Goal: Task Accomplishment & Management: Manage account settings

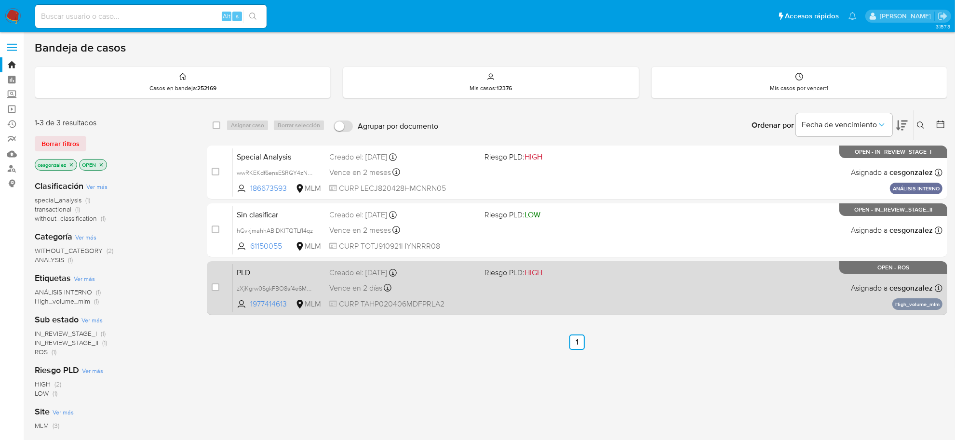
click at [524, 295] on div "PLD zXjKgrw0SgkPBO8sf4e6M06m 1977414613 MLM Riesgo PLD: HIGH Creado el: 12/07/2…" at bounding box center [588, 288] width 710 height 49
click at [369, 294] on div "Vence en 2 días Vence el 10/09/2025 02:08:42" at bounding box center [403, 288] width 148 height 13
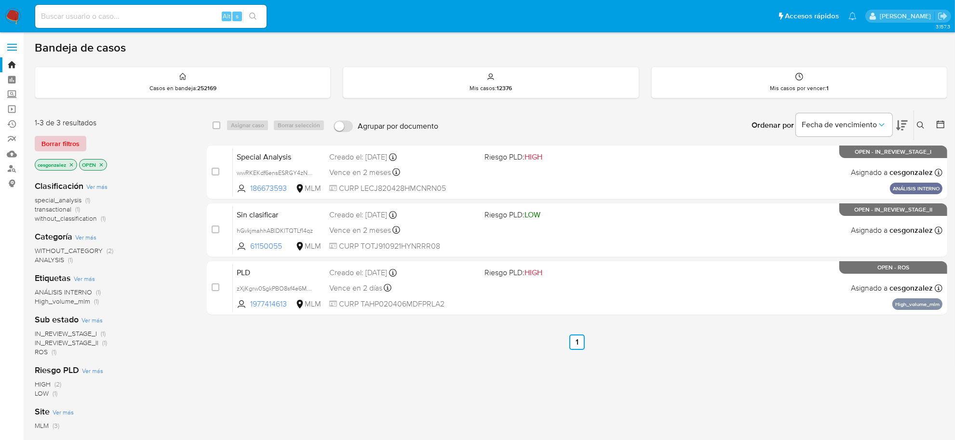
click at [70, 148] on span "Borrar filtros" at bounding box center [60, 143] width 38 height 13
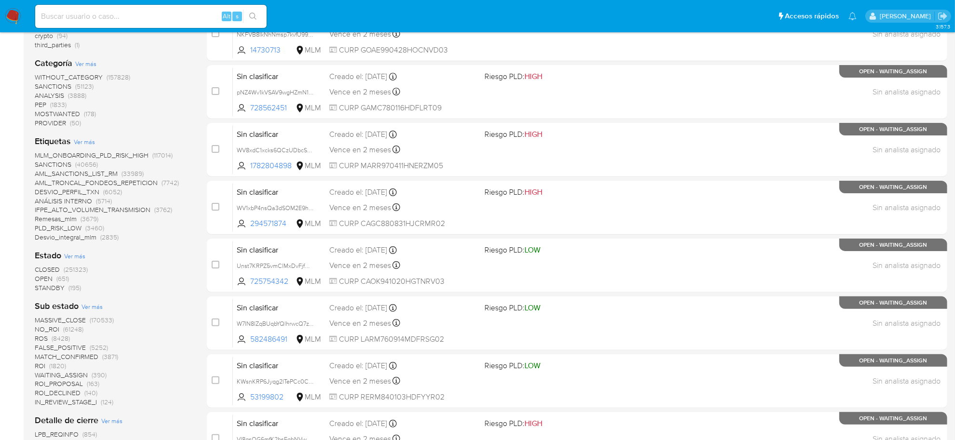
scroll to position [121, 0]
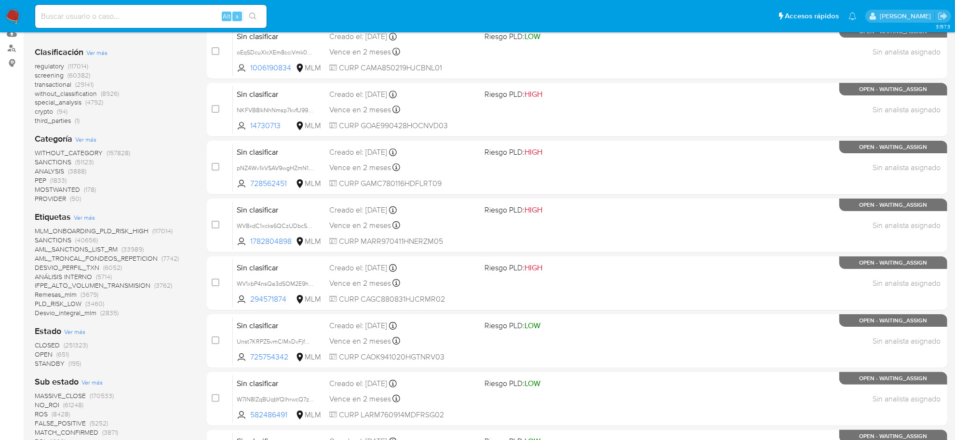
click at [48, 77] on span "screening" at bounding box center [49, 75] width 29 height 10
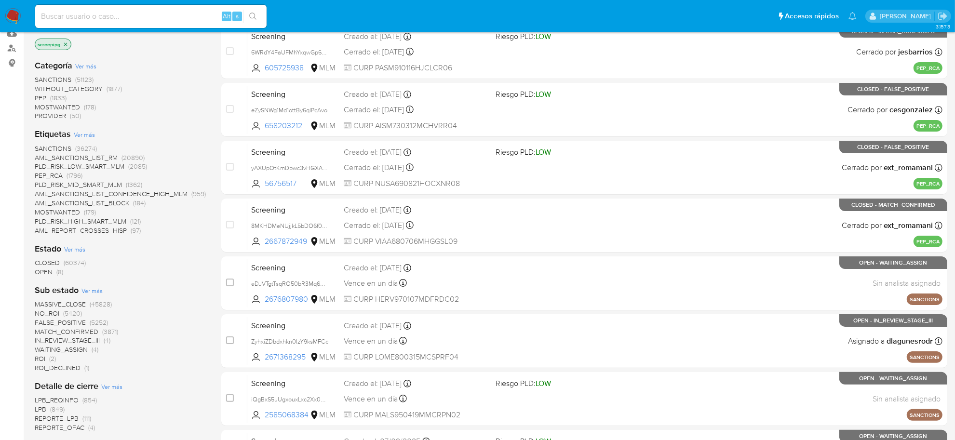
click at [53, 272] on span "OPEN (8)" at bounding box center [49, 272] width 28 height 9
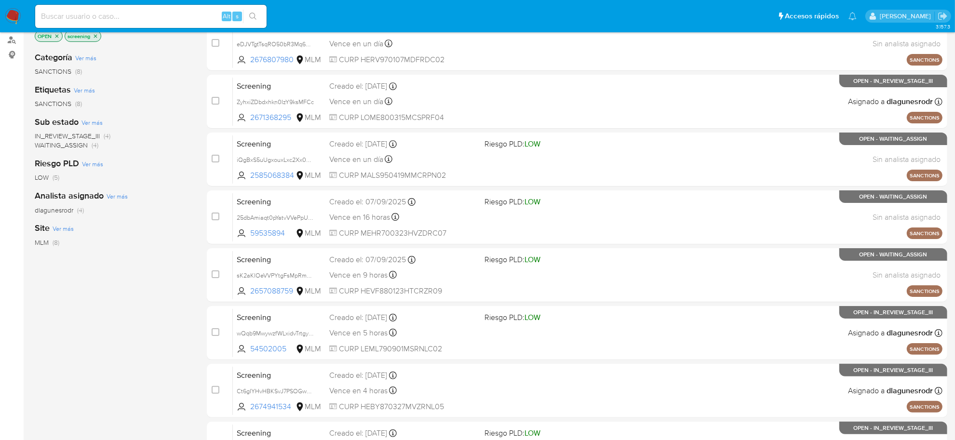
scroll to position [204, 0]
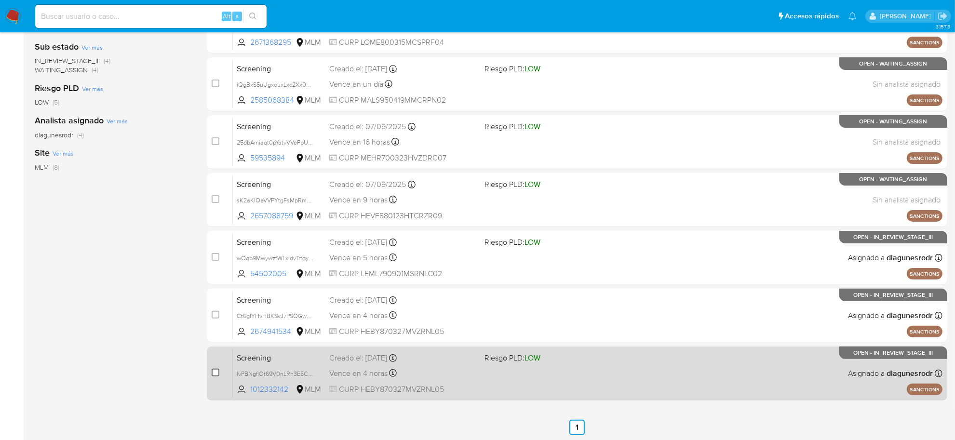
click at [212, 372] on input "checkbox" at bounding box center [216, 373] width 8 height 8
checkbox input "true"
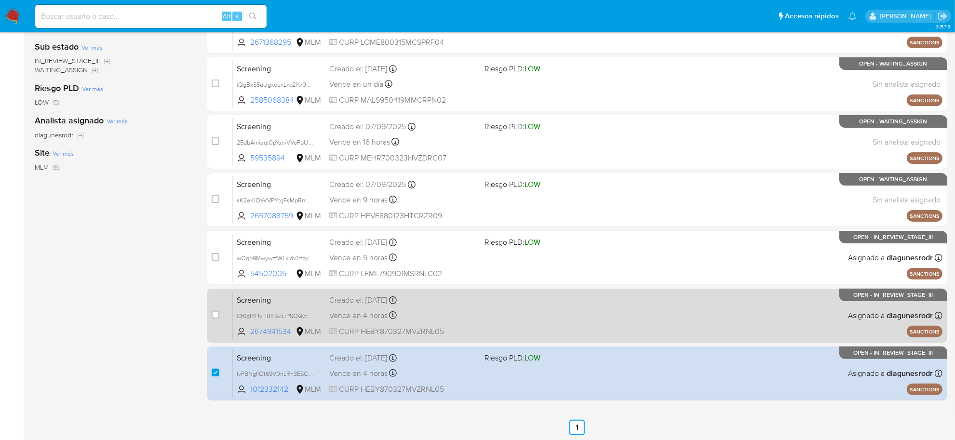
click at [215, 318] on div "case-item-checkbox" at bounding box center [216, 315] width 8 height 10
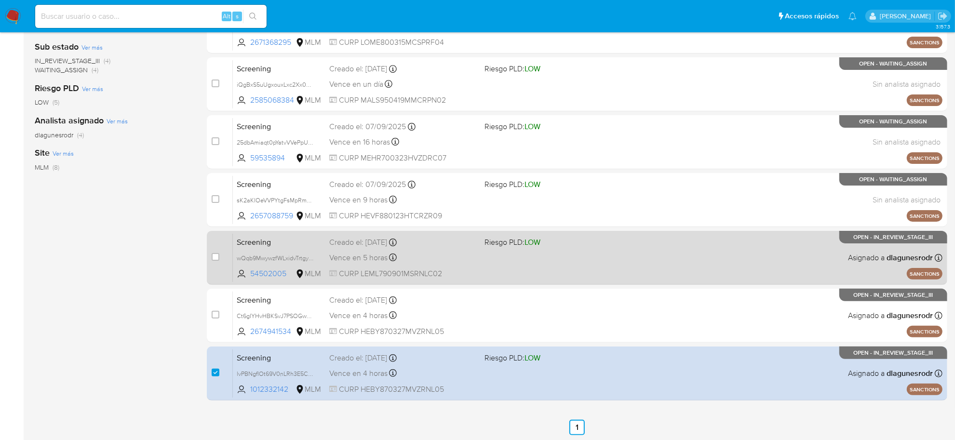
click at [220, 255] on div "case-item-checkbox No es posible asignar el caso" at bounding box center [222, 257] width 21 height 49
click at [216, 256] on input "checkbox" at bounding box center [216, 257] width 8 height 8
checkbox input "true"
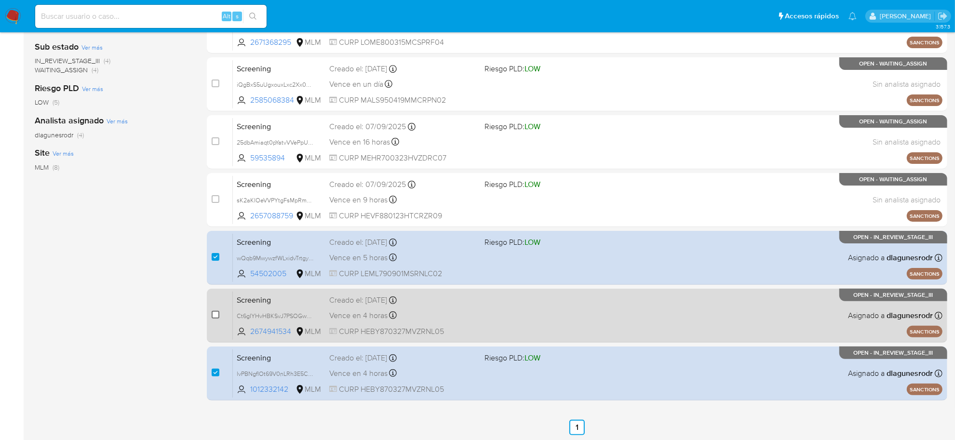
click at [213, 312] on input "checkbox" at bounding box center [216, 315] width 8 height 8
checkbox input "true"
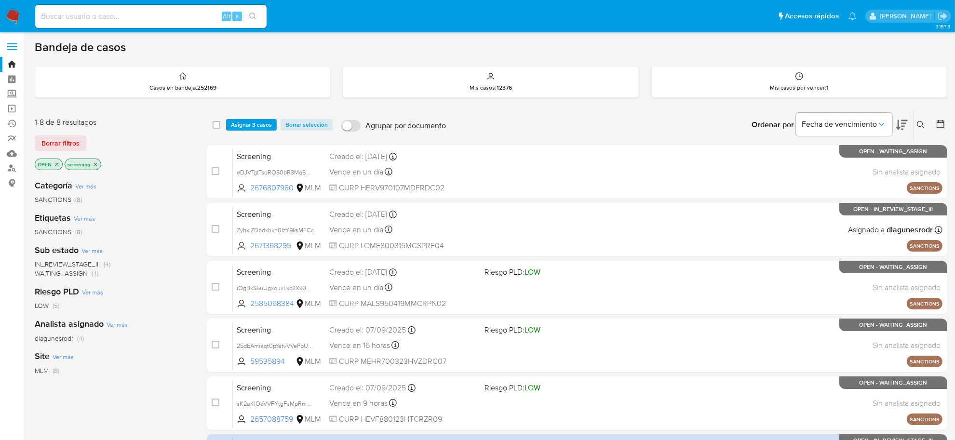
scroll to position [0, 0]
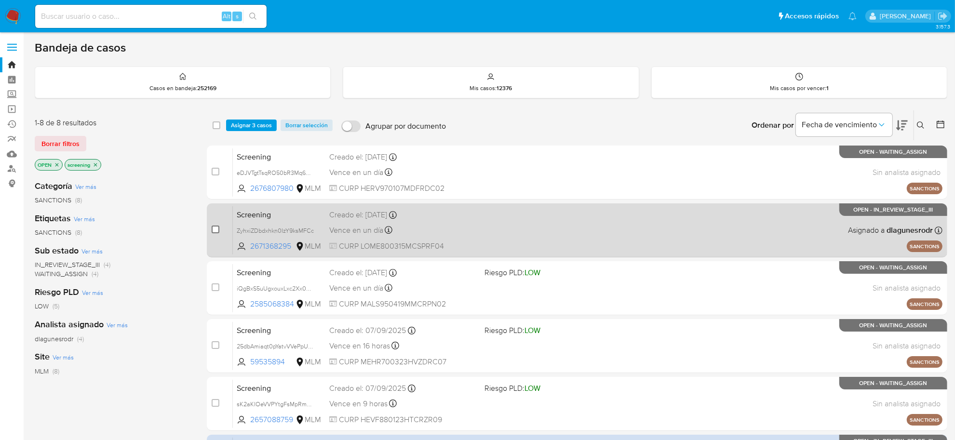
click at [213, 230] on input "checkbox" at bounding box center [216, 230] width 8 height 8
checkbox input "true"
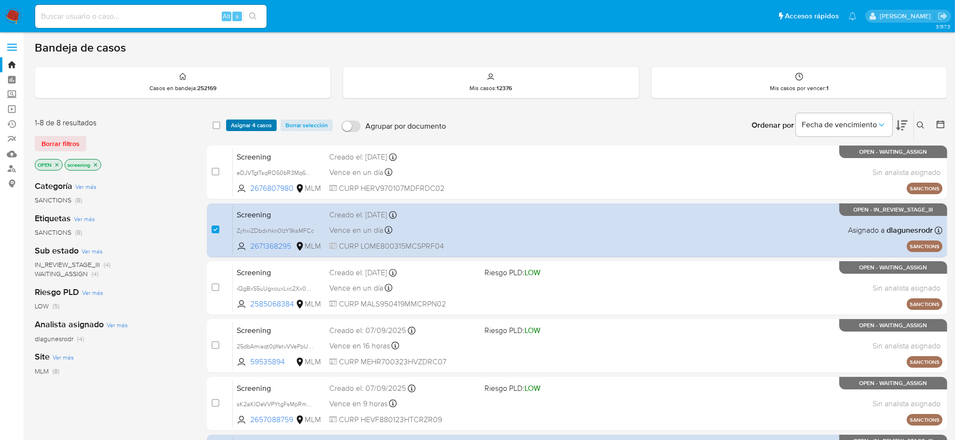
click at [256, 121] on span "Asignar 4 casos" at bounding box center [251, 126] width 41 height 10
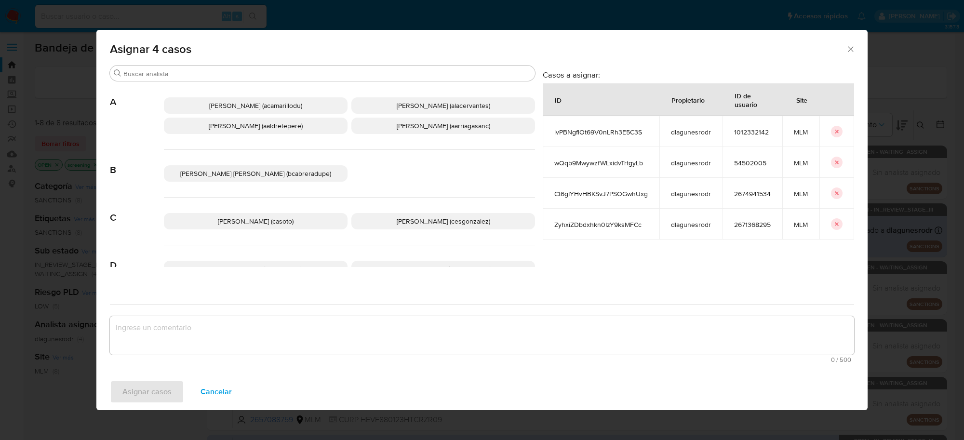
click at [388, 220] on p "Cesar Gonzalez (cesgonzalez)" at bounding box center [443, 221] width 184 height 16
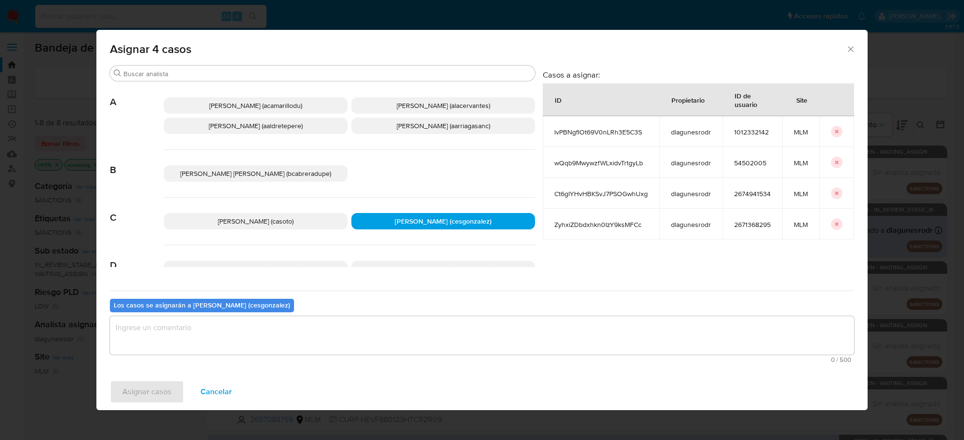
click at [295, 345] on textarea "assign-modal" at bounding box center [482, 335] width 744 height 39
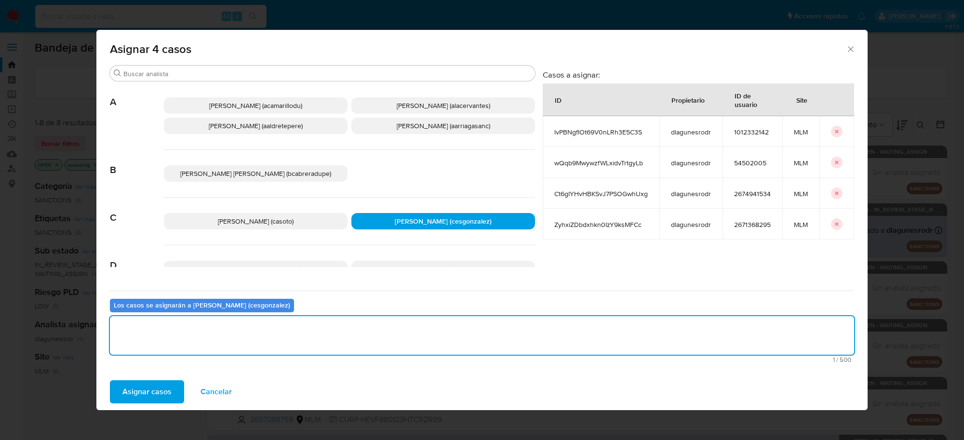
click at [178, 390] on button "Asignar casos" at bounding box center [147, 391] width 74 height 23
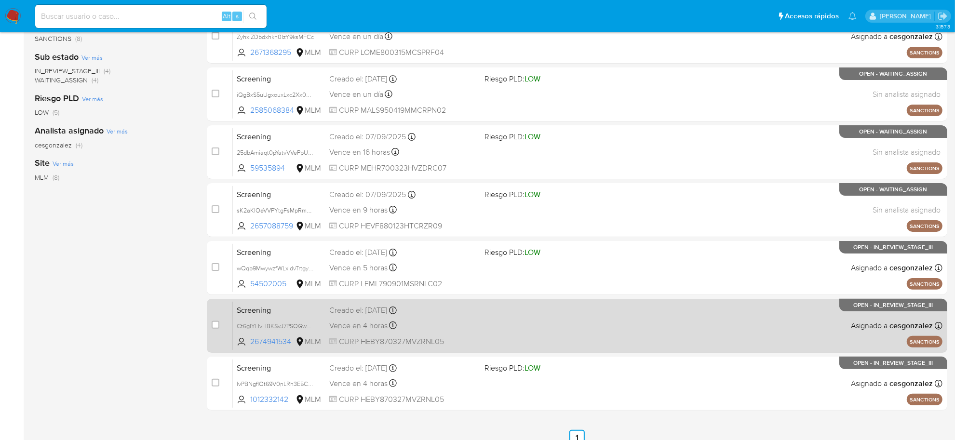
scroll to position [204, 0]
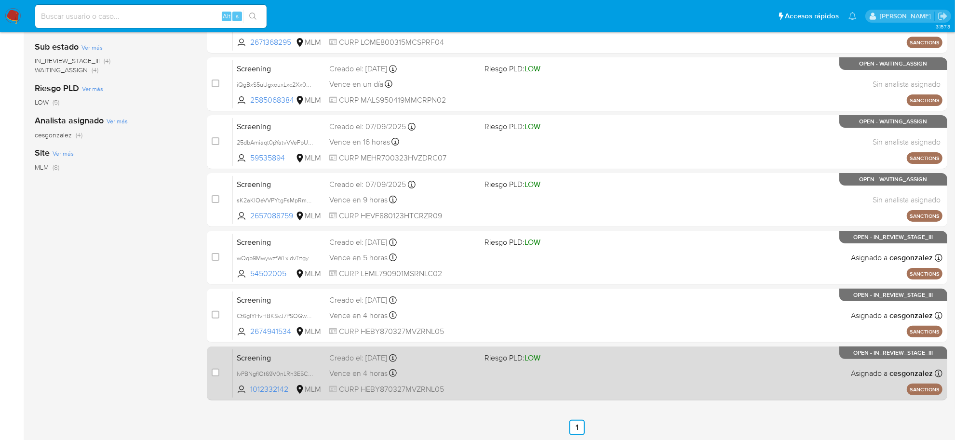
click at [574, 393] on div "Screening lvPBNgflOt69V0nLRh3E5C3S 1012332142 MLM Riesgo PLD: LOW Creado el: 05…" at bounding box center [588, 373] width 710 height 49
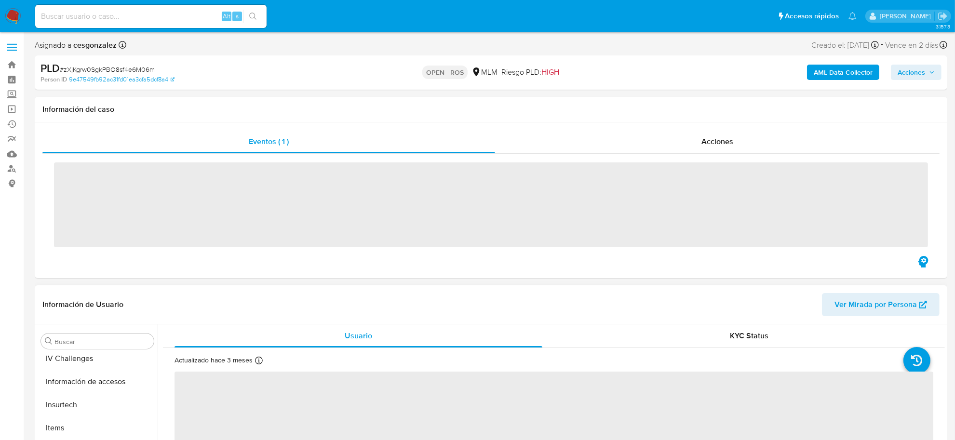
scroll to position [406, 0]
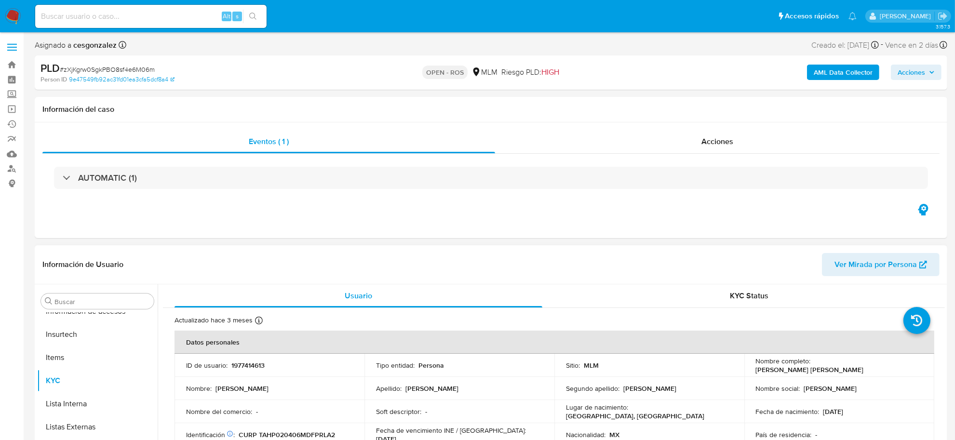
select select "10"
click at [741, 144] on div "Acciones" at bounding box center [717, 141] width 444 height 23
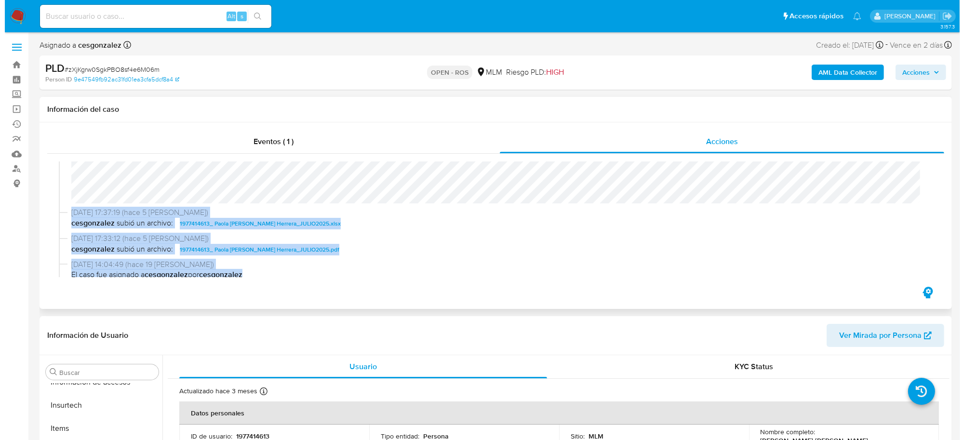
scroll to position [532, 0]
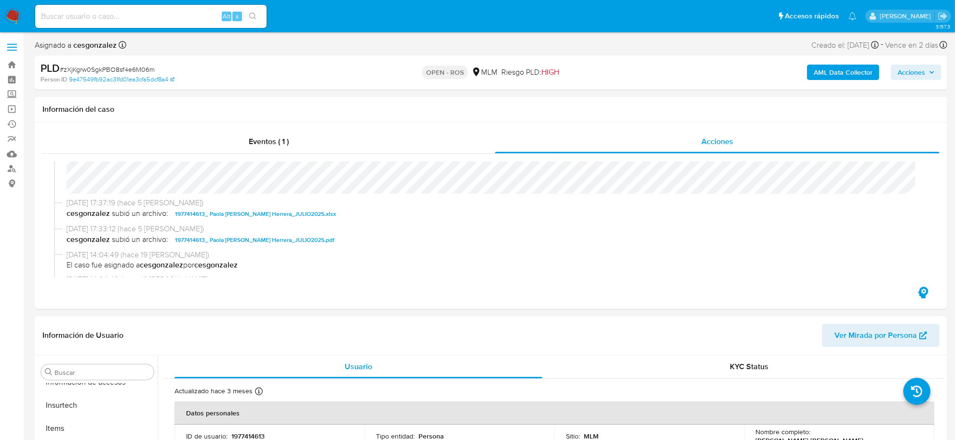
click at [935, 68] on button "Acciones" at bounding box center [916, 72] width 51 height 15
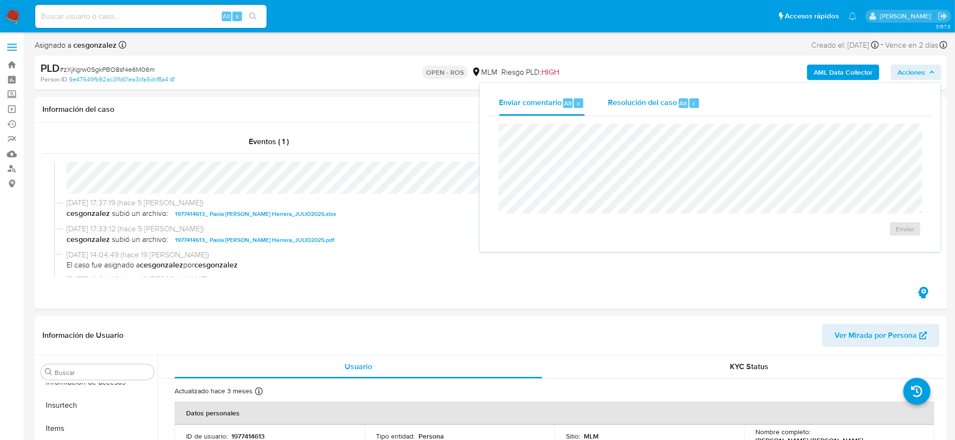
click at [661, 111] on div "Resolución del caso Alt r" at bounding box center [654, 103] width 92 height 25
click at [864, 247] on span "ROS" at bounding box center [882, 244] width 50 height 13
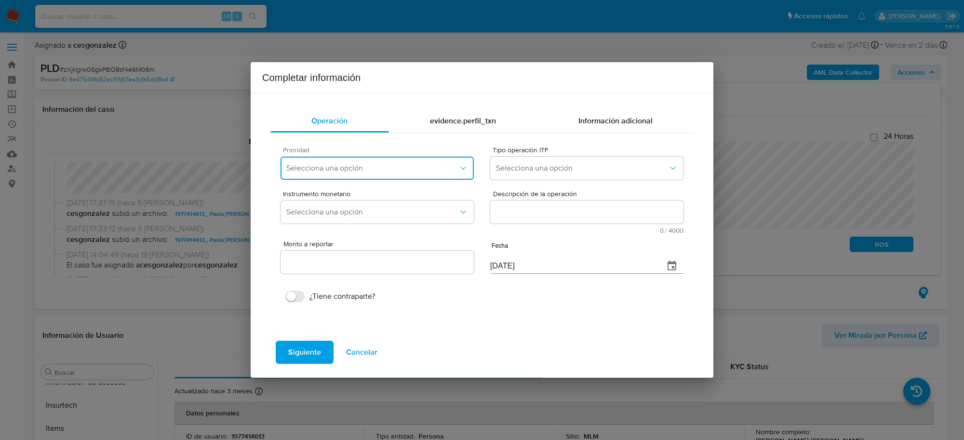
click at [426, 170] on span "Selecciona una opción" at bounding box center [372, 168] width 172 height 10
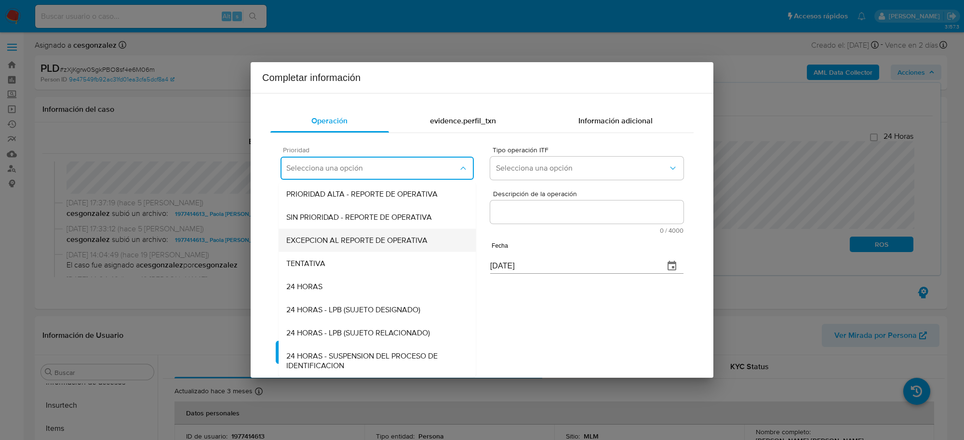
drag, startPoint x: 367, startPoint y: 233, endPoint x: 399, endPoint y: 230, distance: 32.4
click at [367, 233] on div "EXCEPCION AL REPORTE DE OPERATIVA" at bounding box center [377, 239] width 182 height 23
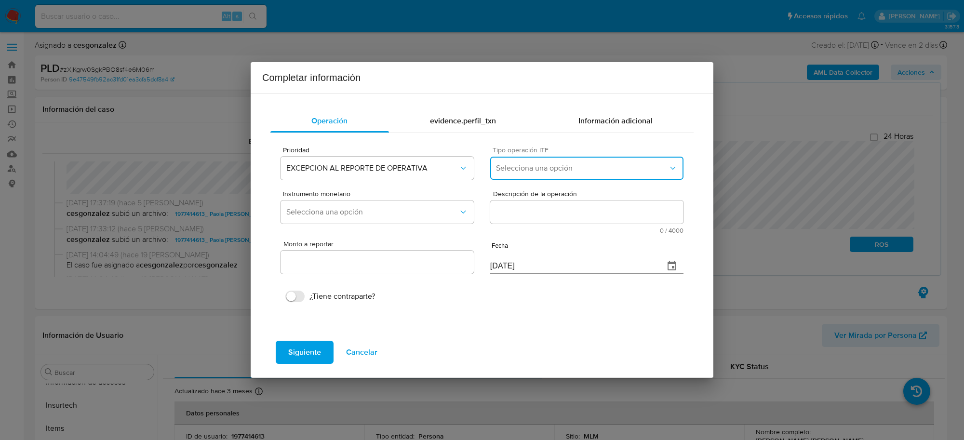
click at [598, 162] on button "Selecciona una opción" at bounding box center [586, 168] width 193 height 23
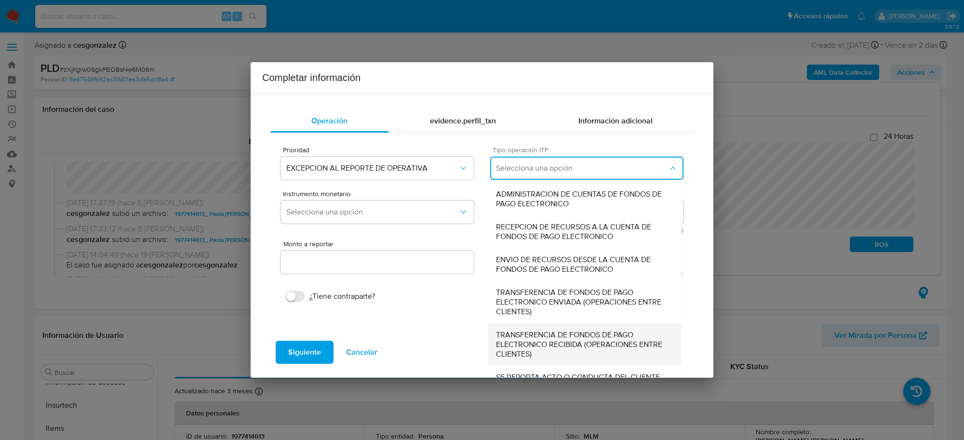
scroll to position [30, 0]
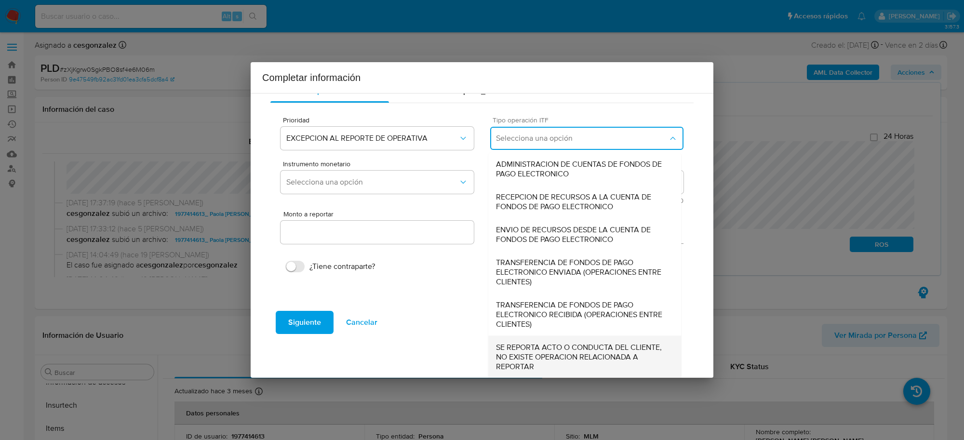
click at [549, 361] on span "SE REPORTA ACTO O CONDUCTA DEL CLIENTE, NO EXISTE OPERACION RELACIONADA A REPOR…" at bounding box center [584, 356] width 177 height 29
type input "0.00"
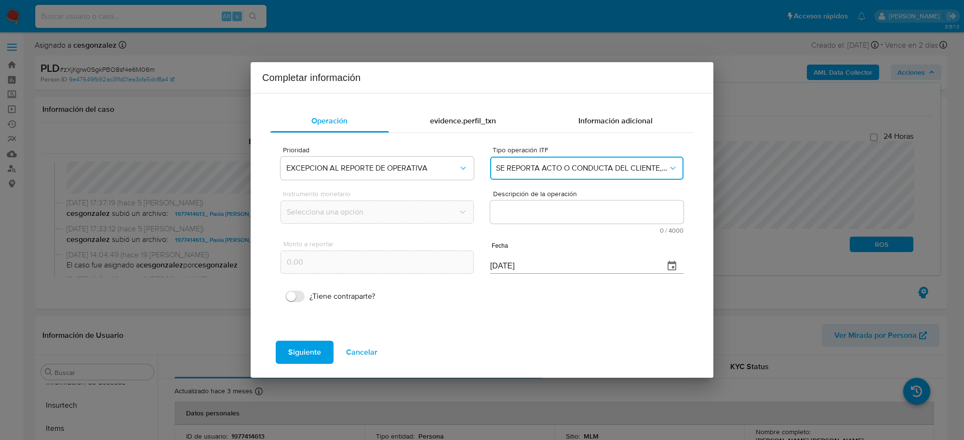
scroll to position [0, 0]
click at [528, 215] on textarea "Descripción de la operación" at bounding box center [586, 212] width 193 height 23
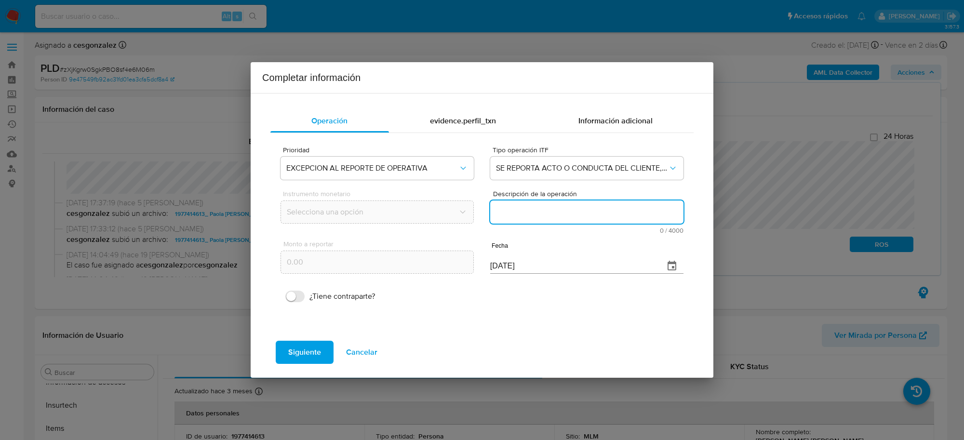
paste textarea "CLIENTE PAOLA JANETH TAPIA HERRERA NUMERO DE CLIENTE 1977414613 Y NUMERO CUENTA…"
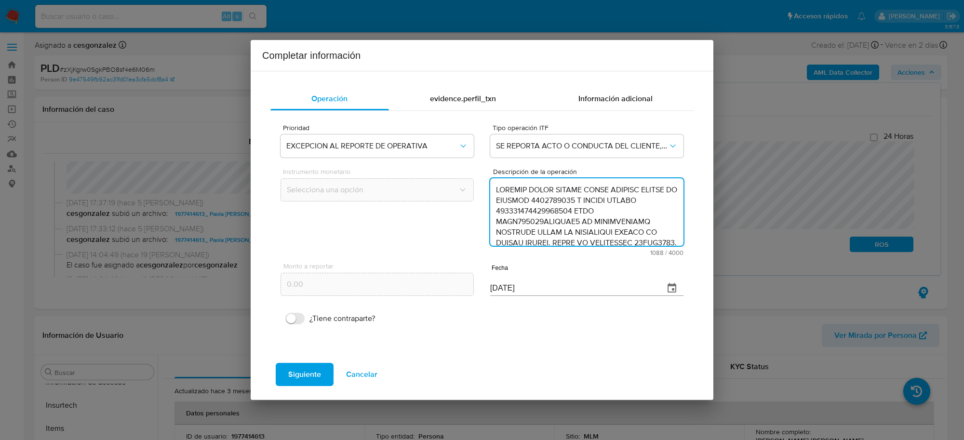
scroll to position [246, 0]
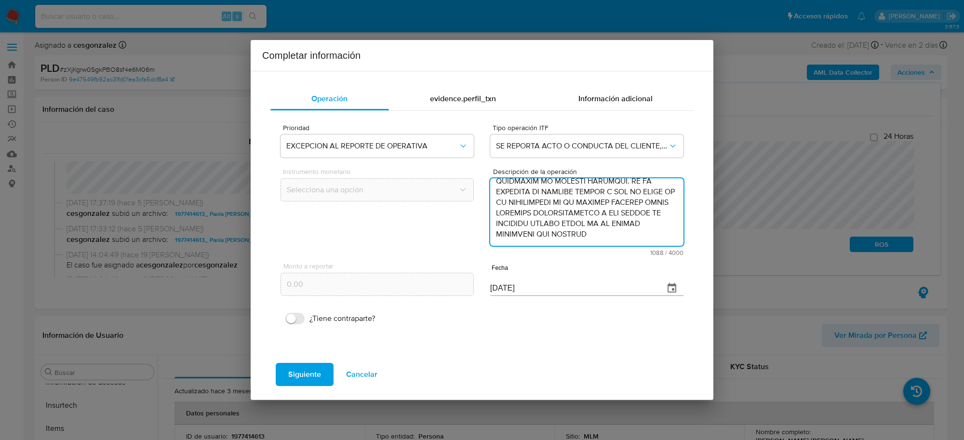
type textarea "CLIENTE PAOLA JANETH TAPIA HERRERA NUMERO DE CLIENTE 1977414613 Y NUMERO CUENTA…"
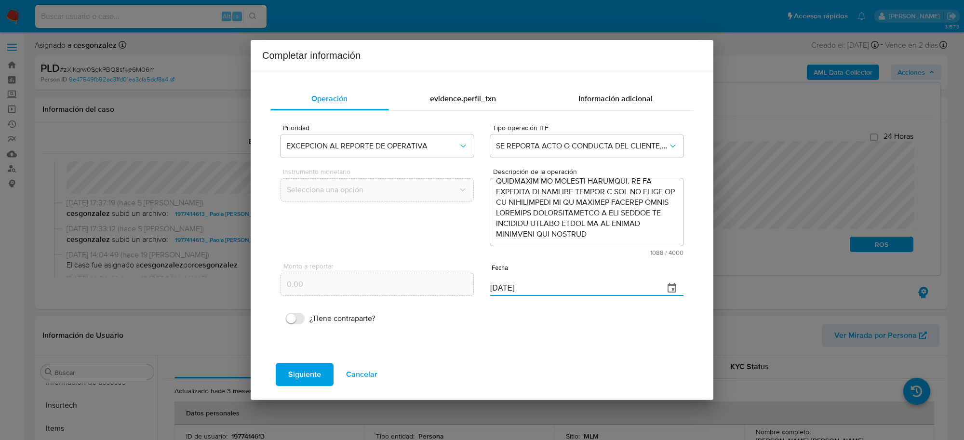
click at [512, 289] on input "[DATE]" at bounding box center [573, 288] width 166 height 15
click at [296, 377] on span "Siguiente" at bounding box center [304, 374] width 33 height 21
click at [507, 283] on input "31/07/2025" at bounding box center [573, 282] width 166 height 15
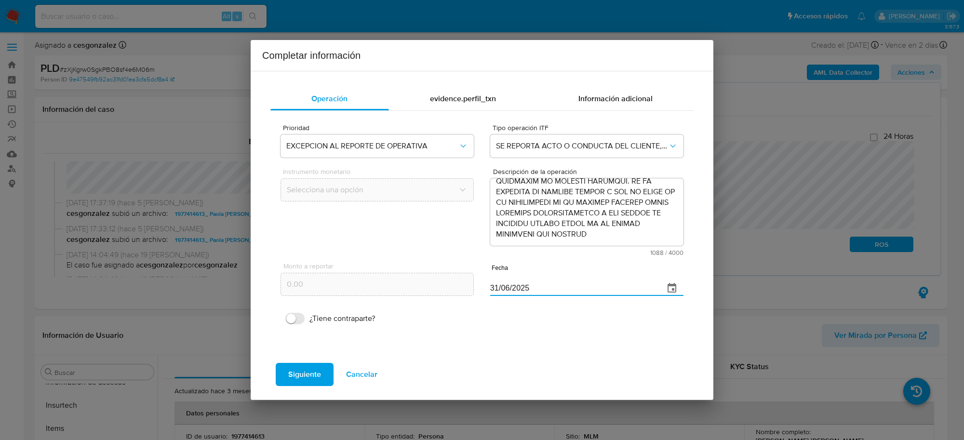
click at [496, 287] on input "31/06/2025" at bounding box center [573, 288] width 166 height 15
type input "30/06/2025"
click at [289, 379] on span "Siguiente" at bounding box center [304, 374] width 33 height 21
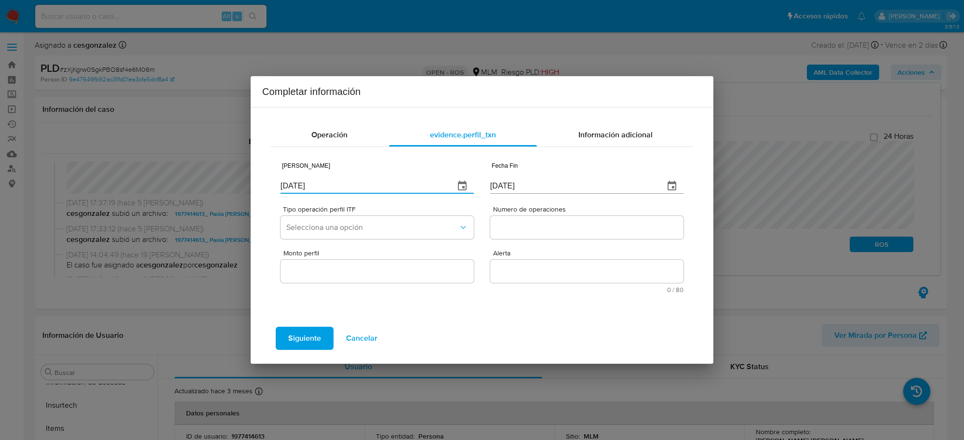
click at [314, 187] on input "08/09/2025" at bounding box center [364, 185] width 166 height 15
click at [316, 186] on input "08/09/2025" at bounding box center [364, 185] width 166 height 15
click at [317, 186] on input "08/09/2025" at bounding box center [364, 185] width 166 height 15
click at [318, 186] on input "08/09/2025" at bounding box center [364, 185] width 166 height 15
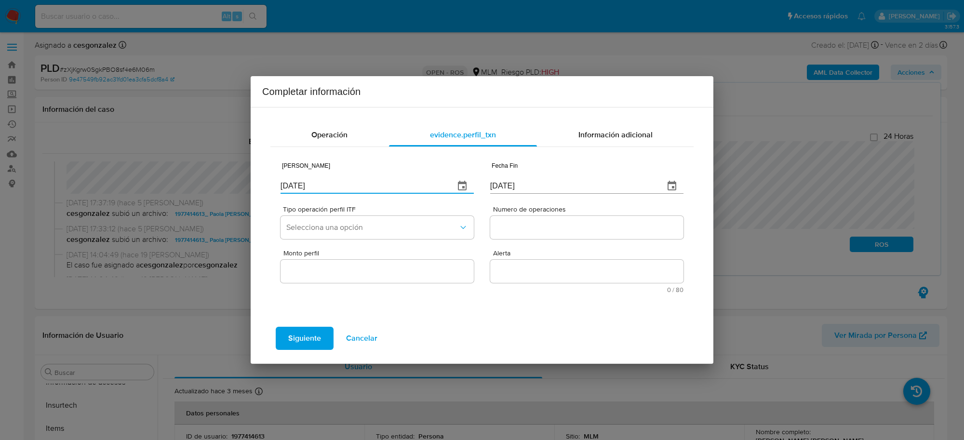
type input "01/01/2025"
type input "0_/__/____"
type input "30/06/2025"
click at [363, 238] on button "Selecciona una opción" at bounding box center [377, 227] width 193 height 23
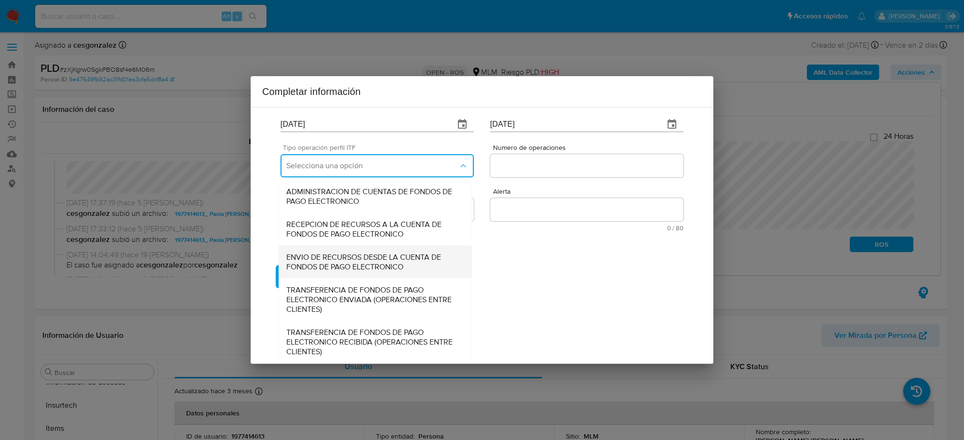
scroll to position [103, 0]
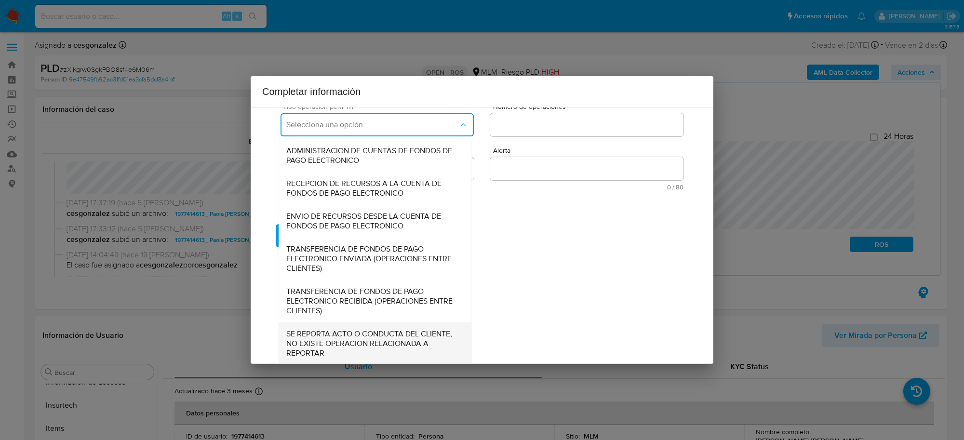
click at [339, 338] on span "SE REPORTA ACTO O CONDUCTA DEL CLIENTE, NO EXISTE OPERACION RELACIONADA A REPOR…" at bounding box center [374, 343] width 177 height 29
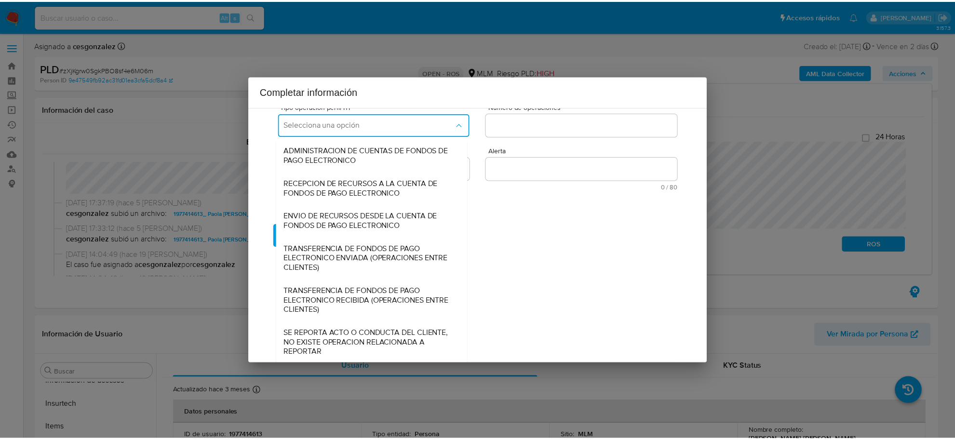
scroll to position [0, 0]
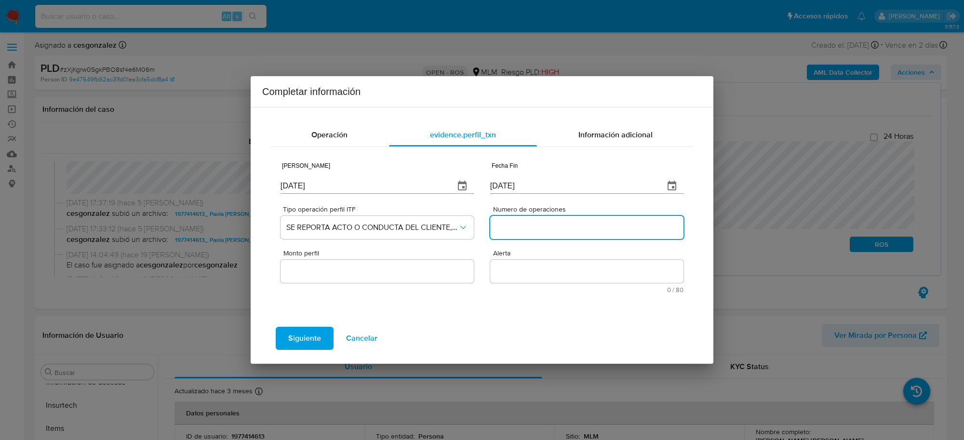
click at [519, 232] on input "Numero de operaciones" at bounding box center [586, 227] width 193 height 13
type input "0"
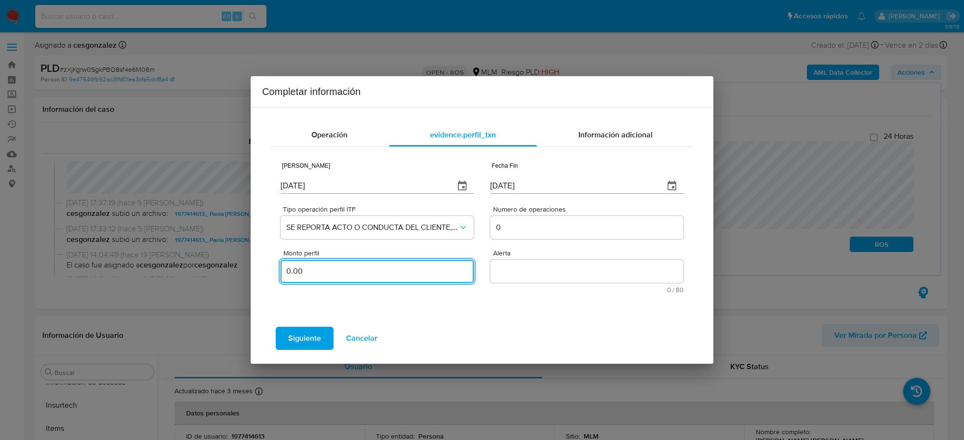
type input "0.00"
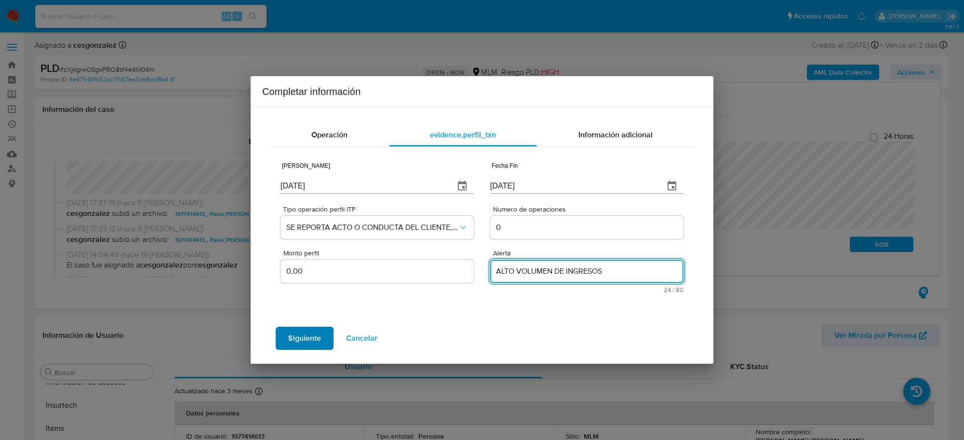
type textarea "ALTO VOLUMEN DE INGRESOS"
click at [302, 337] on span "Siguiente" at bounding box center [304, 338] width 33 height 21
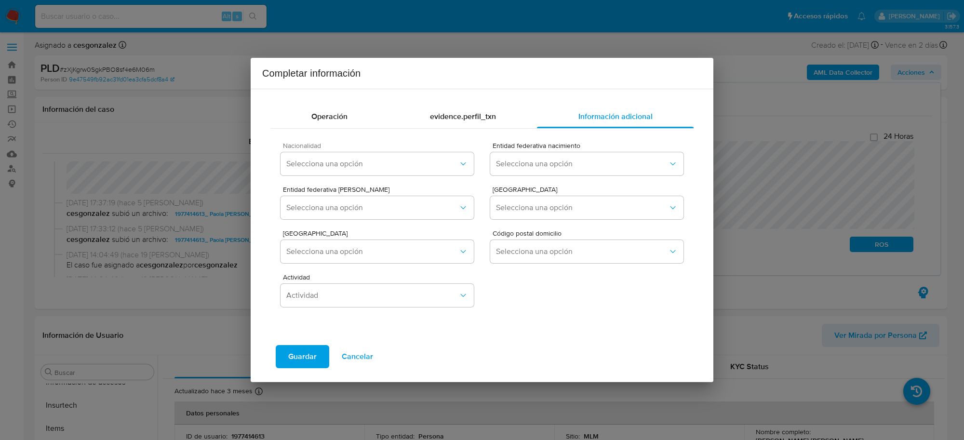
click at [408, 152] on div "Nacionalidad Selecciona una opción" at bounding box center [377, 160] width 193 height 37
click at [406, 161] on span "Selecciona una opción" at bounding box center [372, 164] width 172 height 10
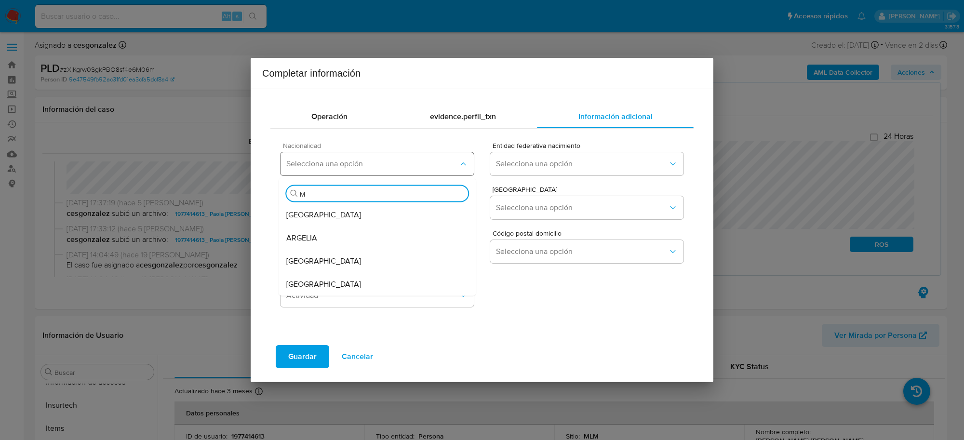
type input "ME"
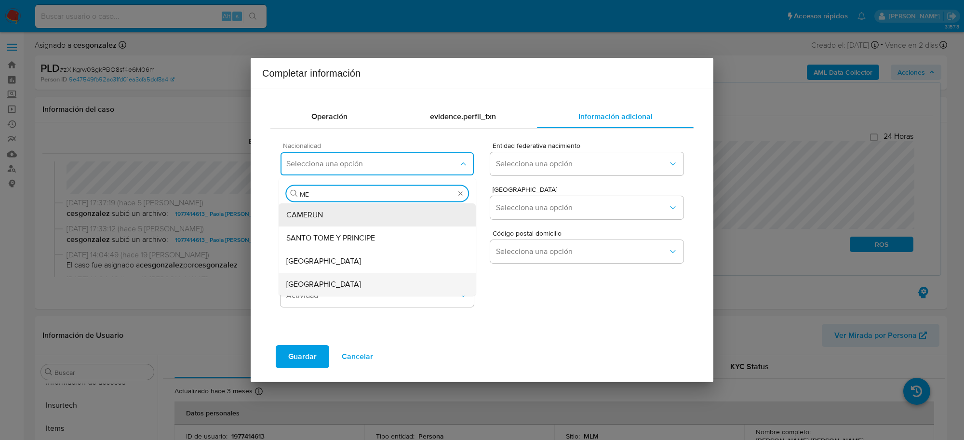
click at [322, 285] on div "MEXICO" at bounding box center [377, 284] width 182 height 23
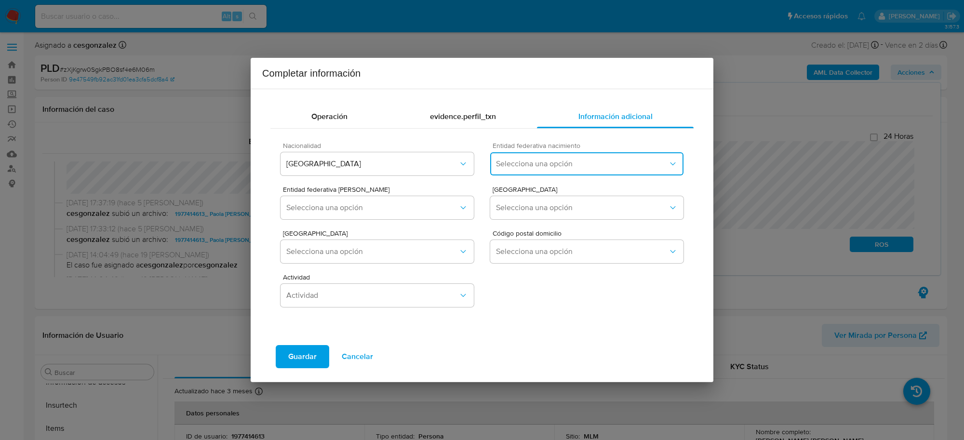
click at [546, 169] on span "Selecciona una opción" at bounding box center [582, 164] width 172 height 10
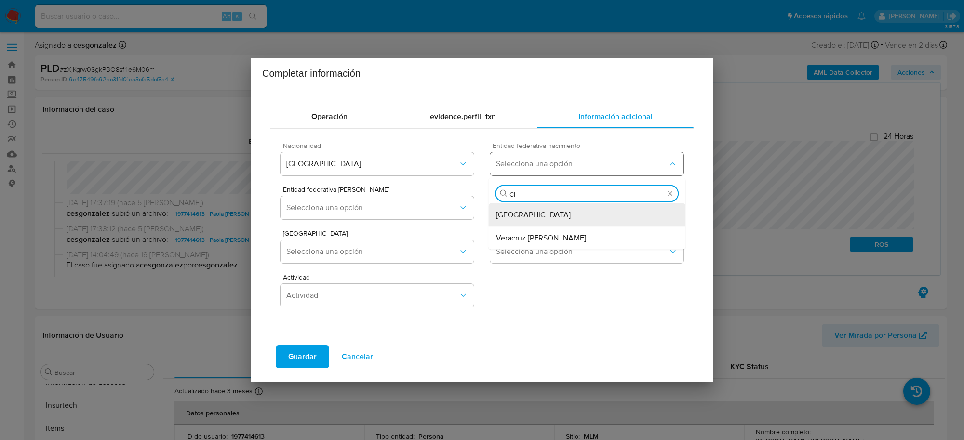
type input "CIU"
drag, startPoint x: 543, startPoint y: 216, endPoint x: 488, endPoint y: 215, distance: 54.5
click at [542, 216] on span "Ciudad de México" at bounding box center [533, 215] width 75 height 10
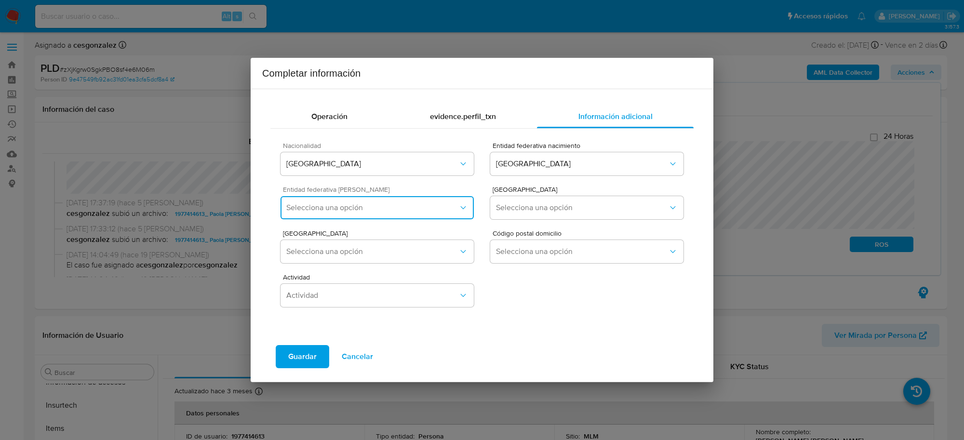
click at [398, 210] on span "Selecciona una opción" at bounding box center [372, 208] width 172 height 10
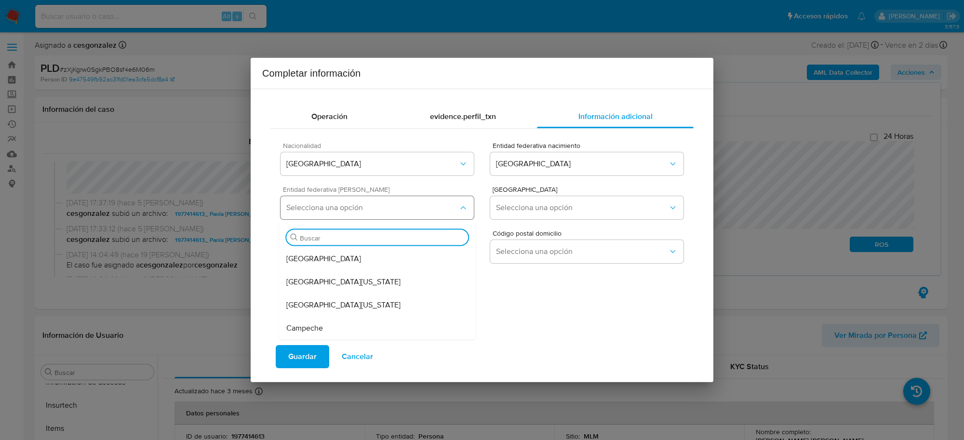
type input "M"
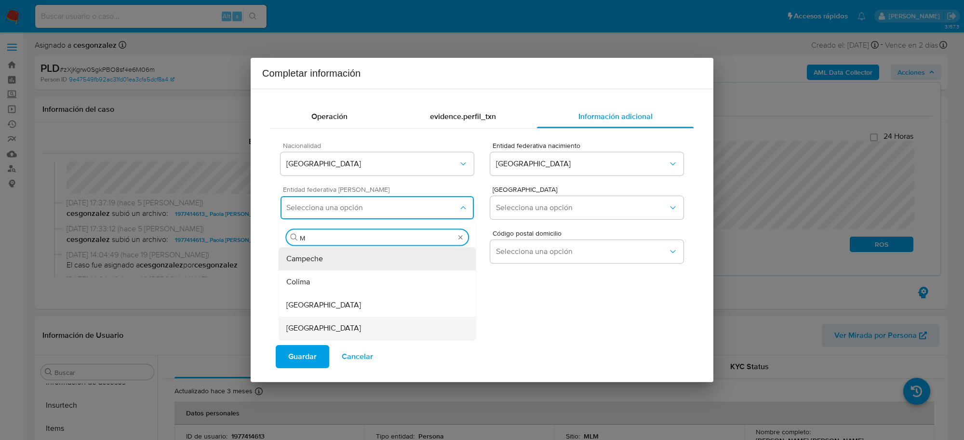
click at [347, 327] on div "México" at bounding box center [377, 328] width 182 height 23
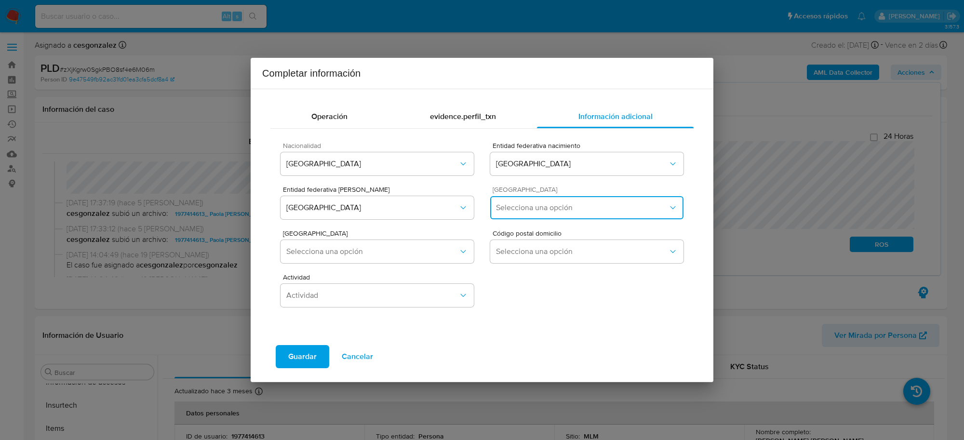
click at [551, 210] on span "Selecciona una opción" at bounding box center [582, 208] width 172 height 10
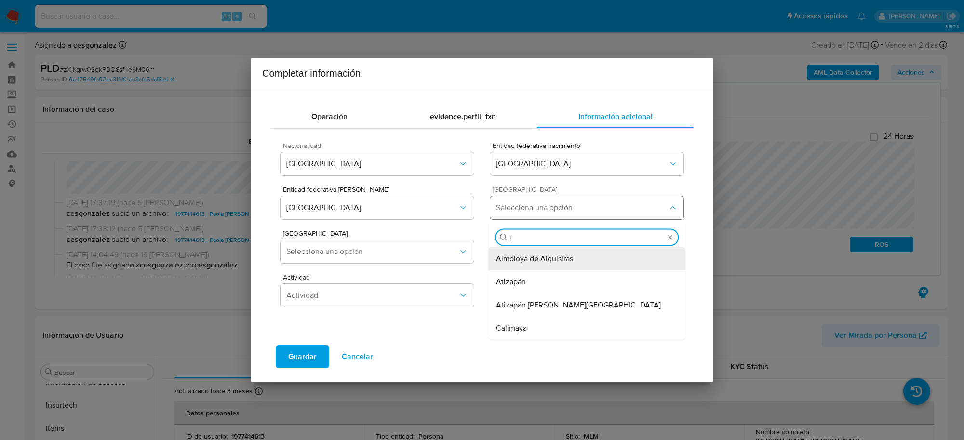
type input "IX"
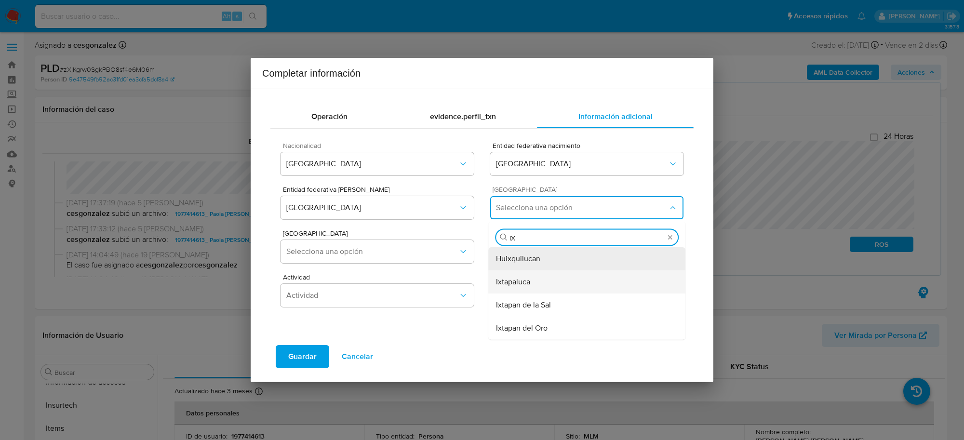
click at [545, 290] on div "Ixtapaluca" at bounding box center [587, 281] width 182 height 23
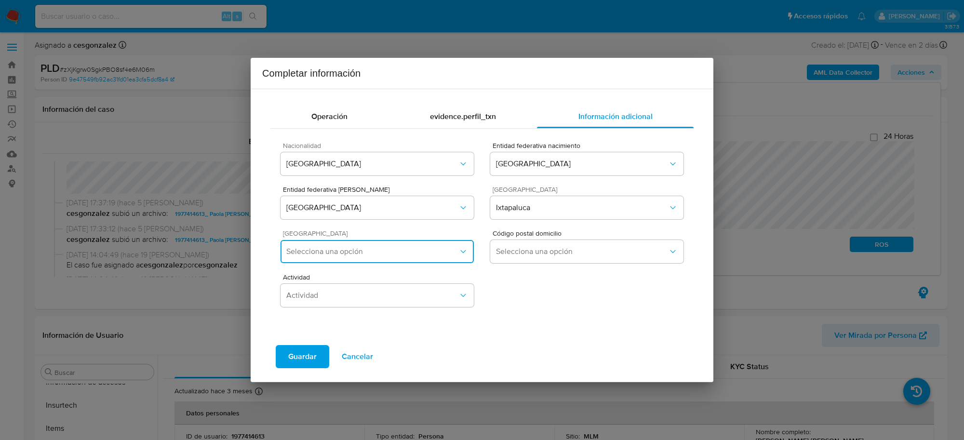
click at [427, 253] on span "Selecciona una opción" at bounding box center [372, 252] width 172 height 10
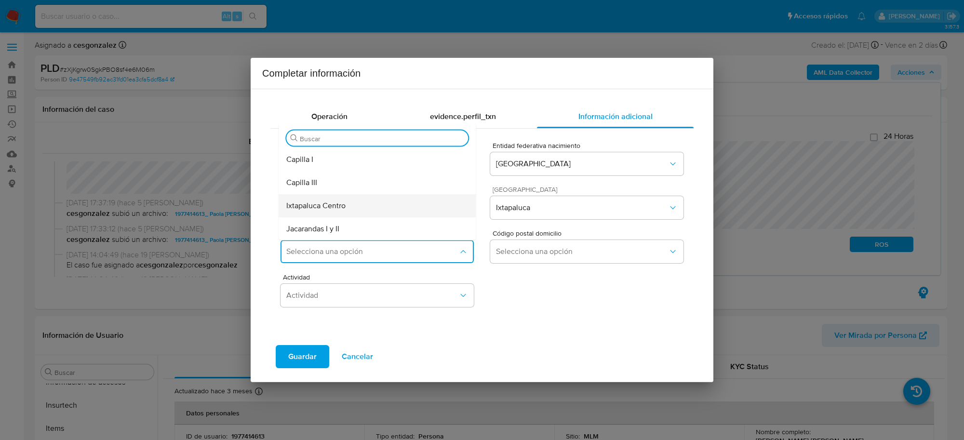
click at [348, 211] on div "Ixtapaluca Centro" at bounding box center [377, 205] width 182 height 23
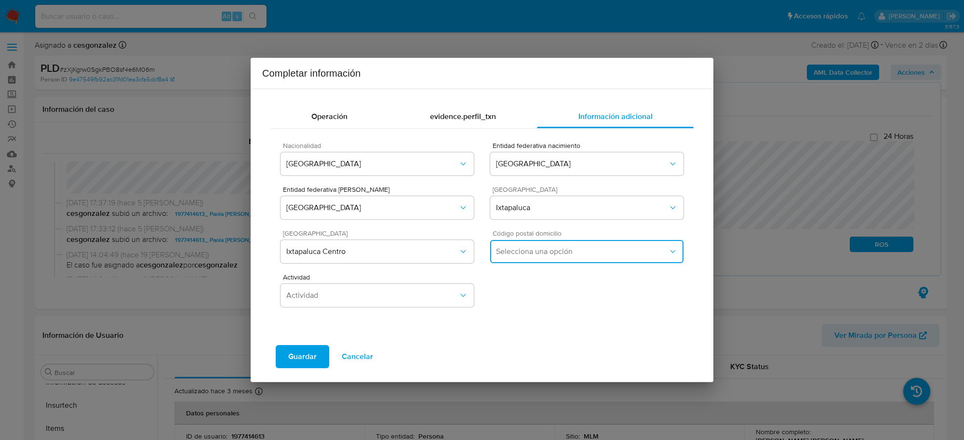
click at [560, 259] on button "Selecciona una opción" at bounding box center [586, 251] width 193 height 23
click at [538, 294] on div "56530" at bounding box center [587, 302] width 182 height 23
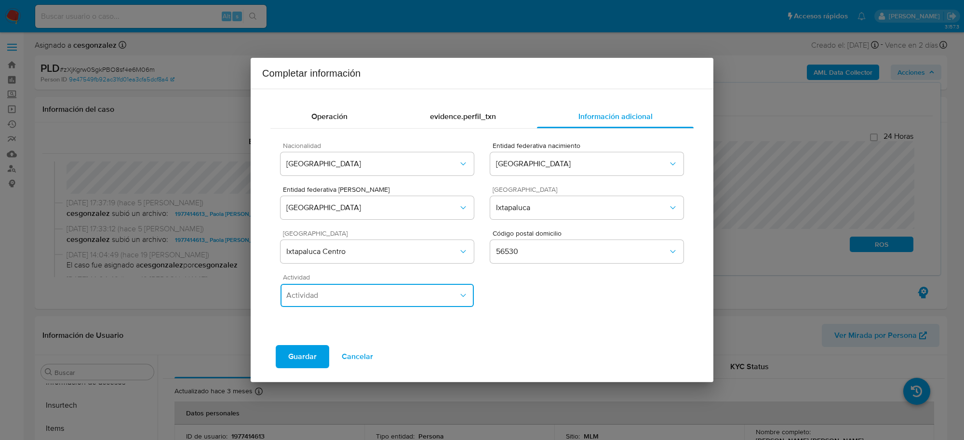
click at [461, 294] on icon "button" at bounding box center [463, 296] width 10 height 10
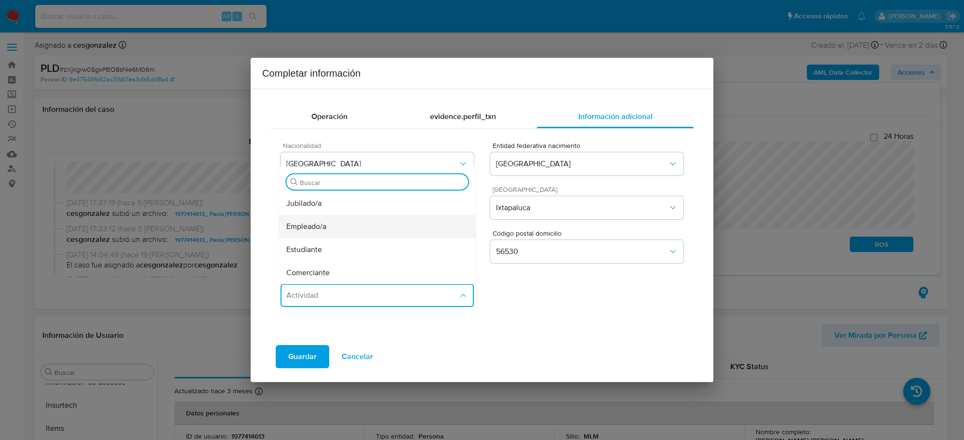
click at [353, 234] on div "Empleado/a" at bounding box center [377, 226] width 182 height 23
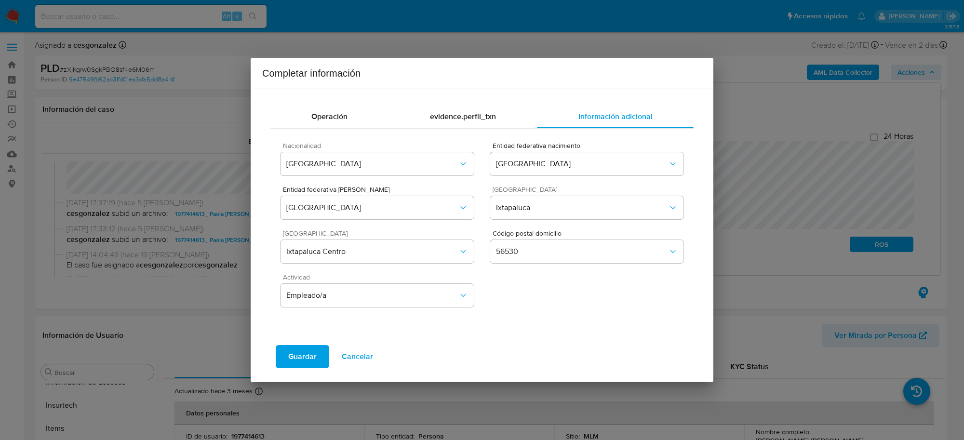
click at [305, 354] on span "Guardar" at bounding box center [302, 356] width 28 height 21
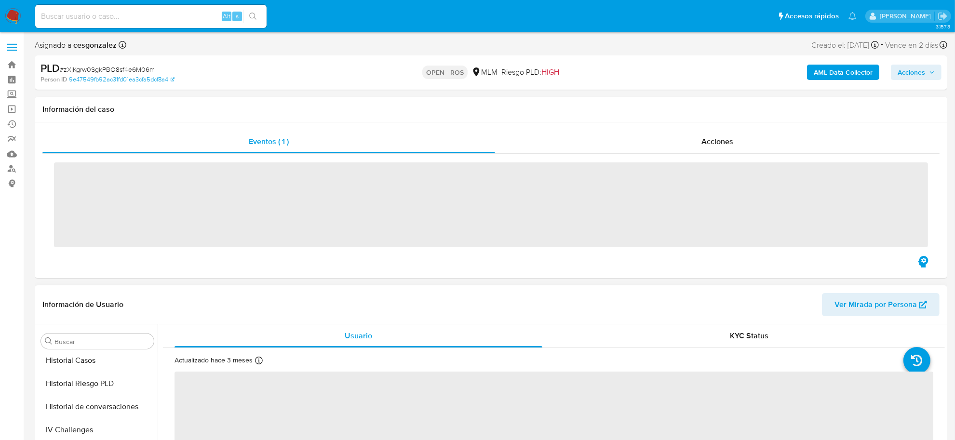
scroll to position [406, 0]
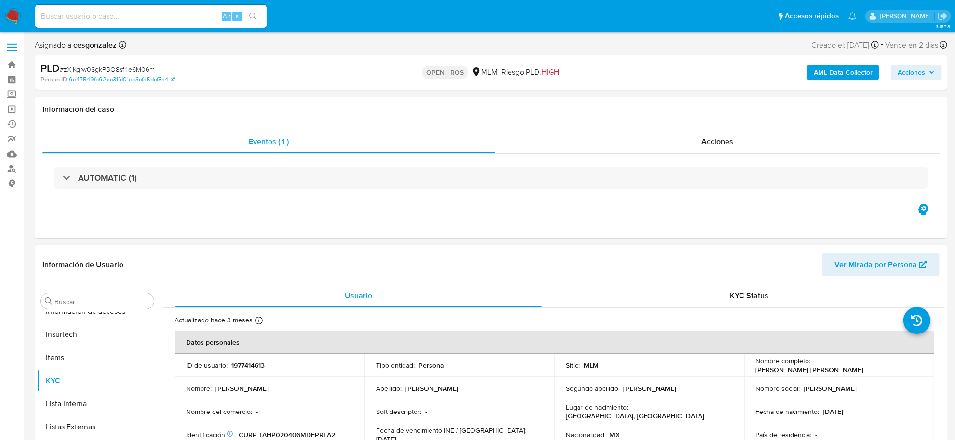
select select "10"
click at [721, 151] on div "Acciones" at bounding box center [717, 141] width 444 height 23
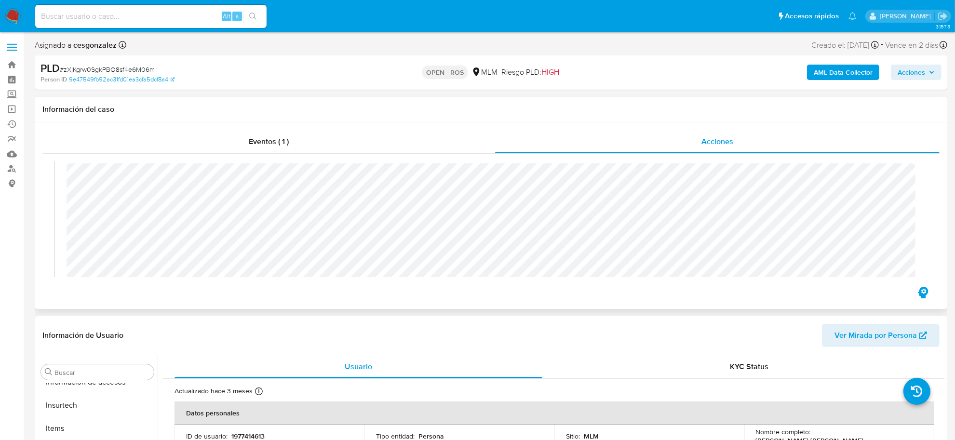
scroll to position [422, 0]
click at [259, 148] on div "Eventos ( 1 )" at bounding box center [268, 141] width 453 height 23
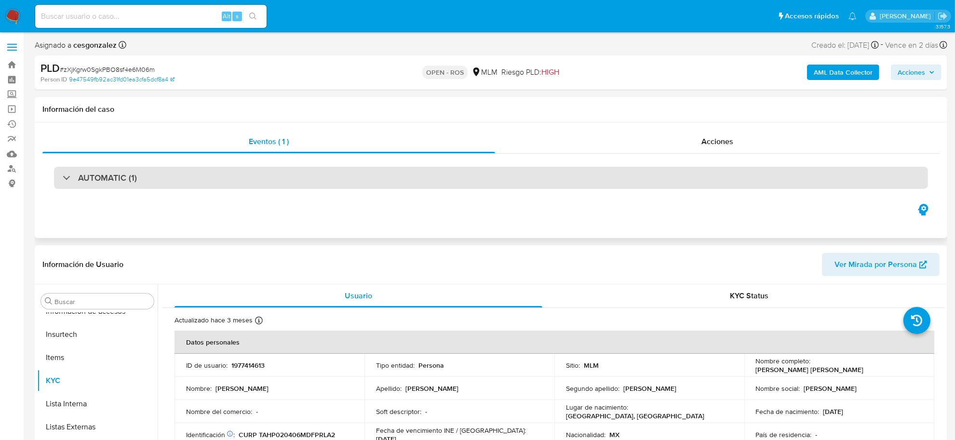
click at [88, 180] on h3 "AUTOMATIC (1)" at bounding box center [107, 178] width 59 height 11
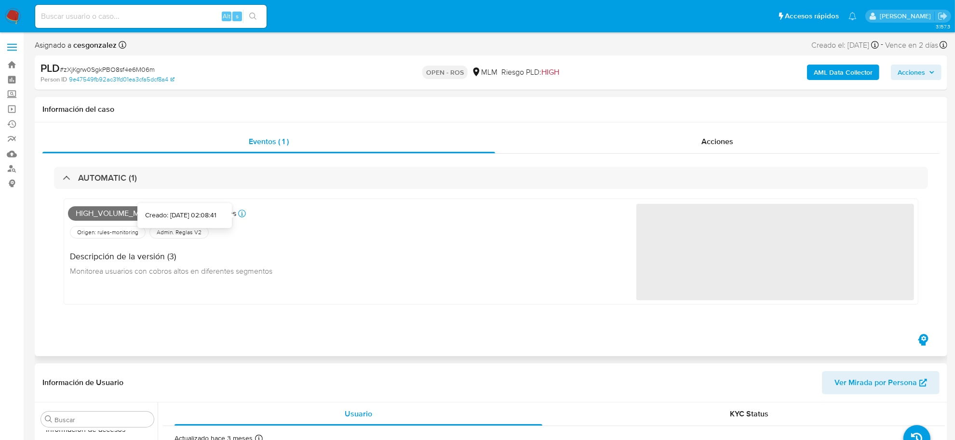
click at [240, 213] on icon at bounding box center [242, 214] width 8 height 8
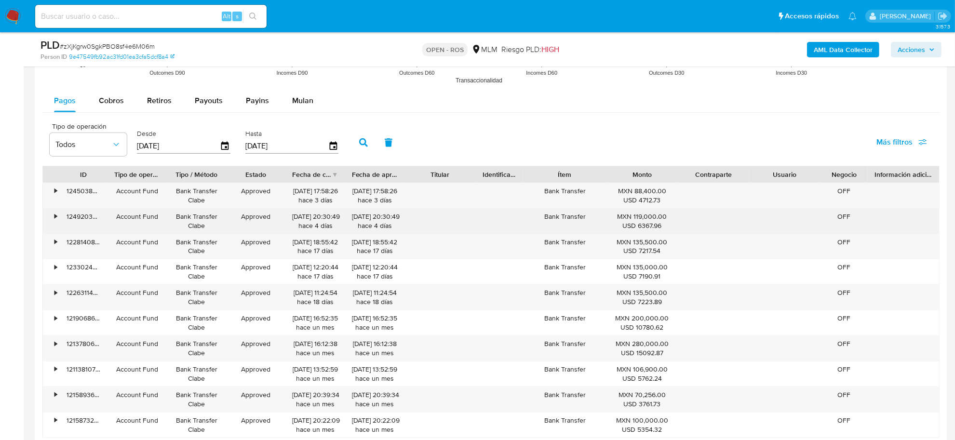
scroll to position [1085, 0]
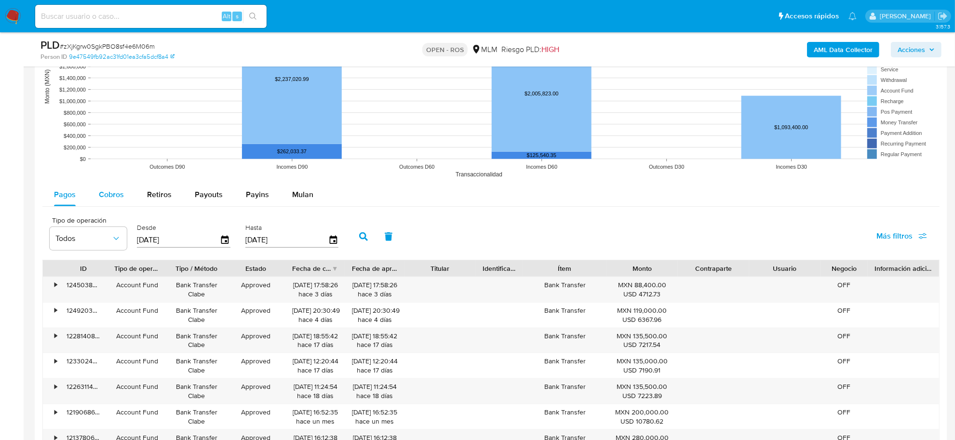
click at [104, 196] on span "Cobros" at bounding box center [111, 194] width 25 height 11
select select "10"
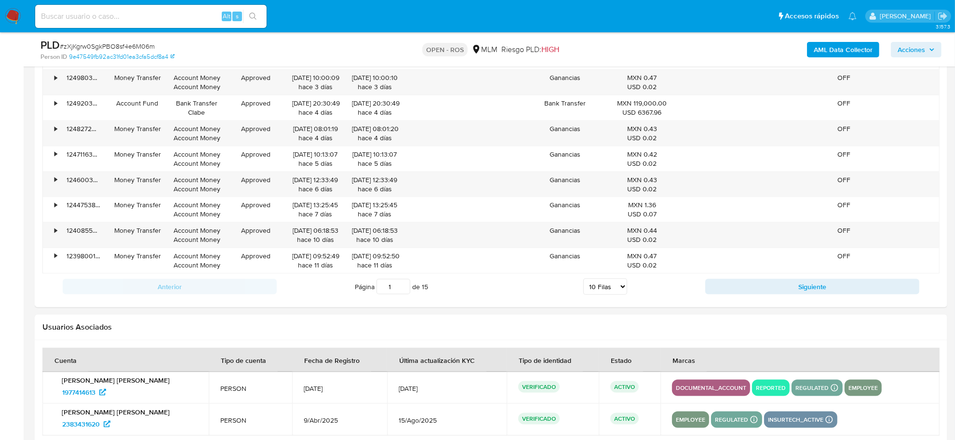
scroll to position [1326, 0]
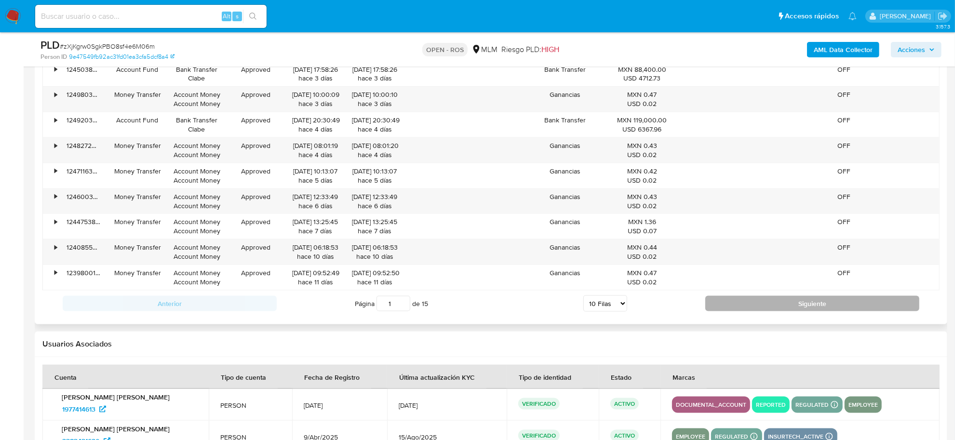
click at [765, 307] on button "Siguiente" at bounding box center [812, 303] width 214 height 15
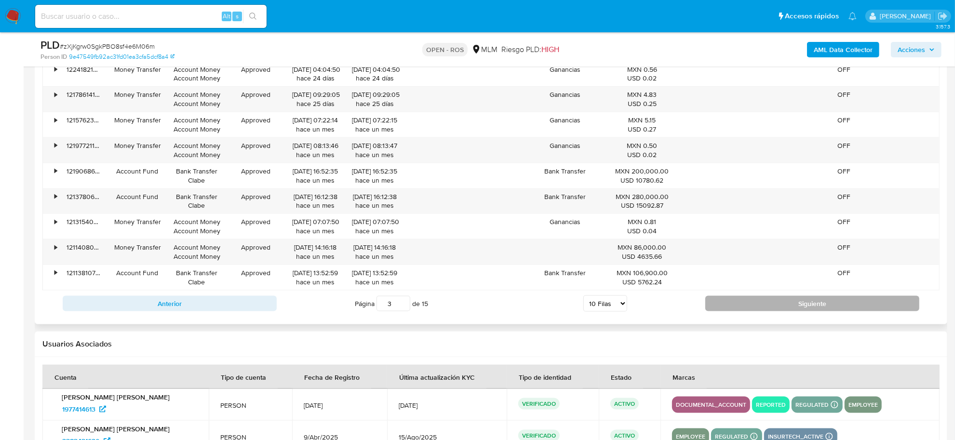
click at [758, 309] on button "Siguiente" at bounding box center [812, 303] width 214 height 15
click at [727, 308] on button "Siguiente" at bounding box center [812, 303] width 214 height 15
click at [726, 305] on button "Siguiente" at bounding box center [812, 303] width 214 height 15
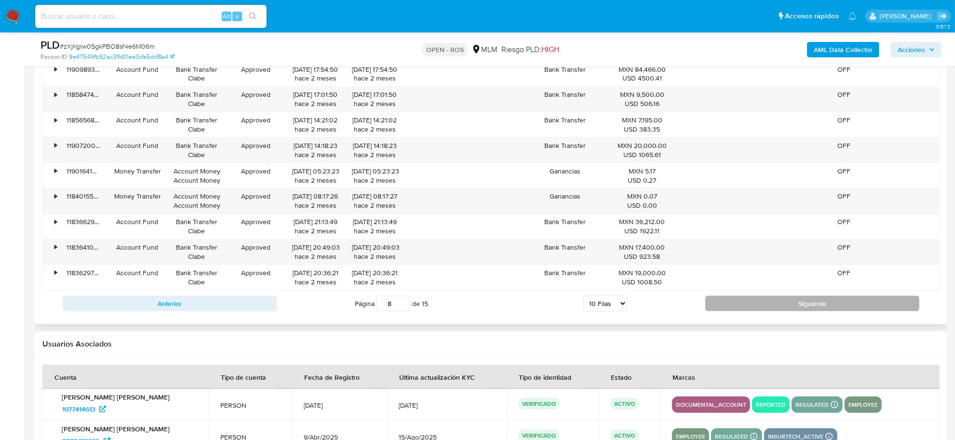
click at [726, 305] on button "Siguiente" at bounding box center [812, 303] width 214 height 15
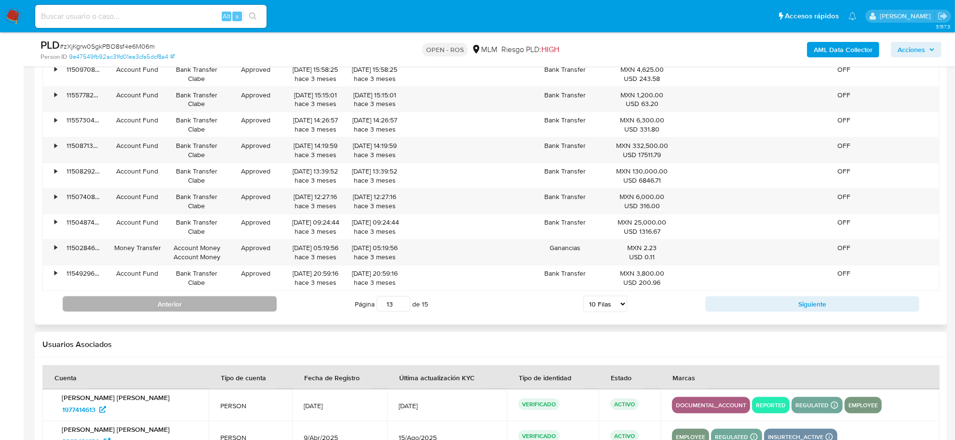
click at [227, 309] on button "Anterior" at bounding box center [170, 303] width 214 height 15
click at [264, 305] on button "Anterior" at bounding box center [170, 303] width 214 height 15
click at [266, 305] on button "Anterior" at bounding box center [170, 303] width 214 height 15
type input "10"
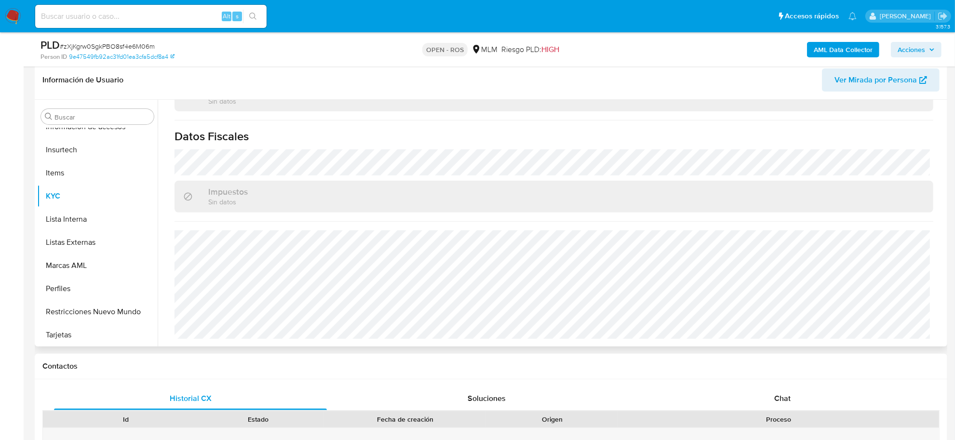
scroll to position [165, 0]
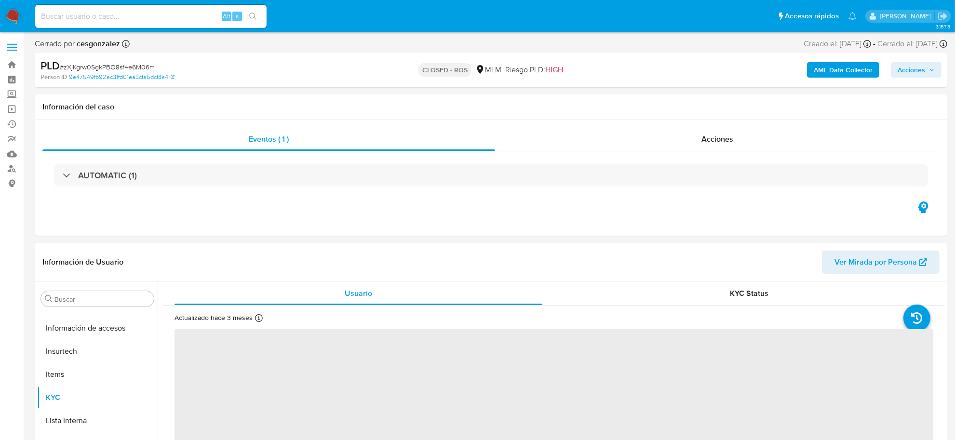
scroll to position [406, 0]
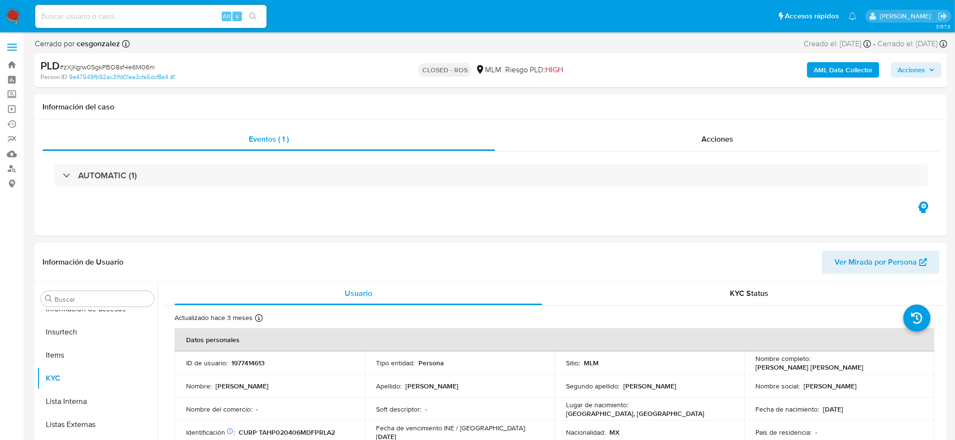
select select "10"
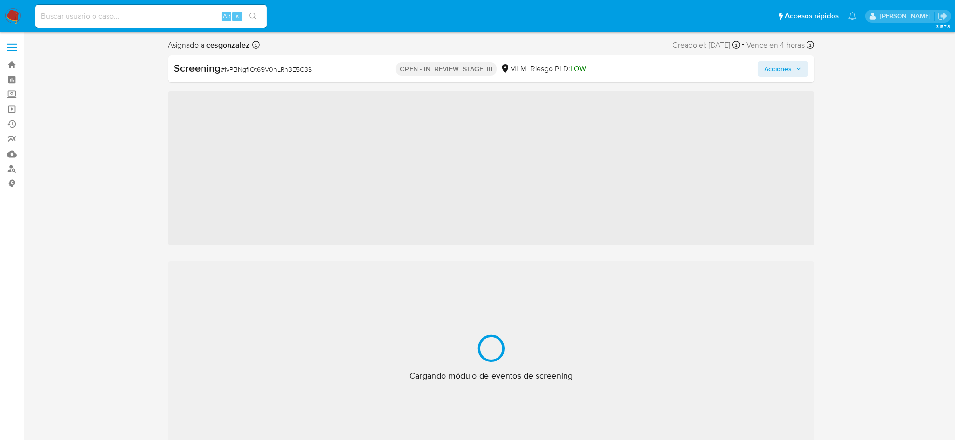
scroll to position [406, 0]
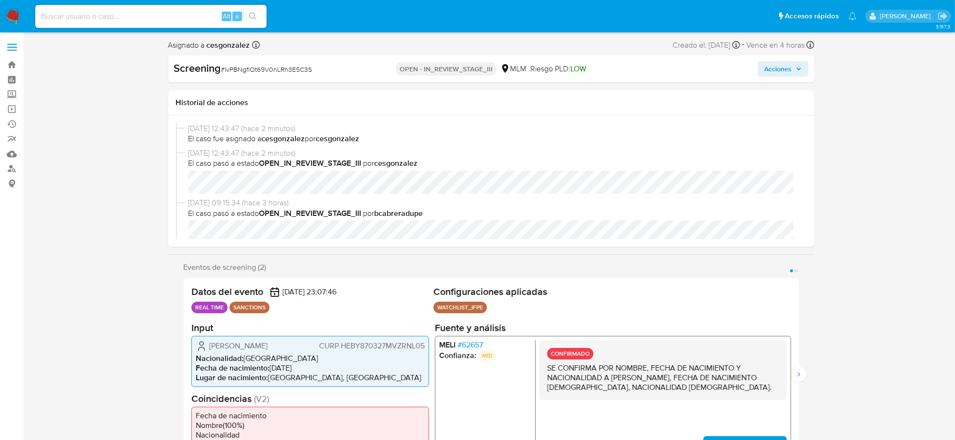
select select "10"
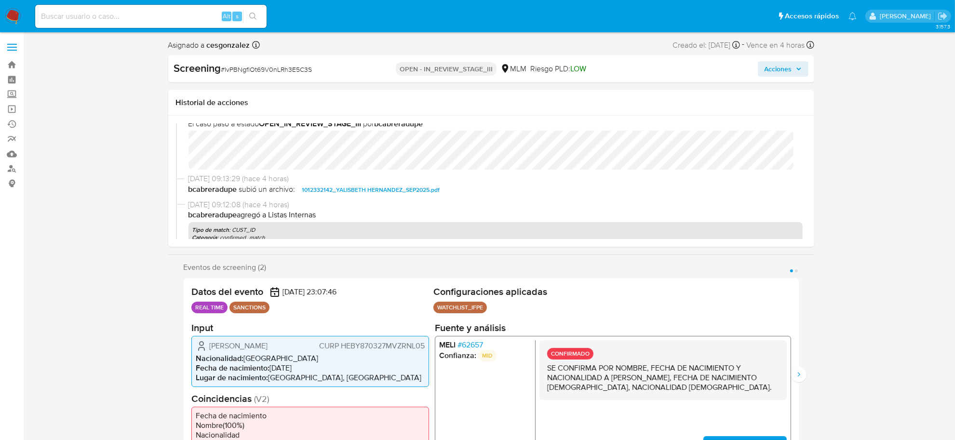
scroll to position [60, 0]
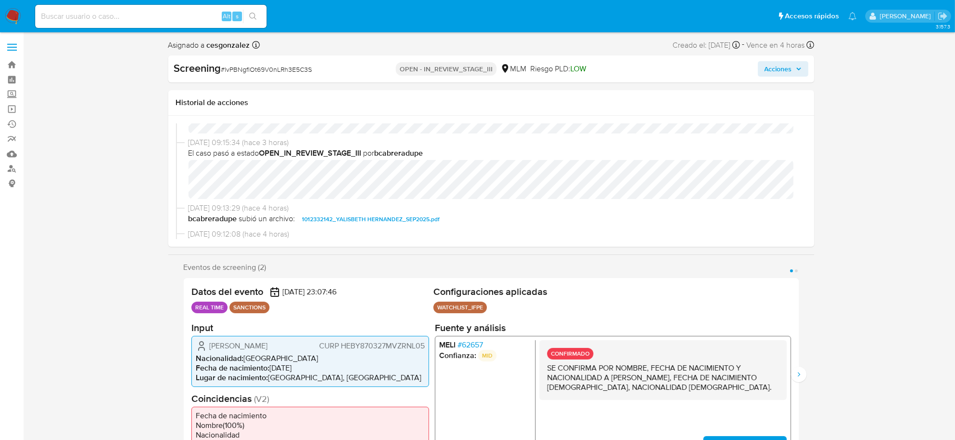
click at [475, 346] on span "# 62657" at bounding box center [470, 345] width 26 height 10
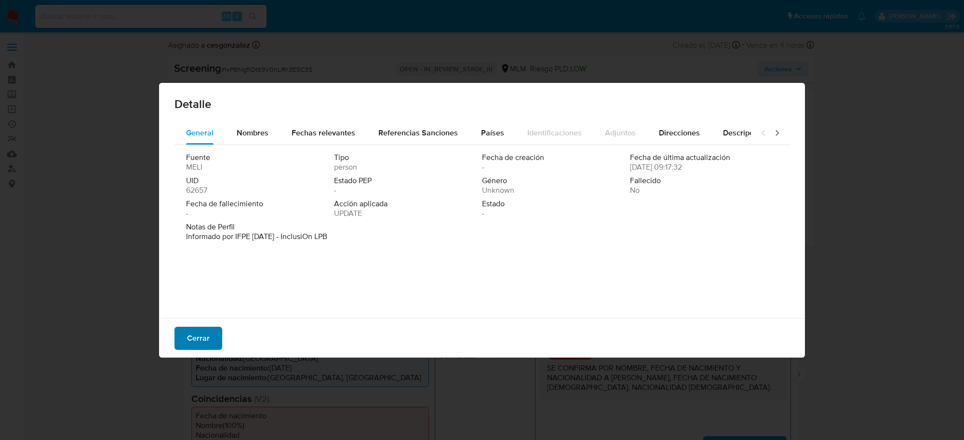
click at [199, 333] on span "Cerrar" at bounding box center [198, 338] width 23 height 21
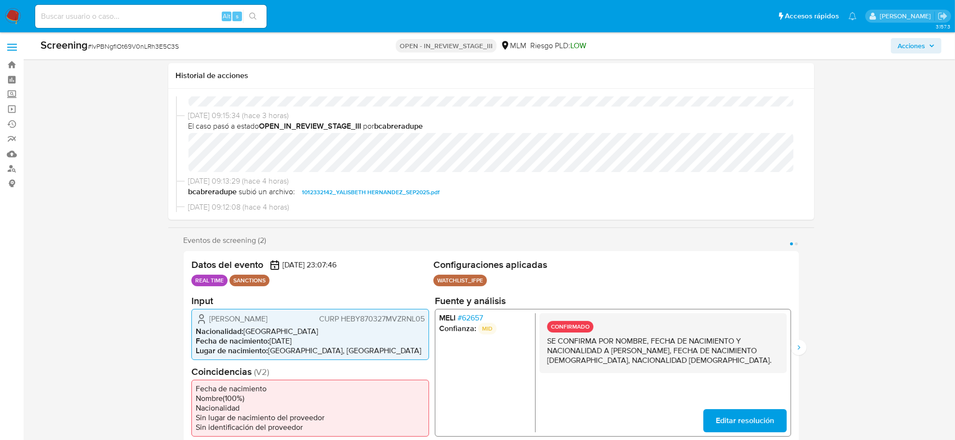
scroll to position [181, 0]
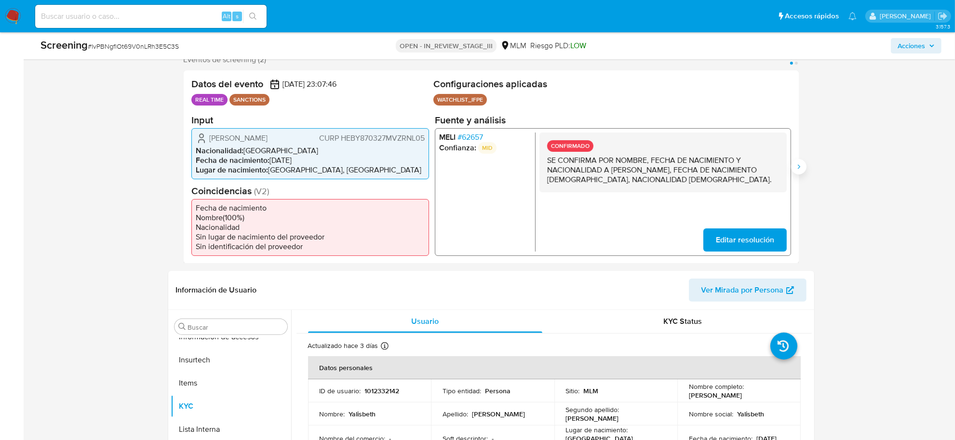
click at [799, 165] on icon "Siguiente" at bounding box center [799, 167] width 8 height 8
click at [470, 135] on span "# 62657" at bounding box center [470, 137] width 26 height 10
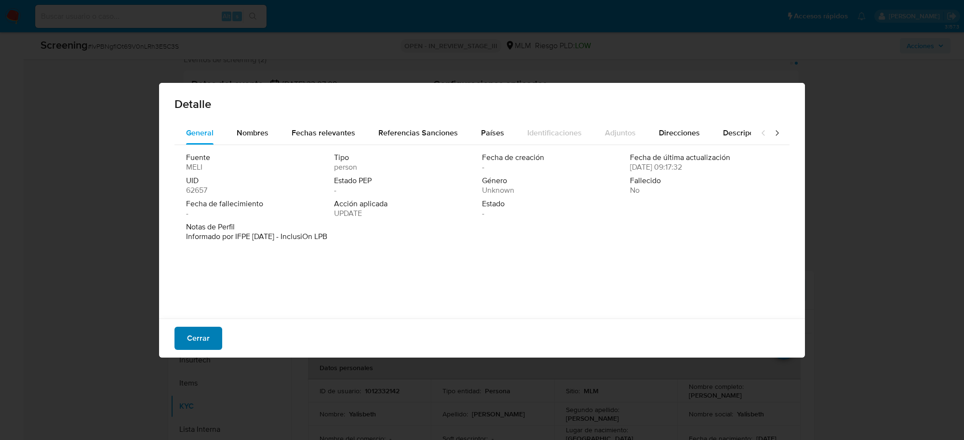
click at [201, 333] on span "Cerrar" at bounding box center [198, 338] width 23 height 21
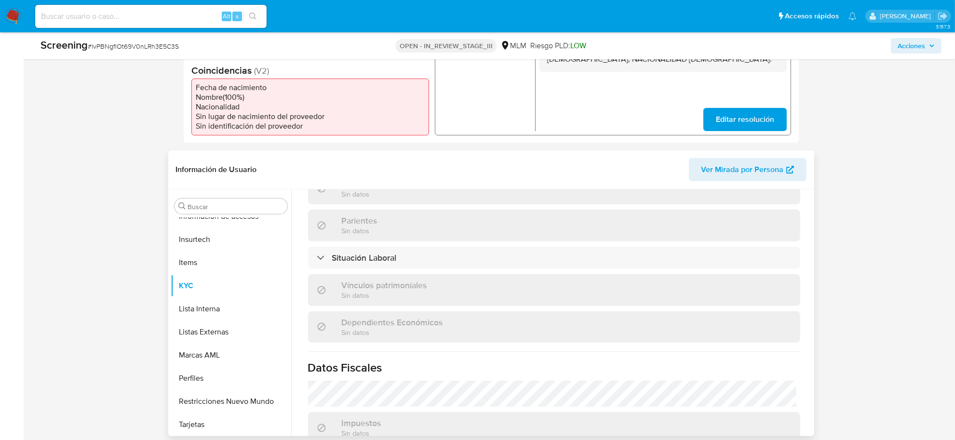
scroll to position [307, 0]
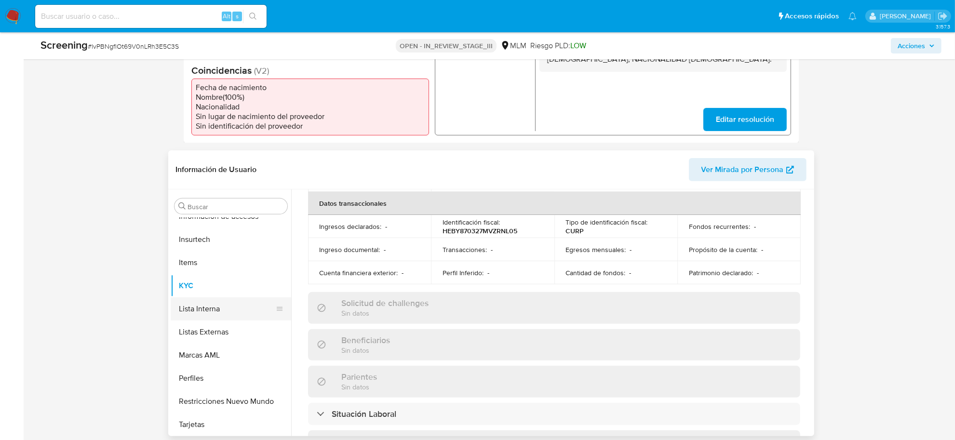
click at [198, 307] on button "Lista Interna" at bounding box center [227, 308] width 113 height 23
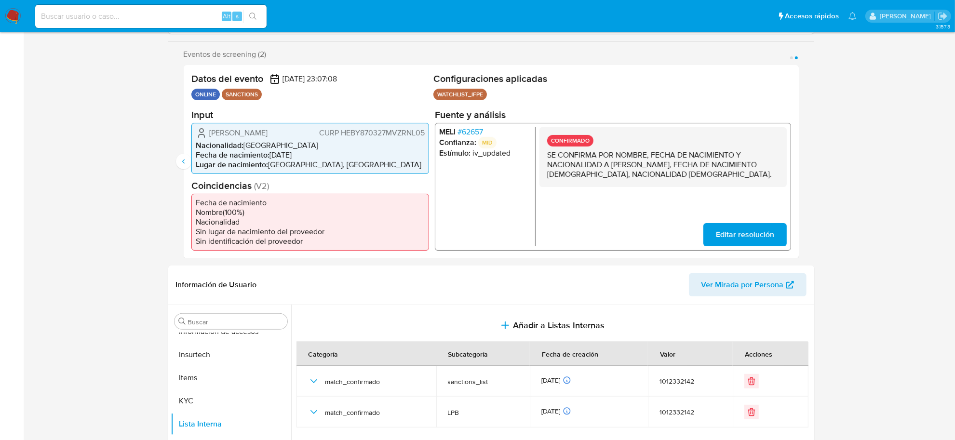
scroll to position [0, 0]
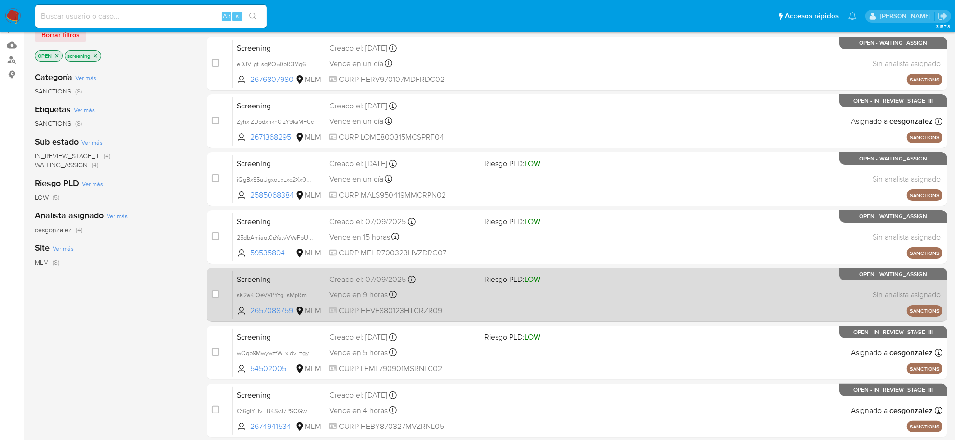
scroll to position [204, 0]
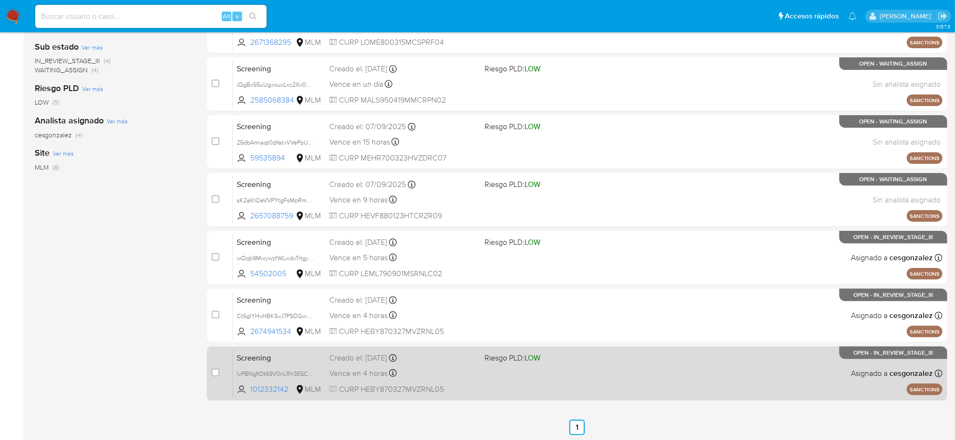
click at [485, 387] on div "Screening lvPBNgflOt69V0nLRh3E5C3S 1012332142 MLM Riesgo PLD: LOW Creado el: [D…" at bounding box center [588, 373] width 710 height 49
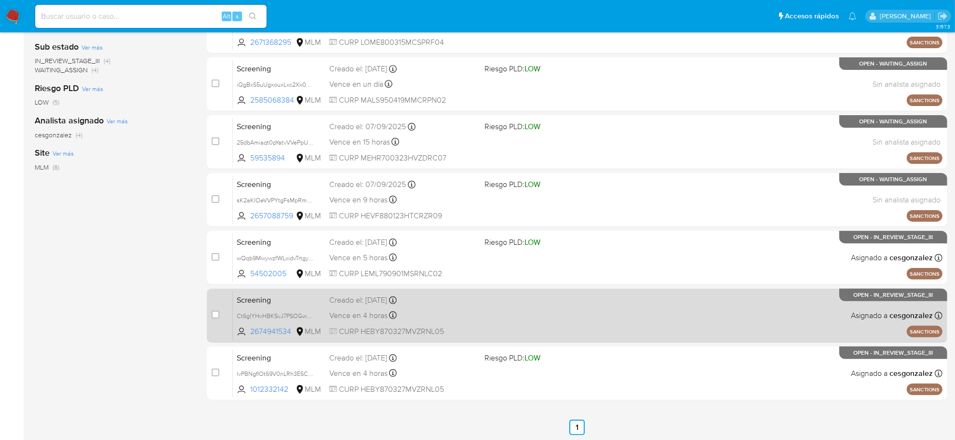
click at [399, 319] on div "Vence en 4 horas Vence el [DATE] 17:11:33" at bounding box center [403, 315] width 148 height 13
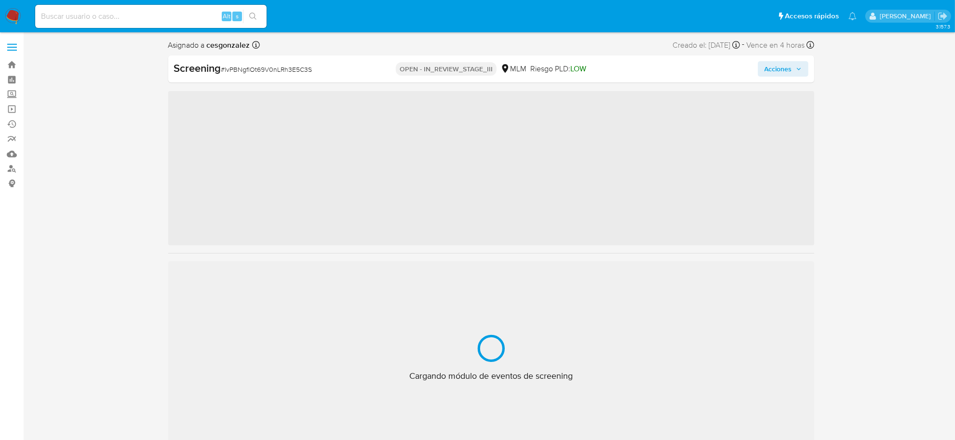
scroll to position [406, 0]
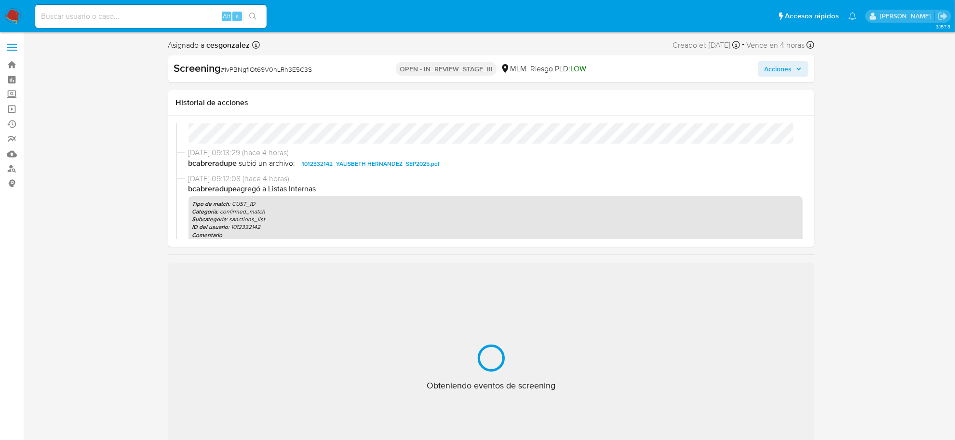
select select "10"
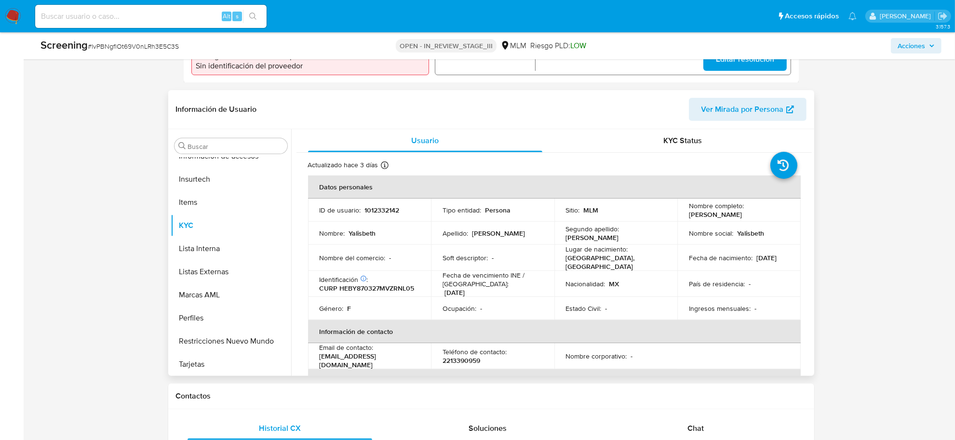
scroll to position [0, 0]
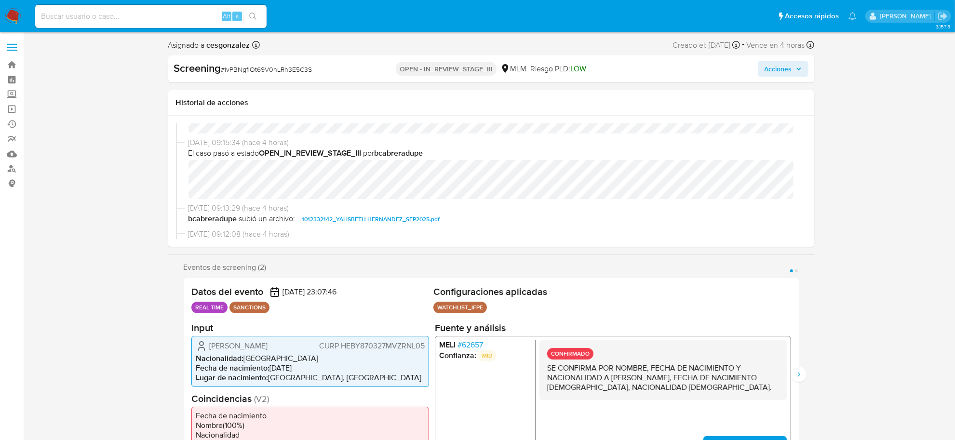
click at [803, 72] on button "Acciones" at bounding box center [783, 68] width 51 height 15
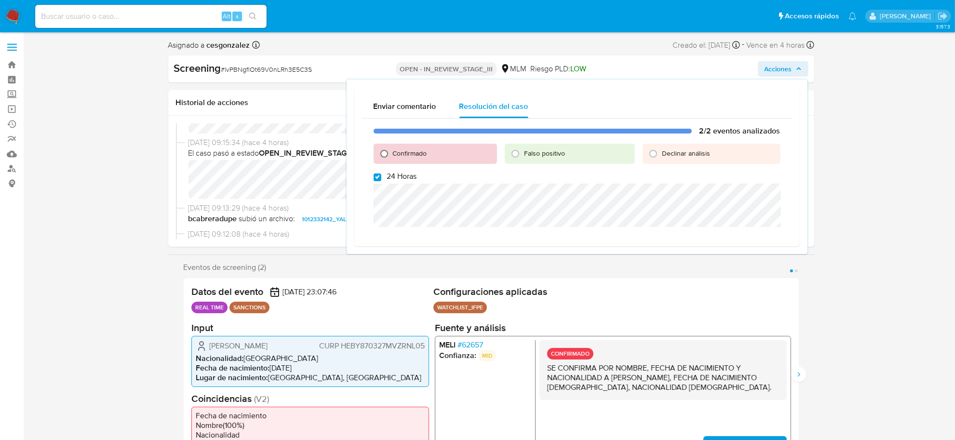
drag, startPoint x: 389, startPoint y: 152, endPoint x: 385, endPoint y: 172, distance: 20.2
click at [389, 153] on input "Confirmado" at bounding box center [383, 153] width 15 height 15
radio input "true"
click at [383, 181] on div "2/2 eventos analizados Confirmado Falso positivo Declinar análisis 24 Horas Cer…" at bounding box center [577, 186] width 430 height 135
click at [372, 177] on div "2/2 eventos analizados Confirmado Falso positivo Declinar análisis 24 Horas Cer…" at bounding box center [577, 186] width 430 height 135
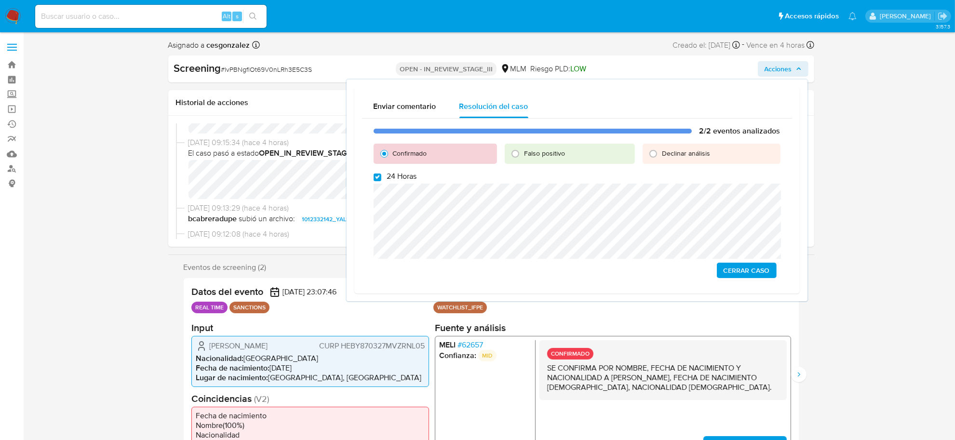
click at [378, 181] on div "2/2 eventos analizados Confirmado Falso positivo Declinar análisis 24 Horas Cer…" at bounding box center [577, 202] width 430 height 167
click at [378, 179] on input "24 Horas" at bounding box center [378, 178] width 8 height 8
checkbox input "false"
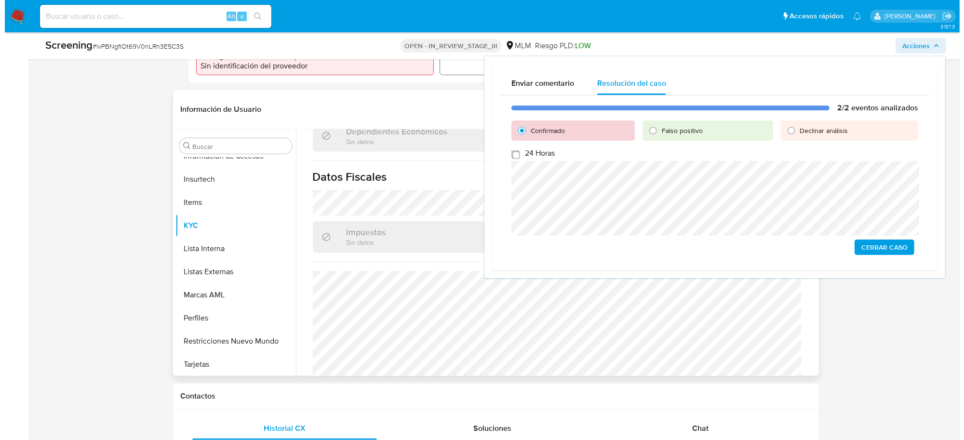
scroll to position [603, 0]
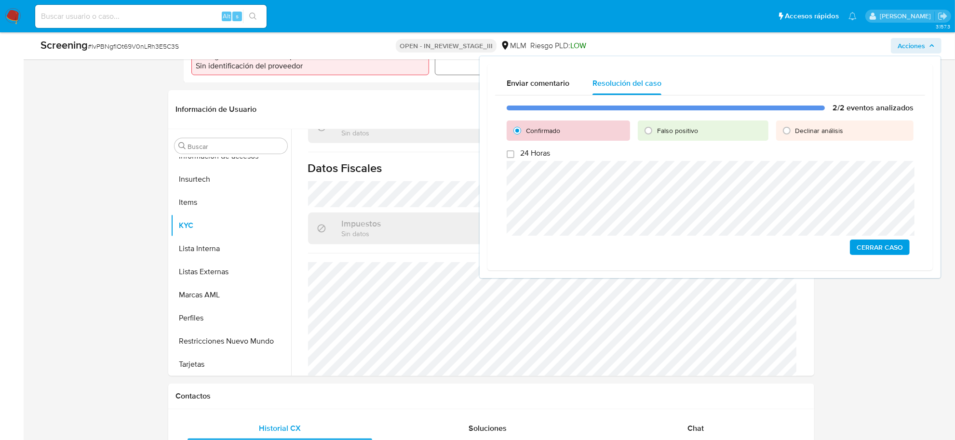
click at [890, 242] on span "Cerrar Caso" at bounding box center [880, 247] width 46 height 13
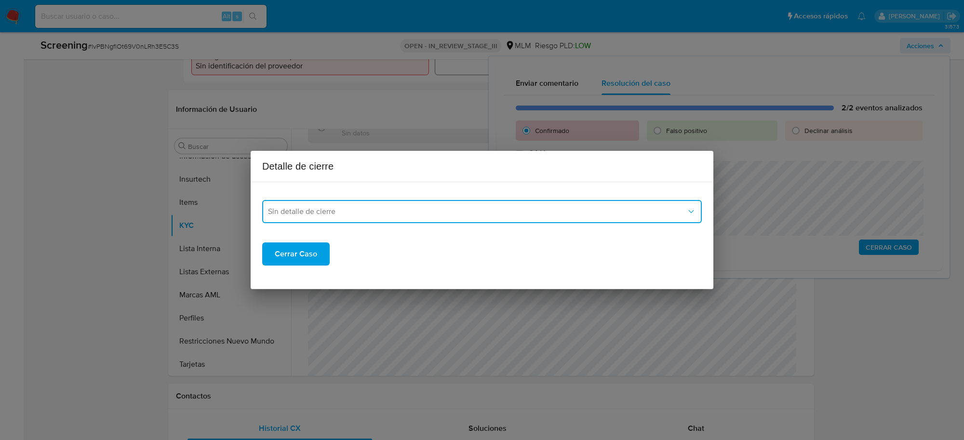
click at [575, 205] on button "Sin detalle de cierre" at bounding box center [482, 211] width 440 height 23
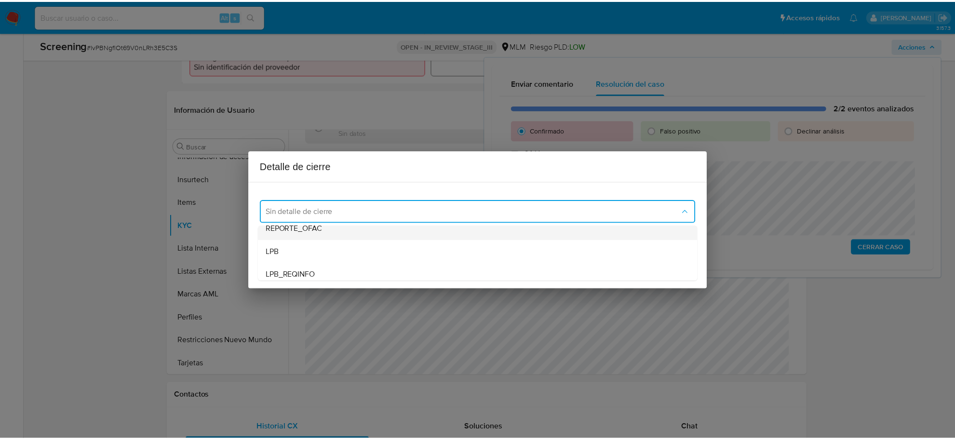
scroll to position [60, 0]
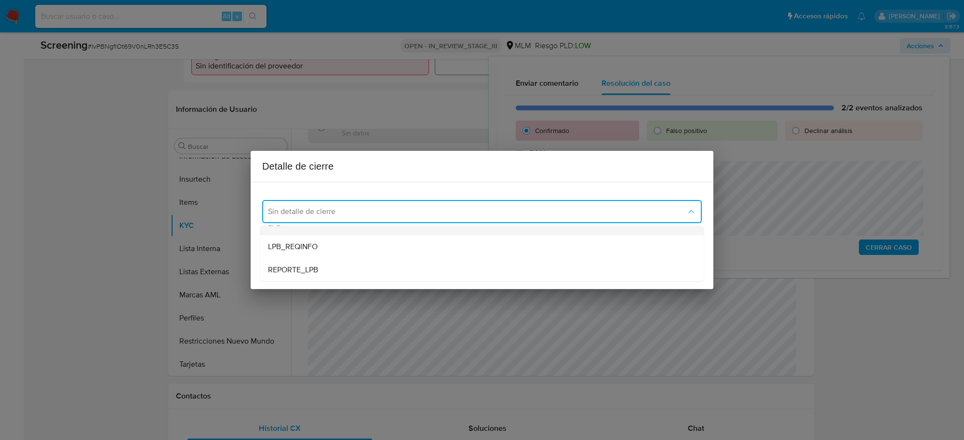
click at [291, 230] on div "LPB" at bounding box center [482, 223] width 428 height 23
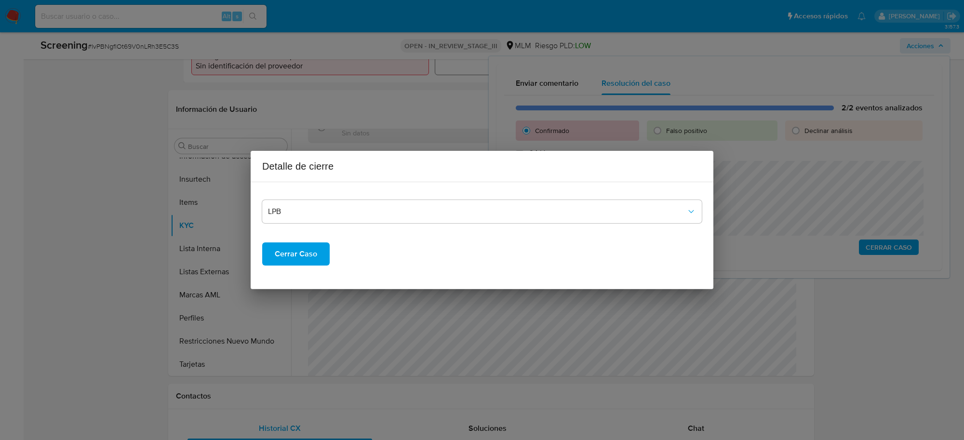
click at [296, 262] on span "Cerrar Caso" at bounding box center [296, 253] width 42 height 21
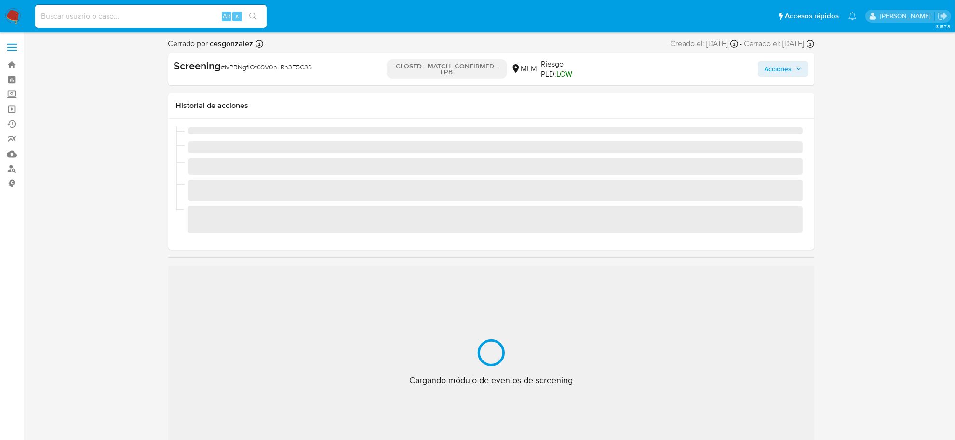
scroll to position [406, 0]
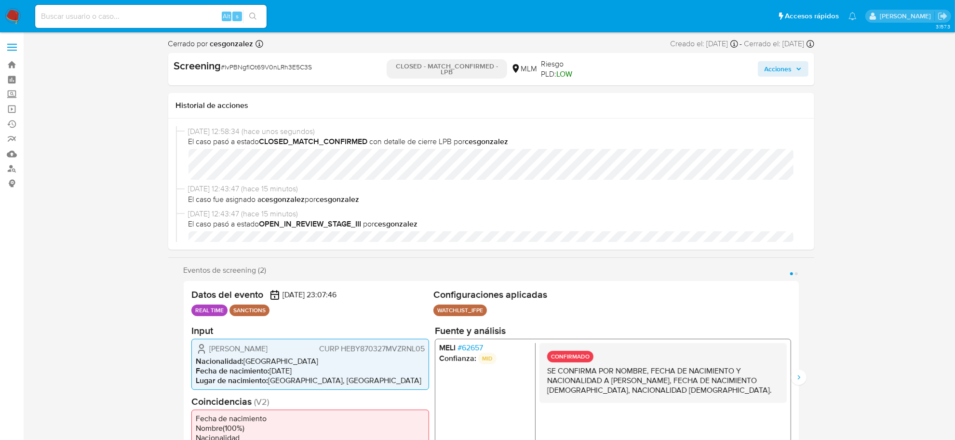
select select "10"
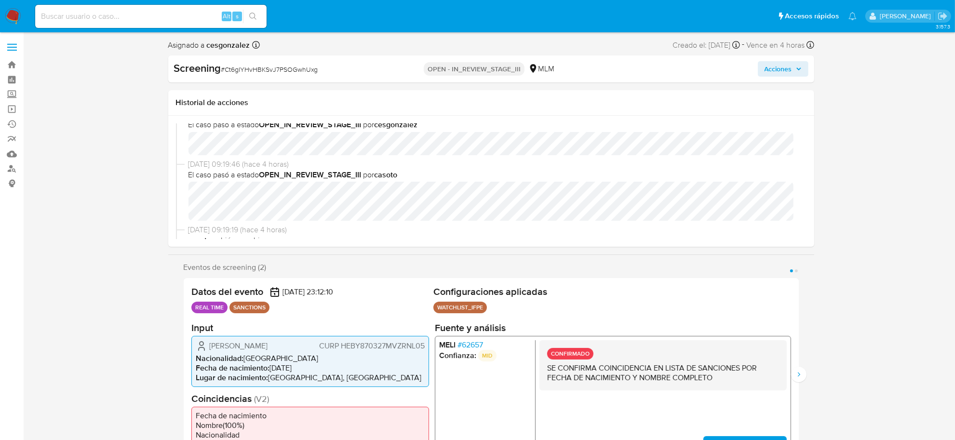
scroll to position [60, 0]
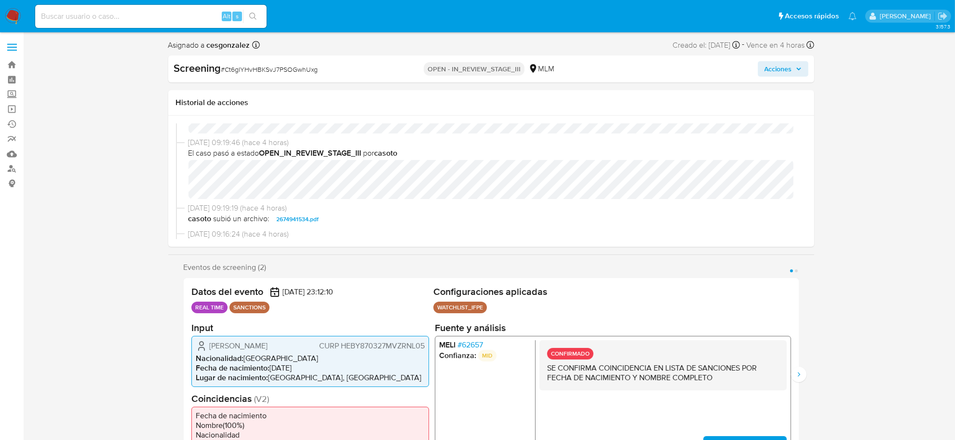
select select "10"
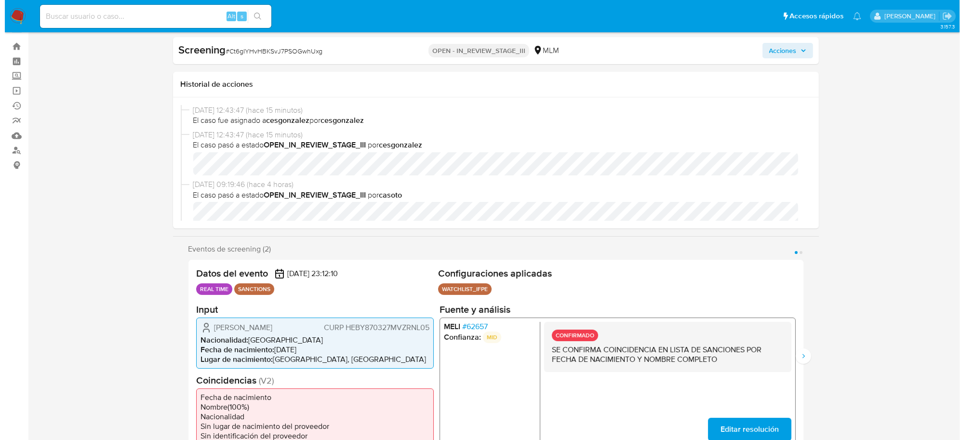
scroll to position [0, 0]
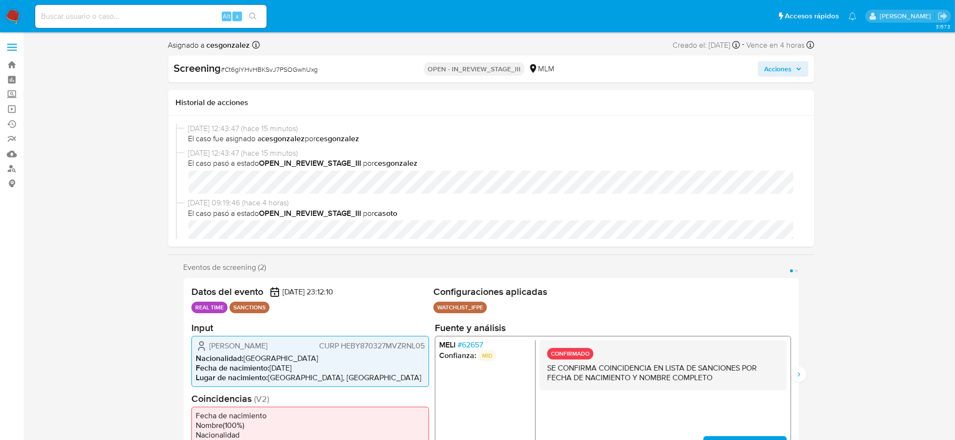
drag, startPoint x: 801, startPoint y: 68, endPoint x: 779, endPoint y: 74, distance: 22.3
click at [800, 68] on icon "button" at bounding box center [799, 69] width 6 height 6
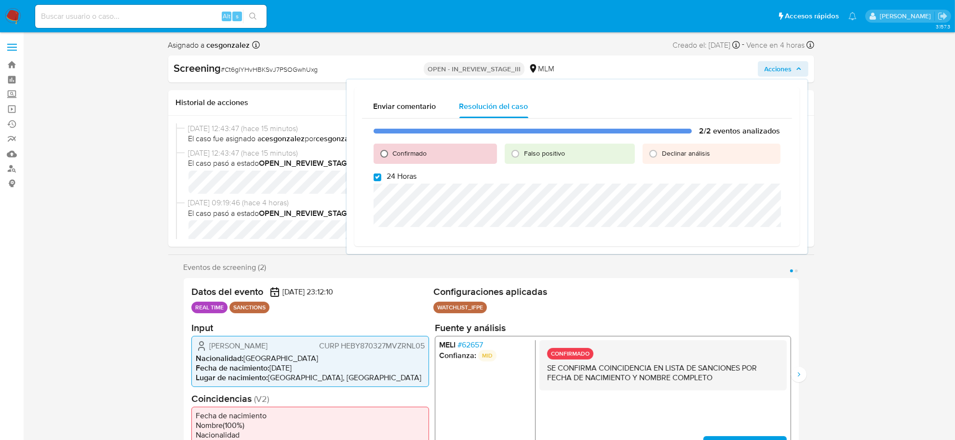
click at [389, 153] on input "Confirmado" at bounding box center [383, 153] width 15 height 15
radio input "true"
click at [381, 182] on div "2/2 eventos analizados Confirmado Falso positivo Declinar análisis 24 Horas Cer…" at bounding box center [577, 186] width 430 height 135
click at [377, 179] on input "24 Horas" at bounding box center [378, 178] width 8 height 8
checkbox input "false"
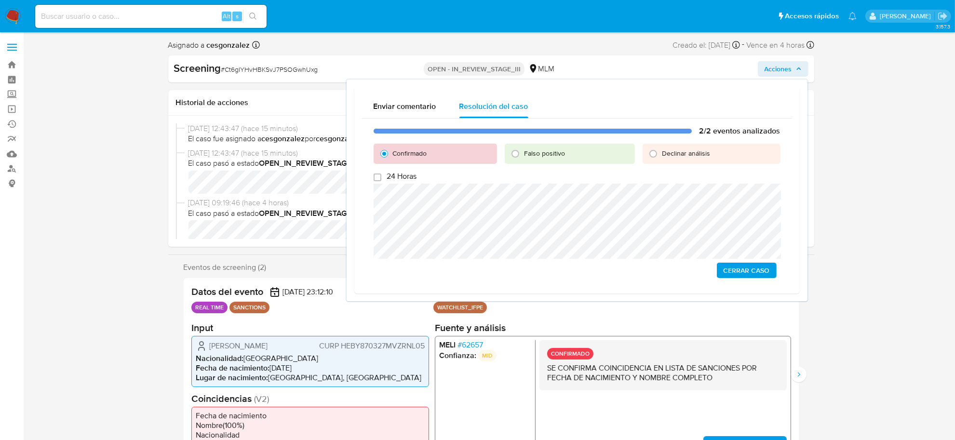
click at [742, 258] on div "2/2 eventos analizados Confirmado Falso positivo Declinar análisis 24 Horas Cer…" at bounding box center [577, 202] width 430 height 167
click at [744, 268] on span "Cerrar Caso" at bounding box center [747, 270] width 46 height 13
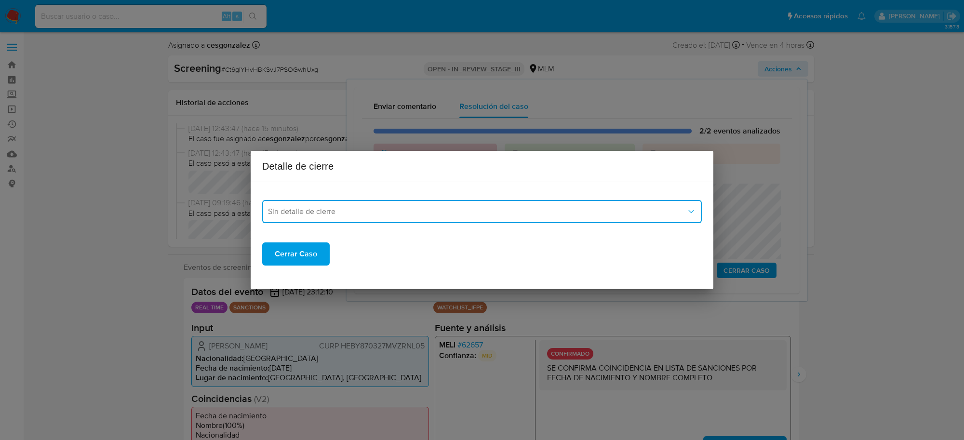
click at [454, 213] on span "Sin detalle de cierre" at bounding box center [477, 212] width 418 height 10
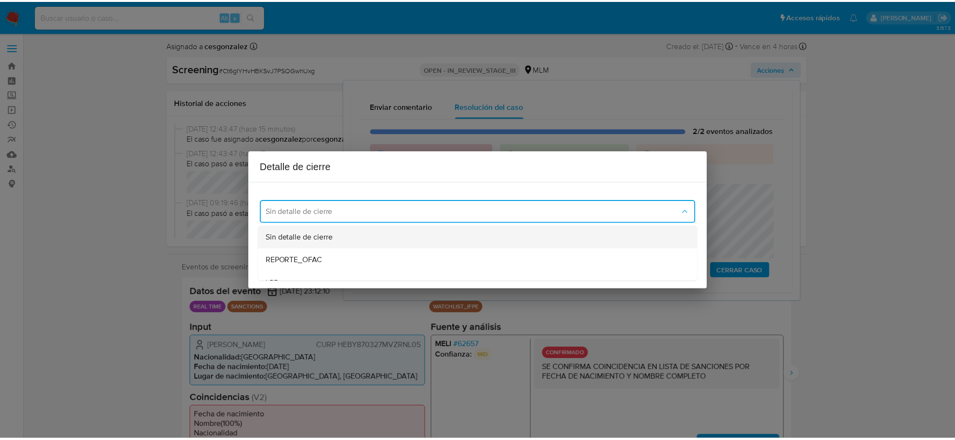
scroll to position [60, 0]
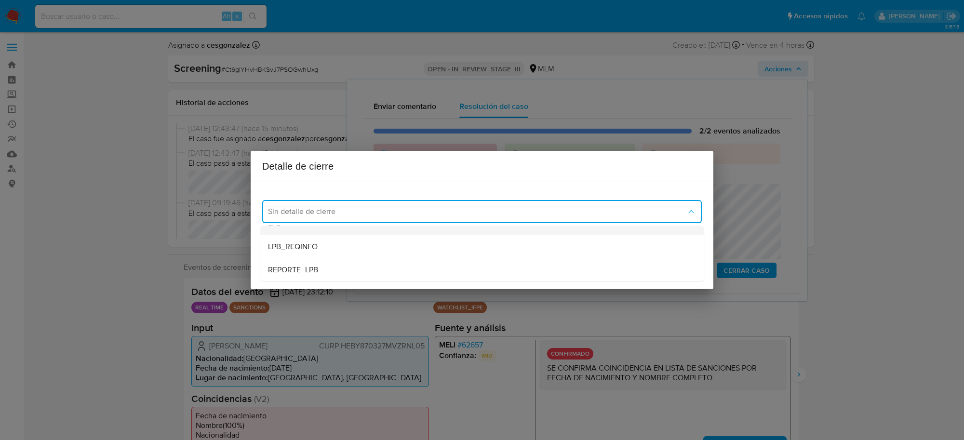
click at [309, 229] on div "LPB" at bounding box center [482, 223] width 428 height 23
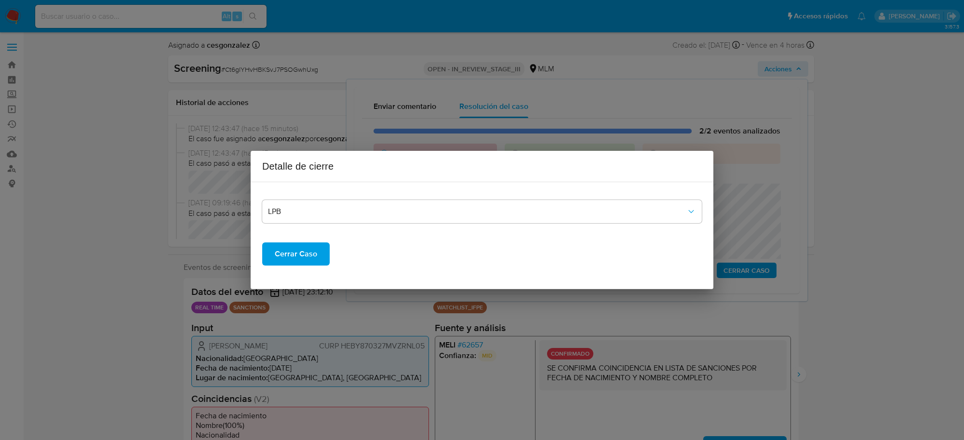
click at [294, 261] on span "Cerrar Caso" at bounding box center [296, 253] width 42 height 21
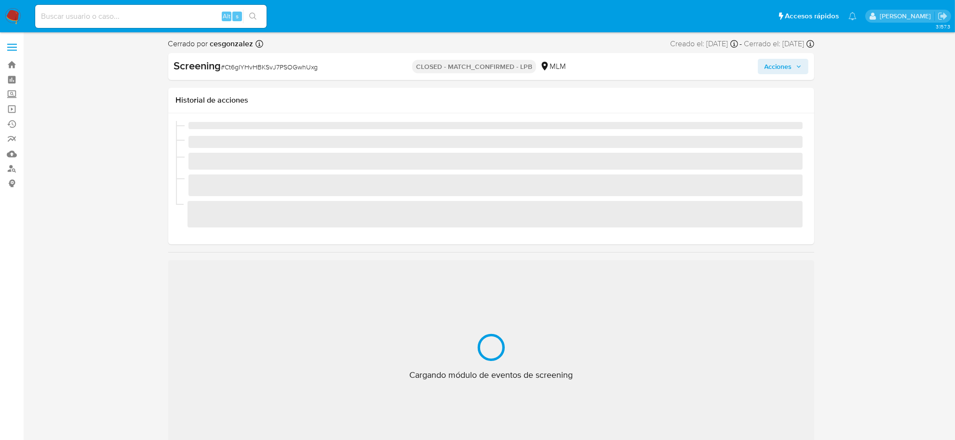
scroll to position [406, 0]
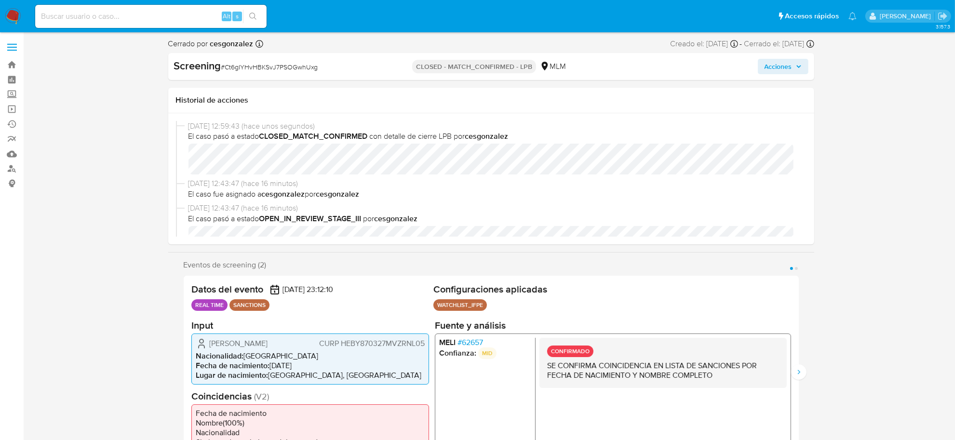
select select "10"
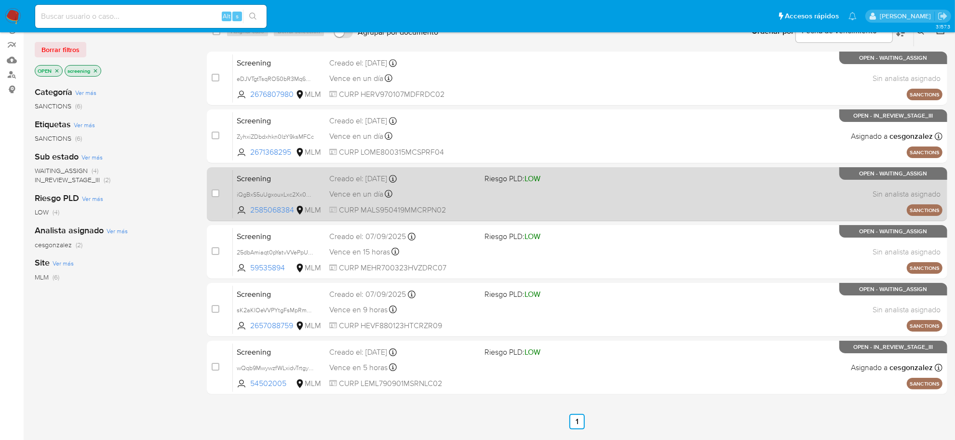
scroll to position [112, 0]
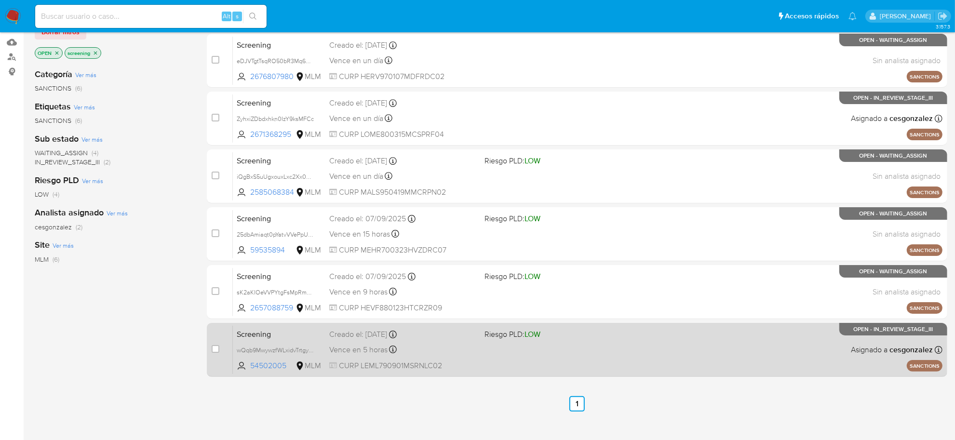
click at [372, 358] on div "Screening wQqb9MwywzfWLxidvTrtgyLb 54502005 MLM Riesgo PLD: LOW Creado el: [DAT…" at bounding box center [588, 349] width 710 height 49
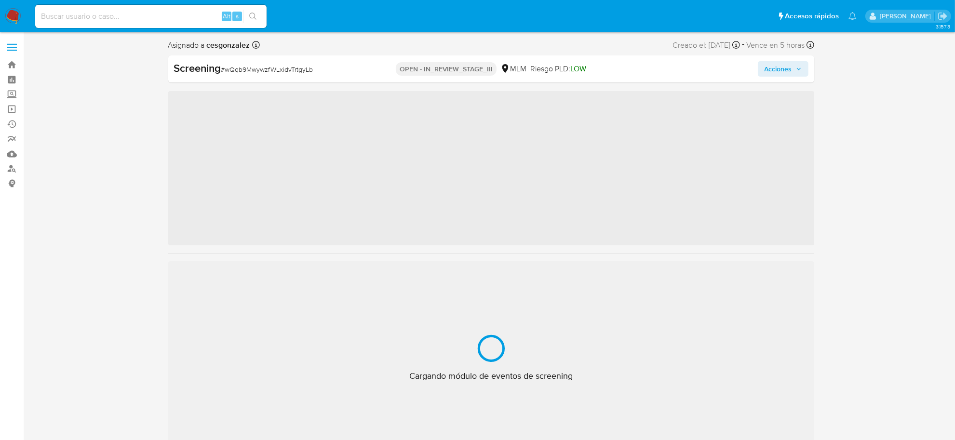
scroll to position [406, 0]
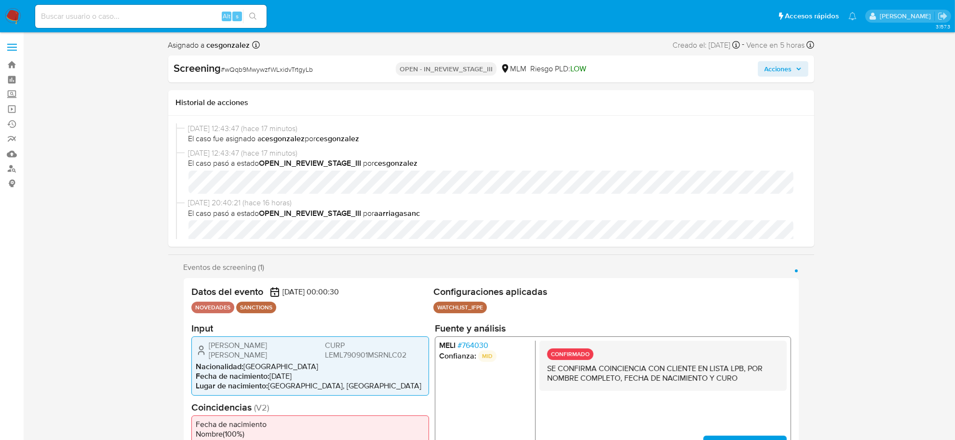
select select "10"
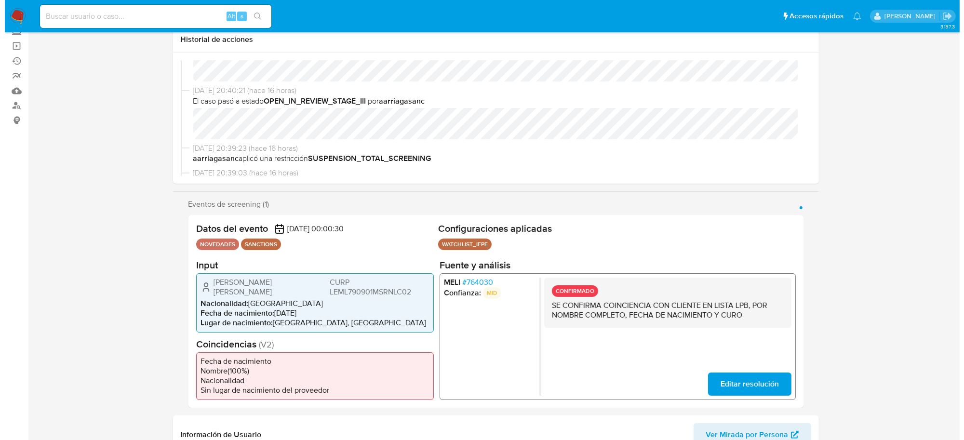
scroll to position [0, 0]
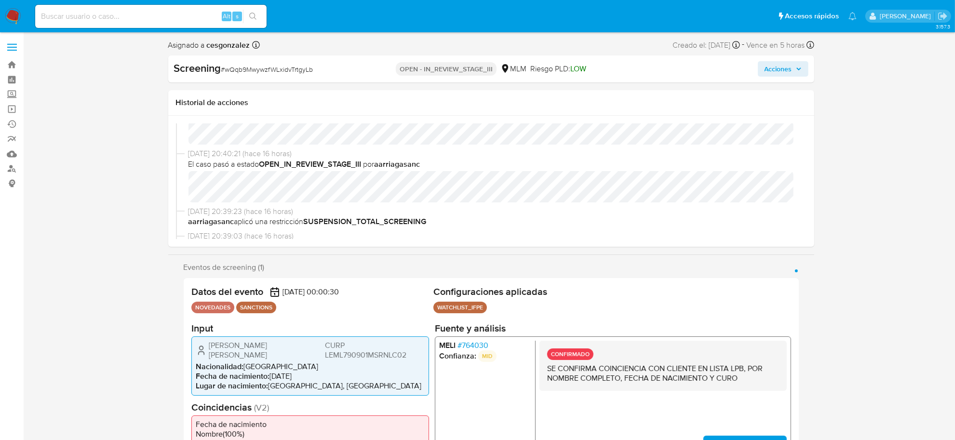
click at [784, 73] on span "Acciones" at bounding box center [778, 68] width 27 height 15
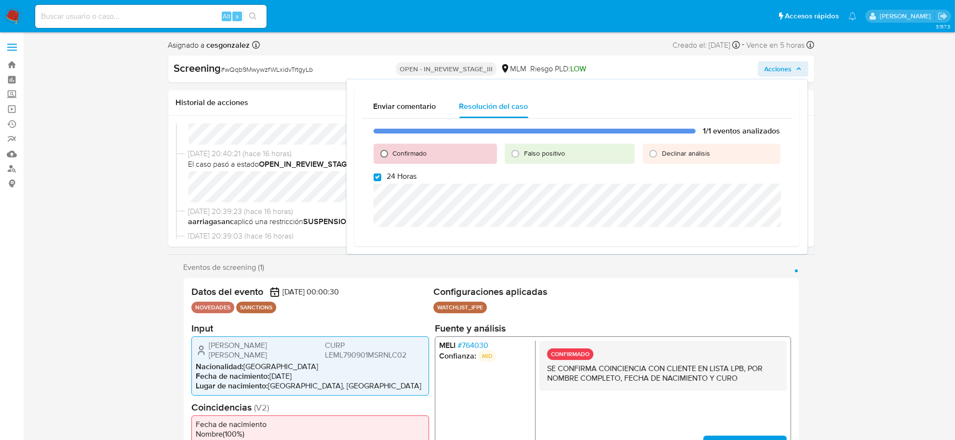
click at [389, 153] on input "Confirmado" at bounding box center [383, 153] width 15 height 15
radio input "true"
click at [378, 176] on input "24 Horas" at bounding box center [378, 178] width 8 height 8
checkbox input "false"
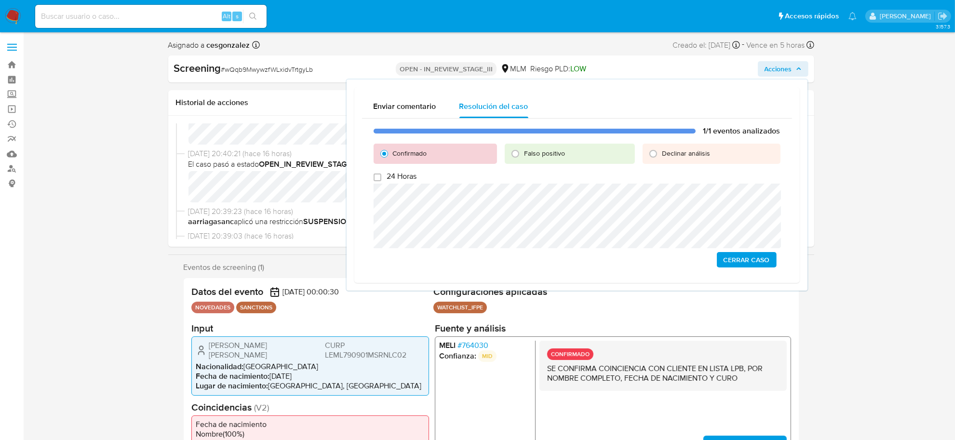
click at [752, 261] on span "Cerrar Caso" at bounding box center [747, 259] width 46 height 13
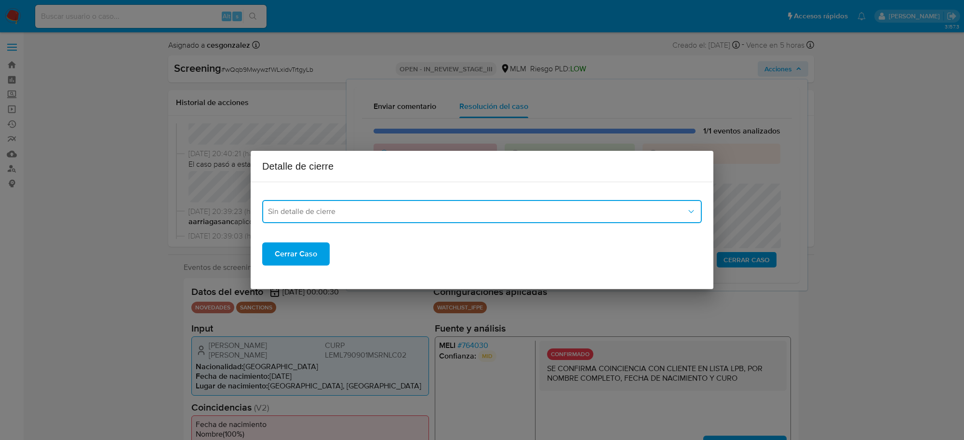
drag, startPoint x: 403, startPoint y: 217, endPoint x: 389, endPoint y: 215, distance: 13.6
click at [402, 217] on button "Sin detalle de cierre" at bounding box center [482, 211] width 440 height 23
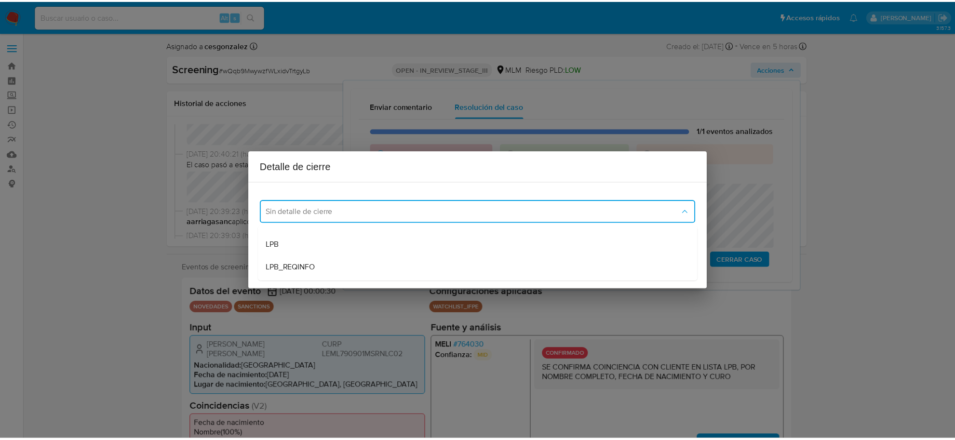
scroll to position [60, 0]
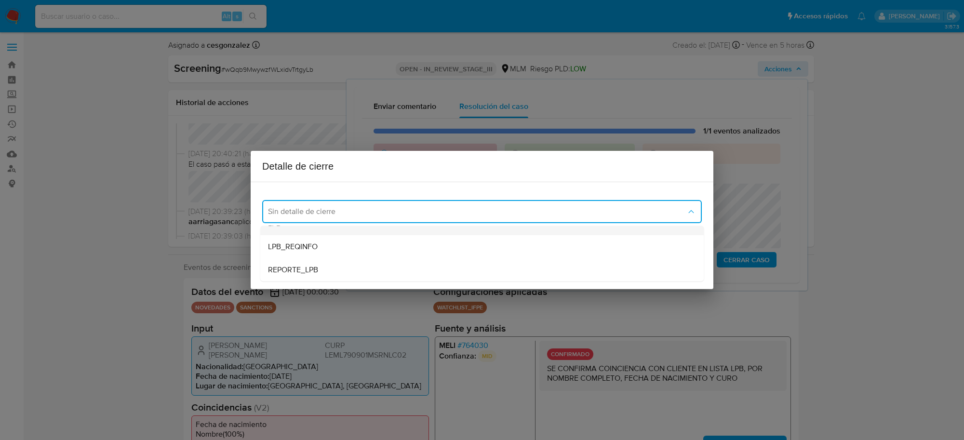
click at [360, 232] on div "LPB" at bounding box center [482, 223] width 428 height 23
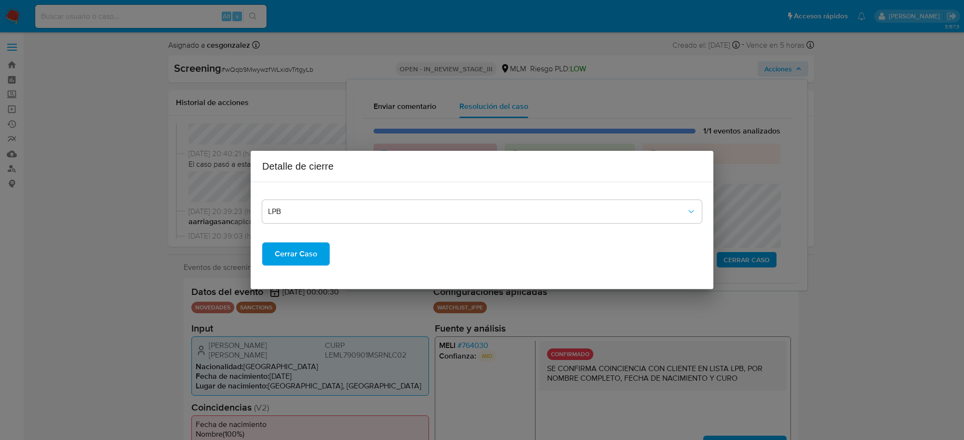
click at [304, 258] on span "Cerrar Caso" at bounding box center [296, 253] width 42 height 21
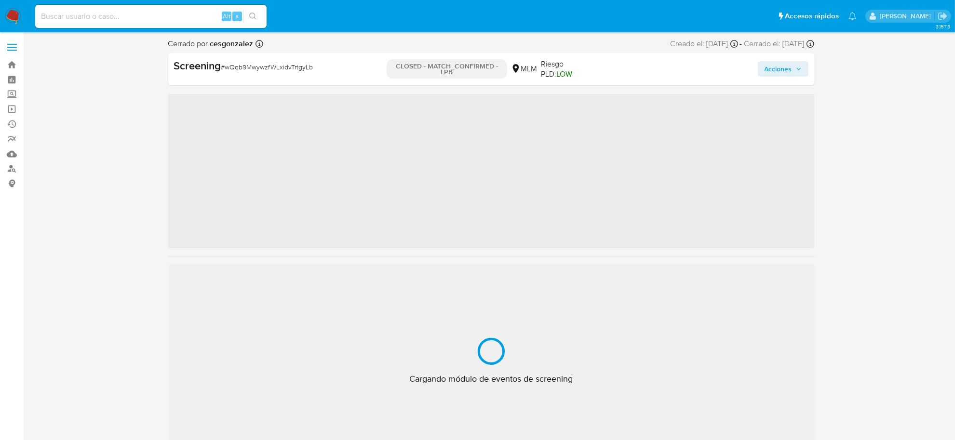
scroll to position [406, 0]
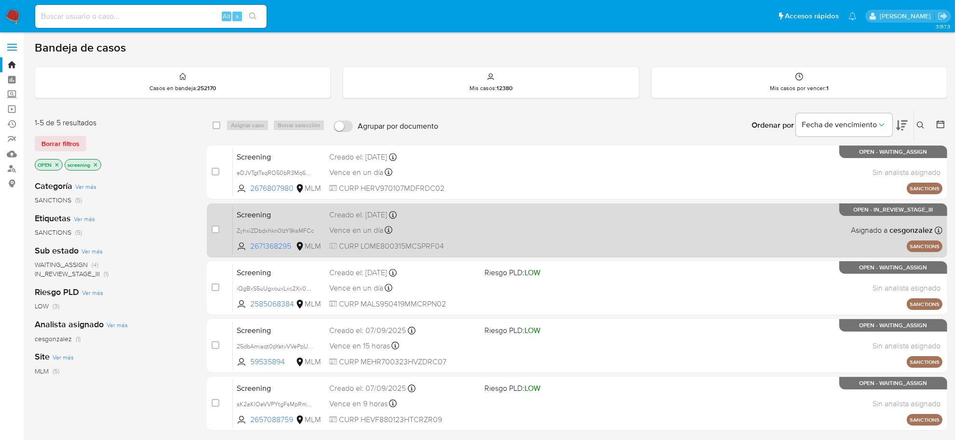
click at [422, 226] on div "Vence en un día Vence el [DATE] 17:01:11" at bounding box center [403, 230] width 148 height 13
click at [512, 236] on div "Screening ZyhxiZDbdxhkn0IzY9ksMFCc 2671368295 MLM Creado el: [DATE] Creado el: …" at bounding box center [588, 230] width 710 height 49
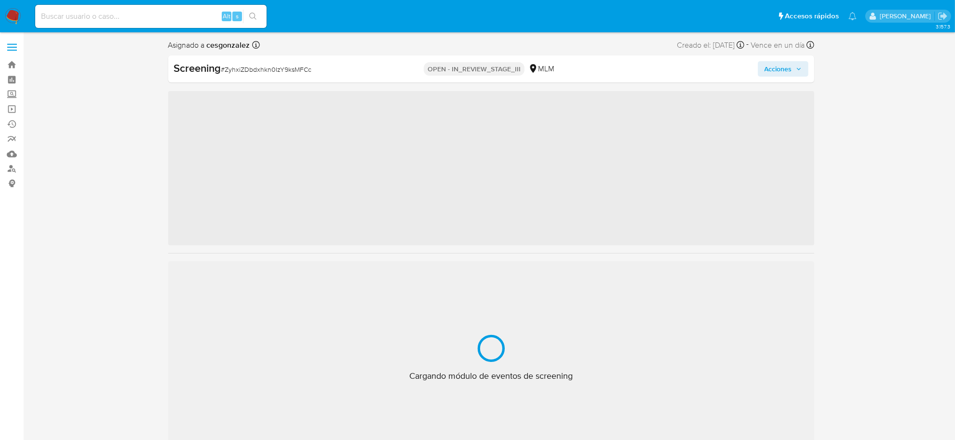
scroll to position [406, 0]
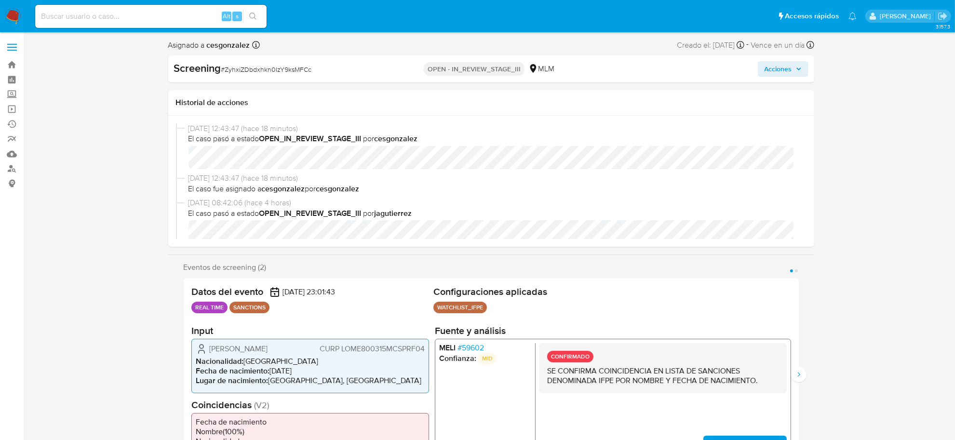
select select "10"
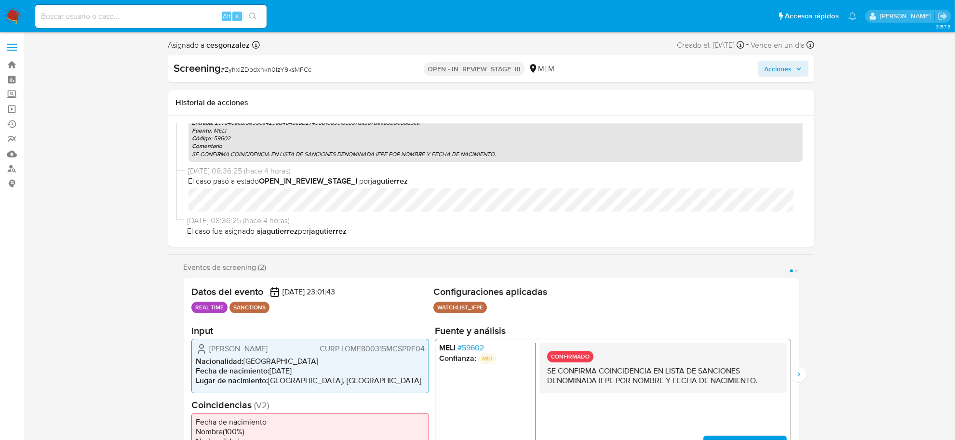
scroll to position [399, 0]
click at [803, 377] on button "Siguiente" at bounding box center [798, 374] width 15 height 15
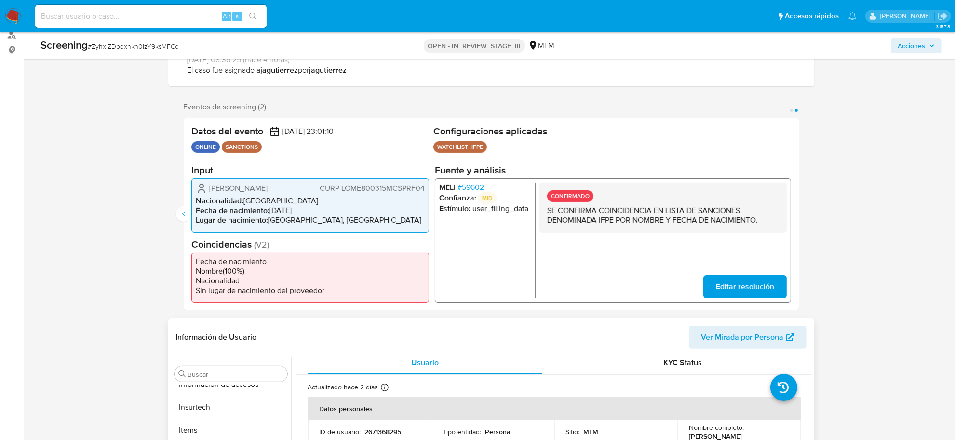
scroll to position [0, 0]
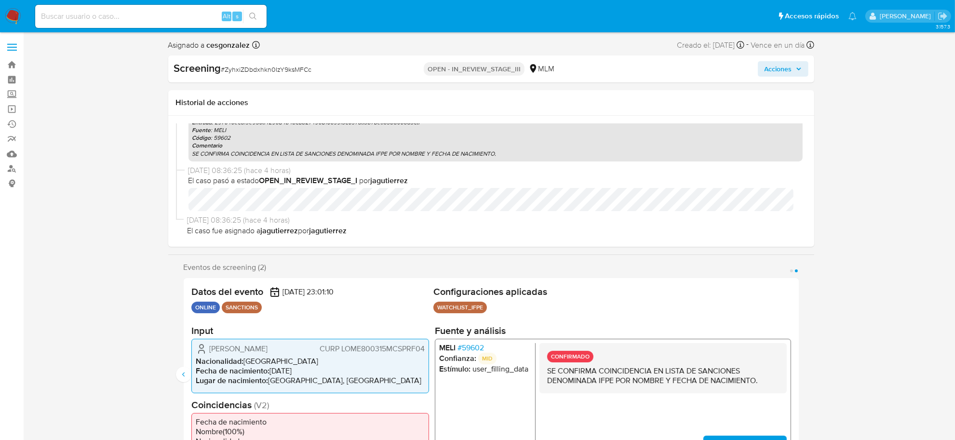
click at [800, 67] on icon "button" at bounding box center [799, 69] width 6 height 6
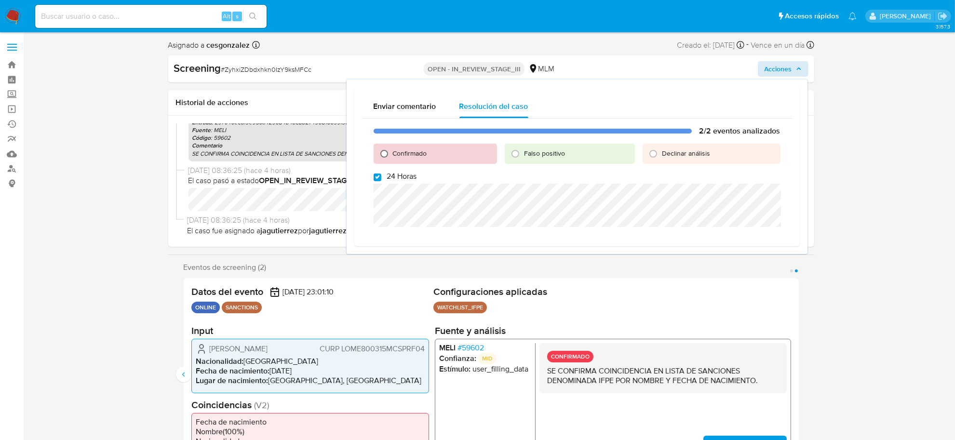
click at [384, 155] on input "Confirmado" at bounding box center [383, 153] width 15 height 15
radio input "true"
click at [371, 181] on div "2/2 eventos analizados Confirmado Falso positivo Declinar análisis 24 Horas Cer…" at bounding box center [577, 186] width 430 height 135
click at [377, 182] on div "2/2 eventos analizados Confirmado Falso positivo Declinar análisis 24 Horas Cer…" at bounding box center [577, 186] width 430 height 135
click at [375, 177] on input "24 Horas" at bounding box center [378, 178] width 8 height 8
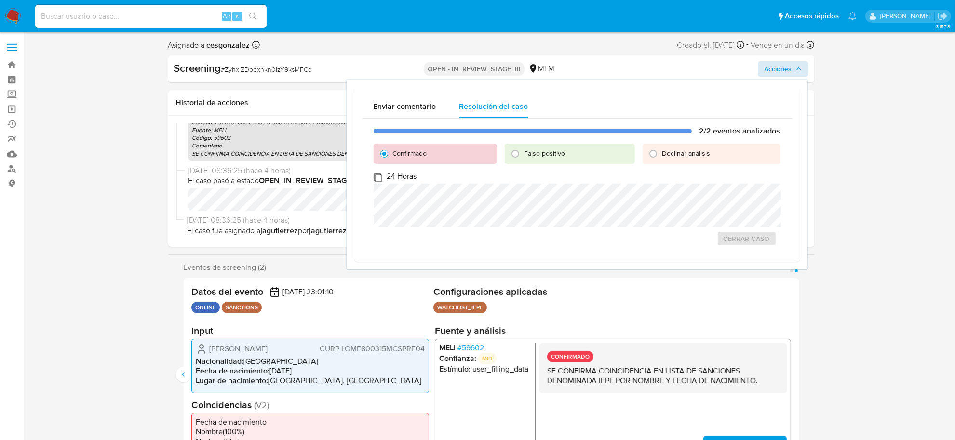
checkbox input "false"
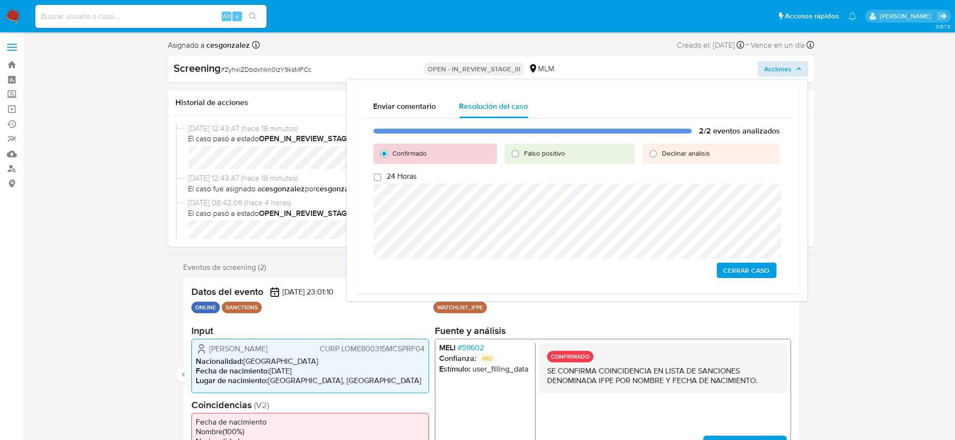
click at [763, 272] on span "Cerrar Caso" at bounding box center [747, 270] width 46 height 13
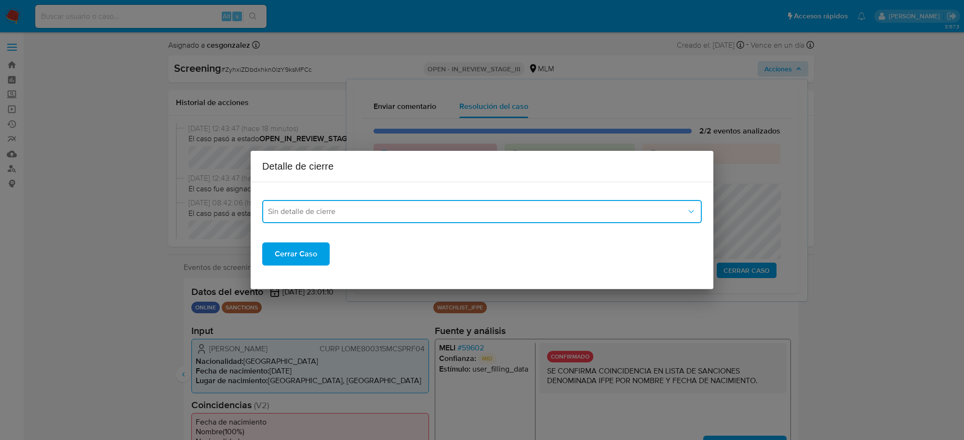
click at [493, 216] on span "Sin detalle de cierre" at bounding box center [477, 212] width 418 height 10
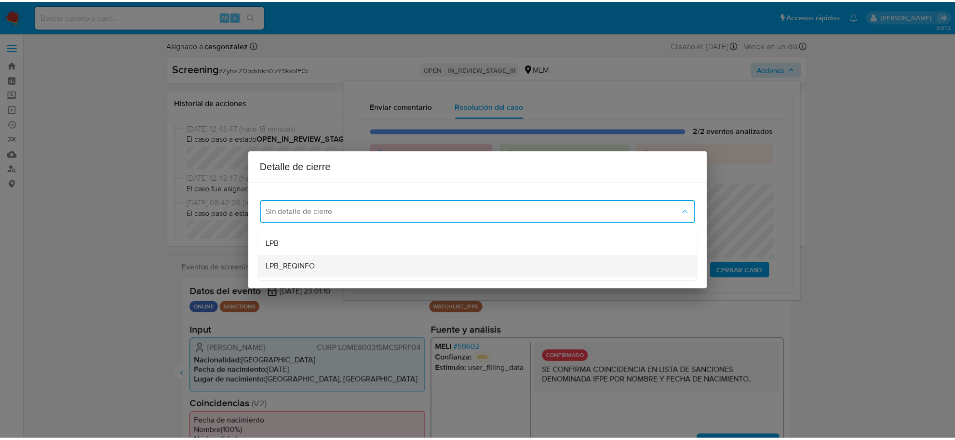
scroll to position [60, 0]
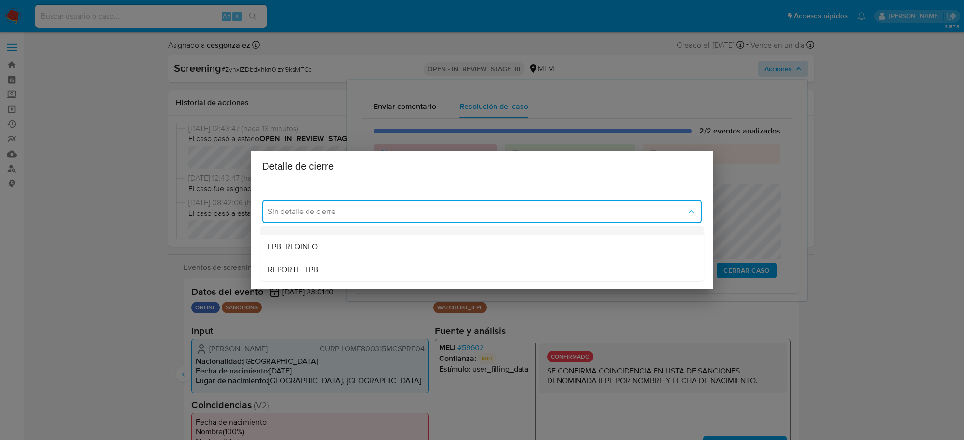
click at [371, 233] on div "LPB" at bounding box center [482, 223] width 428 height 23
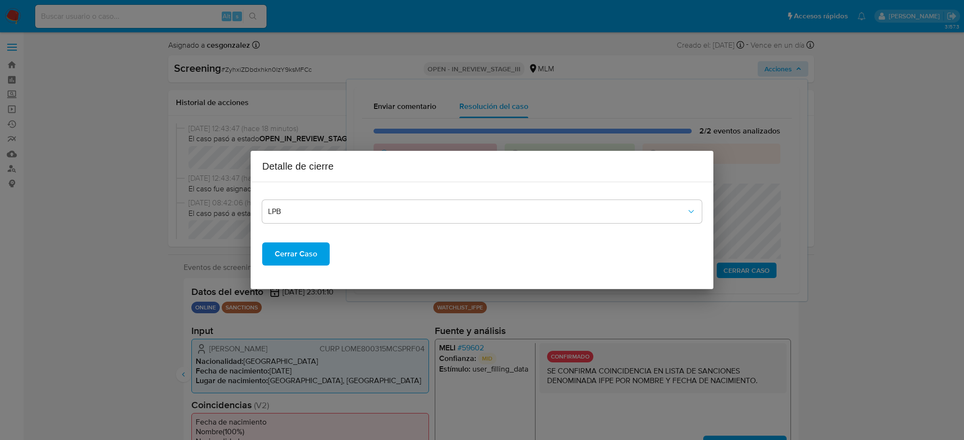
click at [283, 246] on span "Cerrar Caso" at bounding box center [296, 253] width 42 height 21
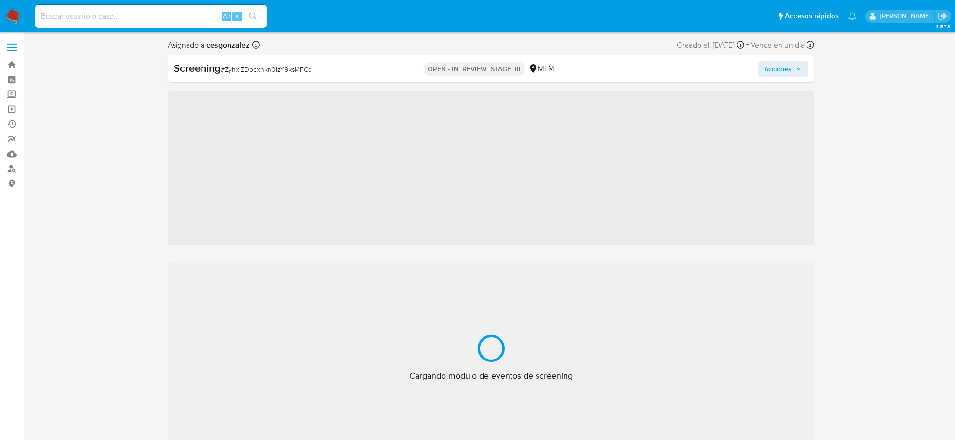
scroll to position [406, 0]
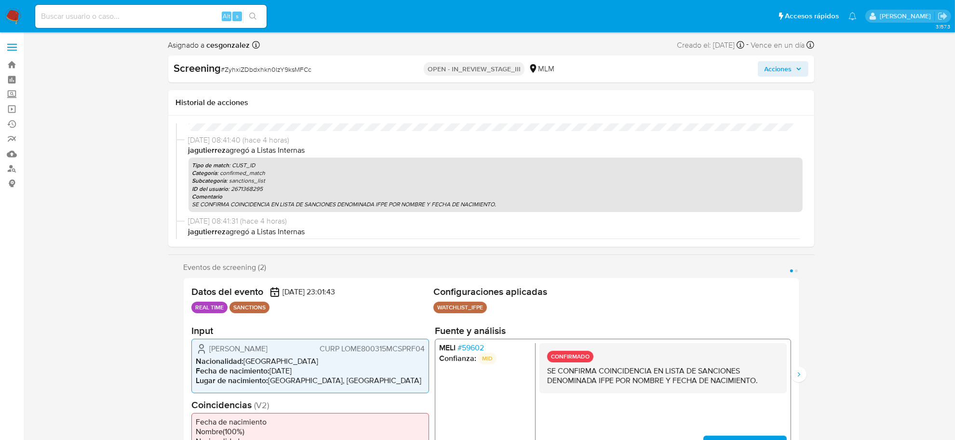
select select "10"
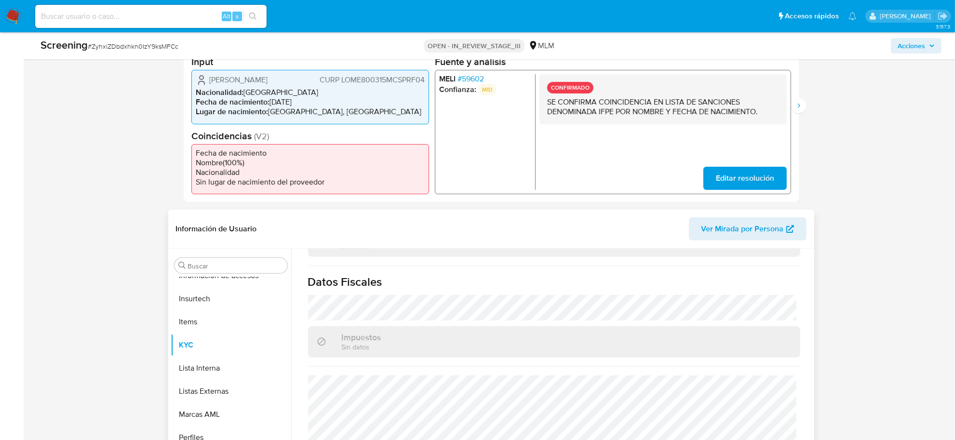
scroll to position [301, 0]
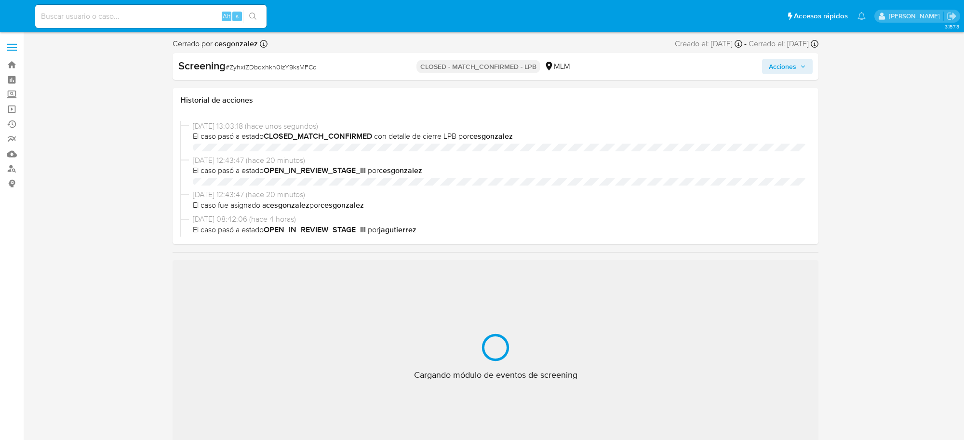
select select "10"
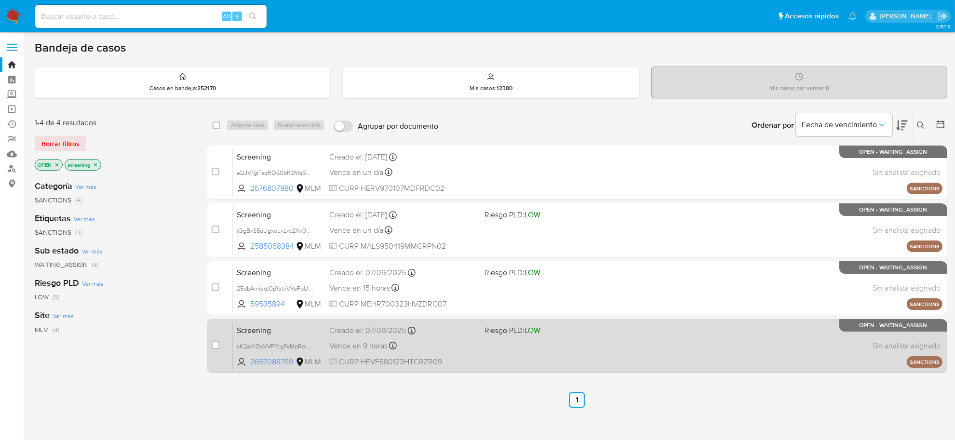
click at [631, 352] on div "Screening sK2aKIOeVVPYtgFsMpRmeME9 2657088759 MLM Riesgo PLD: LOW Creado el: [D…" at bounding box center [588, 346] width 710 height 49
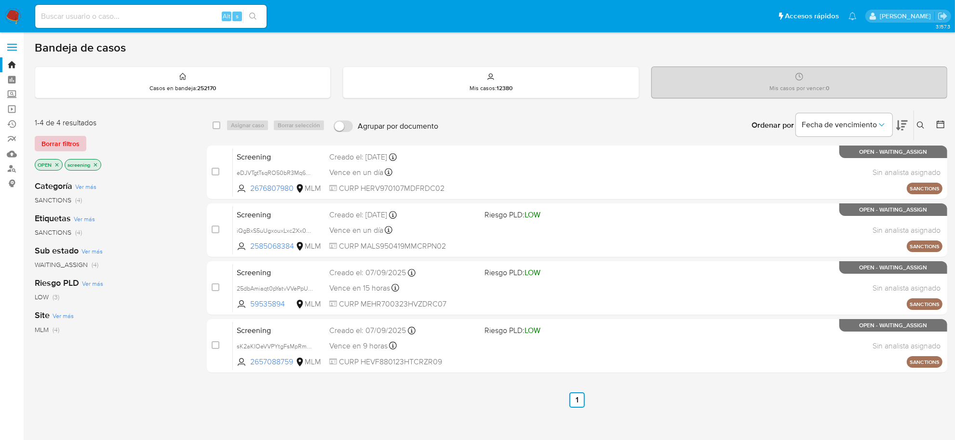
click at [62, 142] on span "Borrar filtros" at bounding box center [60, 143] width 38 height 13
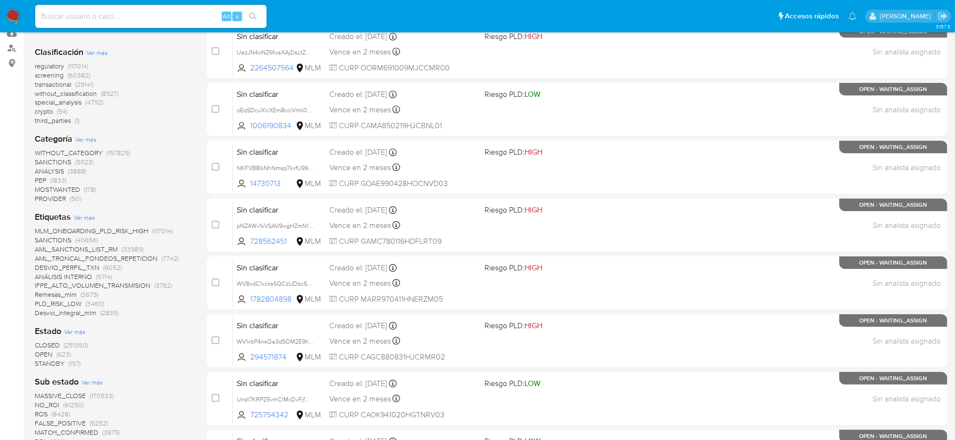
scroll to position [241, 0]
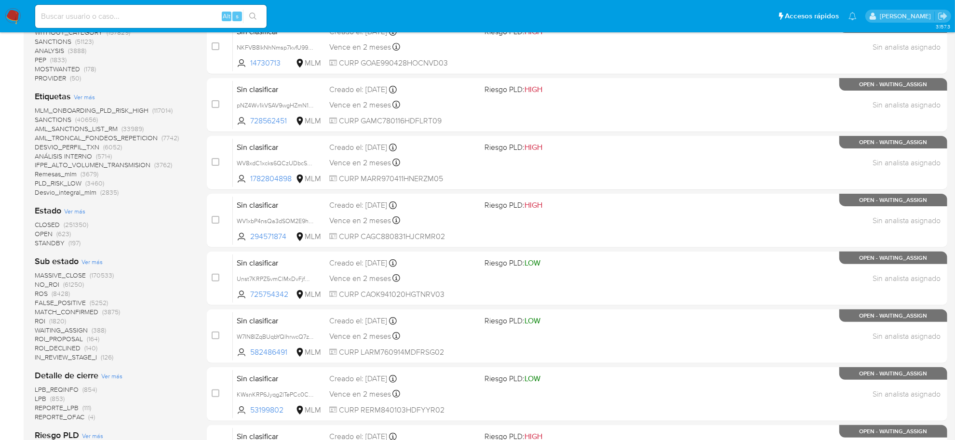
click at [47, 237] on span "OPEN" at bounding box center [44, 234] width 18 height 10
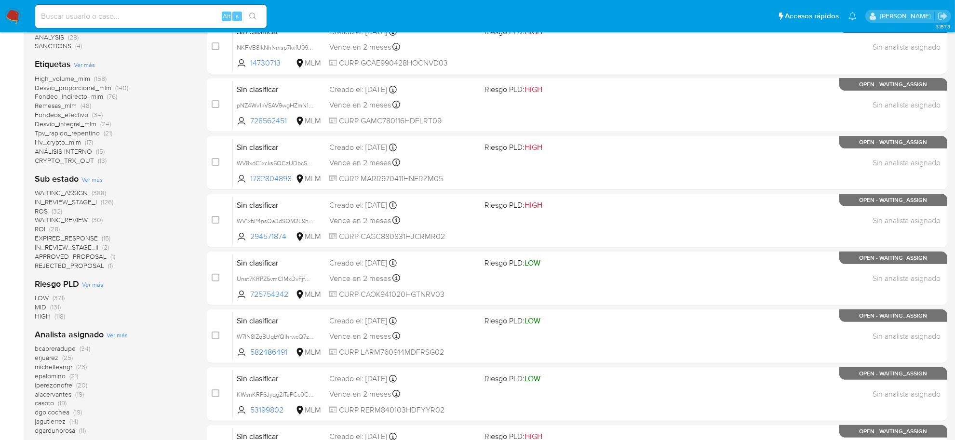
click at [37, 209] on span "ROS" at bounding box center [41, 211] width 13 height 10
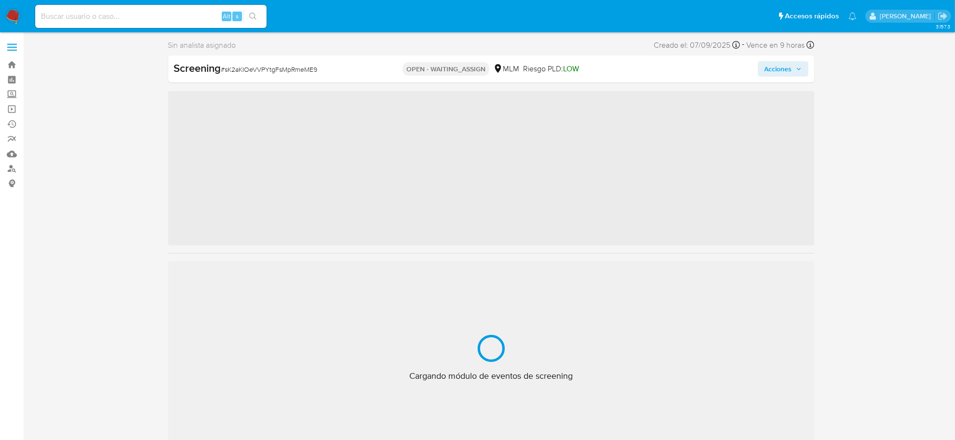
scroll to position [406, 0]
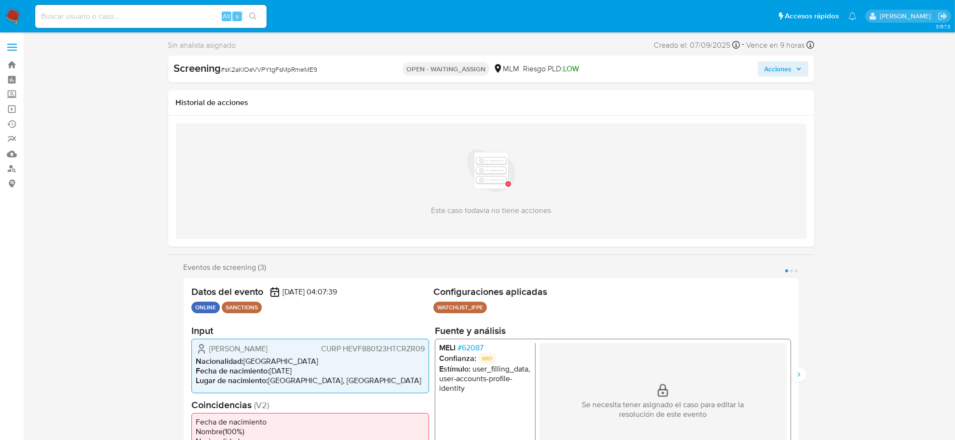
select select "10"
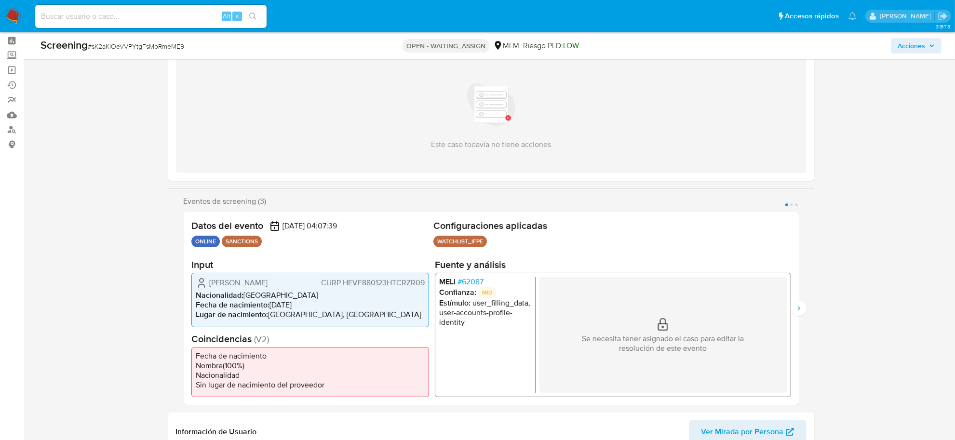
scroll to position [60, 0]
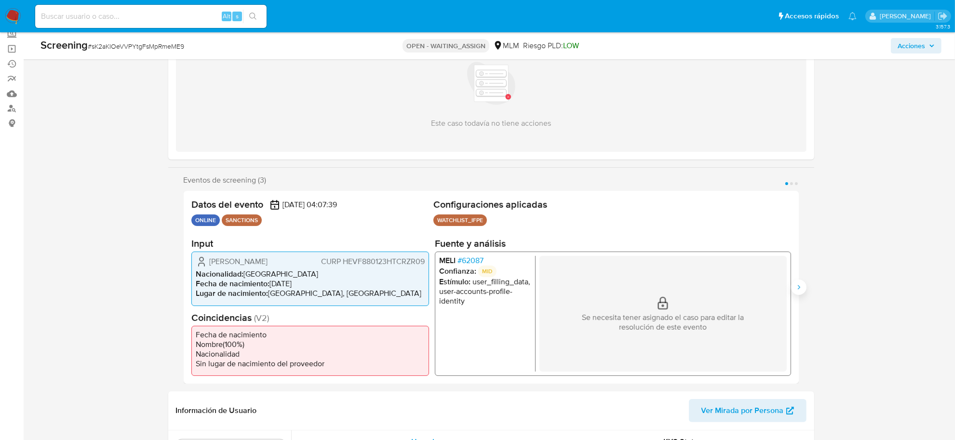
click at [797, 288] on icon "Siguiente" at bounding box center [799, 287] width 8 height 8
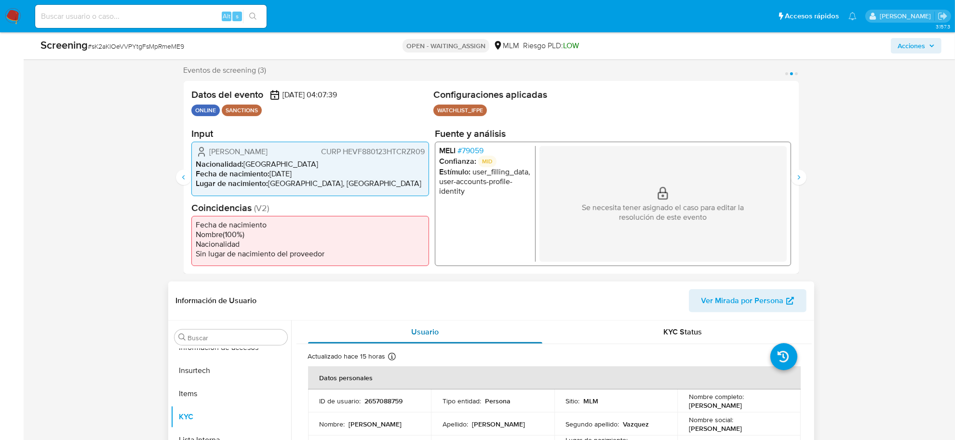
scroll to position [0, 0]
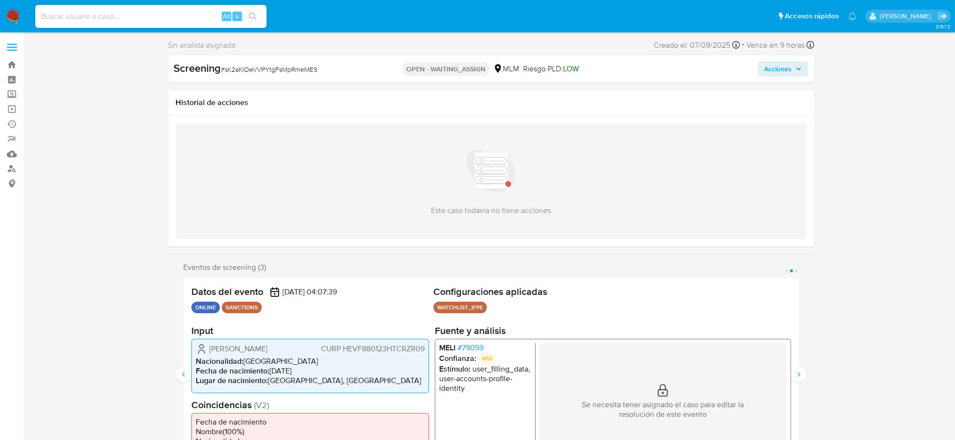
click at [469, 348] on span "# 79059" at bounding box center [470, 348] width 26 height 10
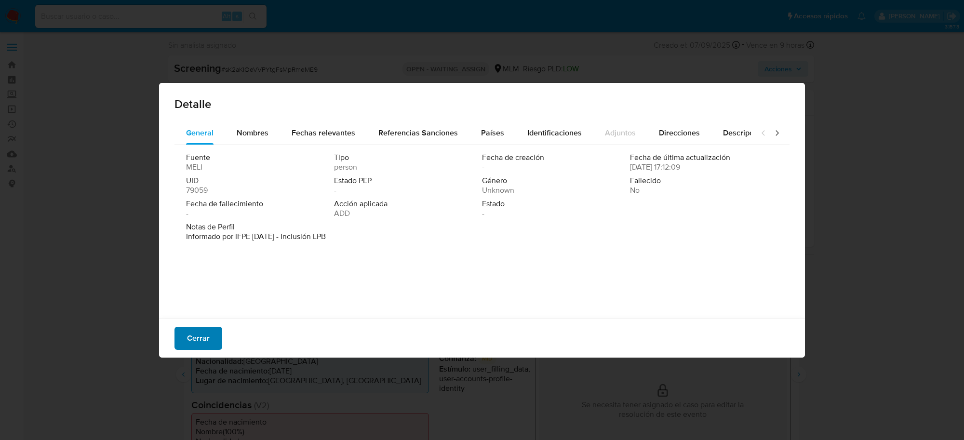
click at [202, 338] on span "Cerrar" at bounding box center [198, 338] width 23 height 21
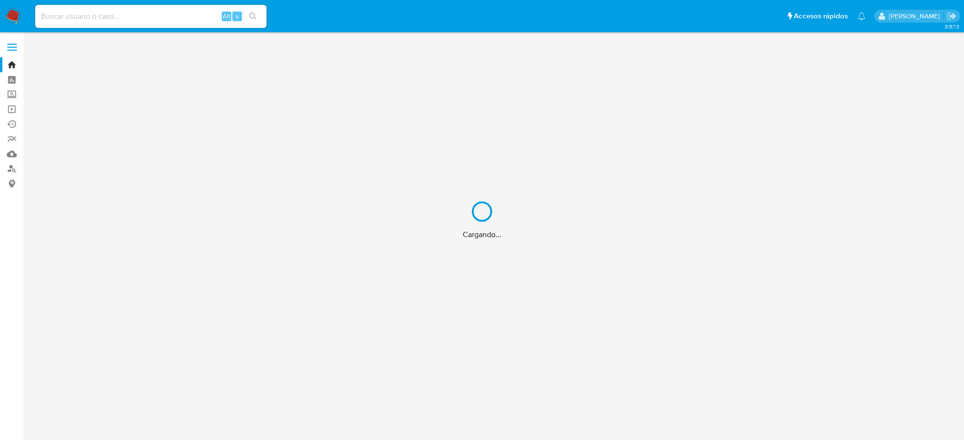
click at [160, 15] on div "Cargando..." at bounding box center [482, 220] width 964 height 440
click at [153, 22] on input at bounding box center [150, 16] width 231 height 13
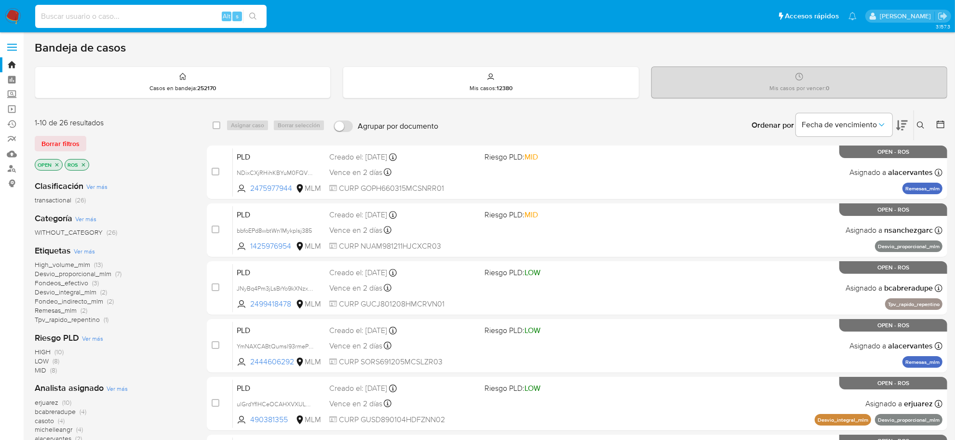
paste input "SE REALIZA VALIDACION DE CASO EL CUAL SE CONFIRMA BAJO EL NOMBRE DE CLIENTE EUF…"
click at [109, 15] on input "SE REALIZA VALIDACION DE CASO EL CUAL SE CONFIRMA BAJO EL NOMBRE DE CLIENTE EUF…" at bounding box center [150, 16] width 231 height 13
paste input "1824160523"
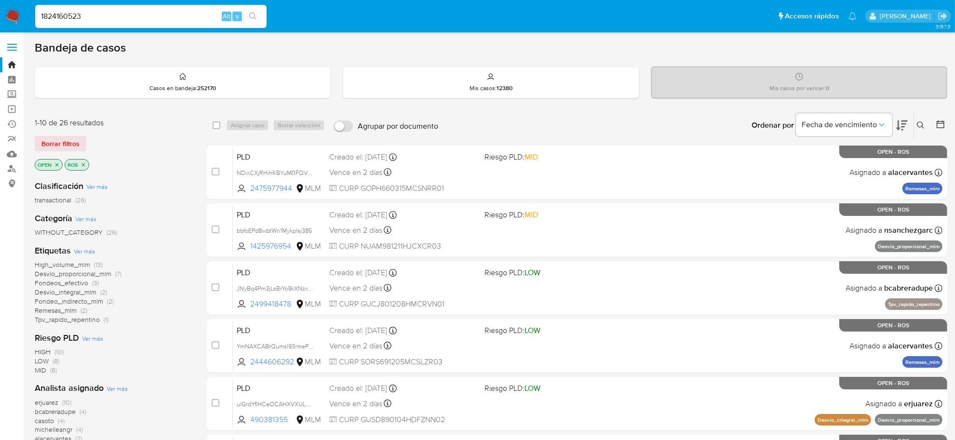
type input "1824160523"
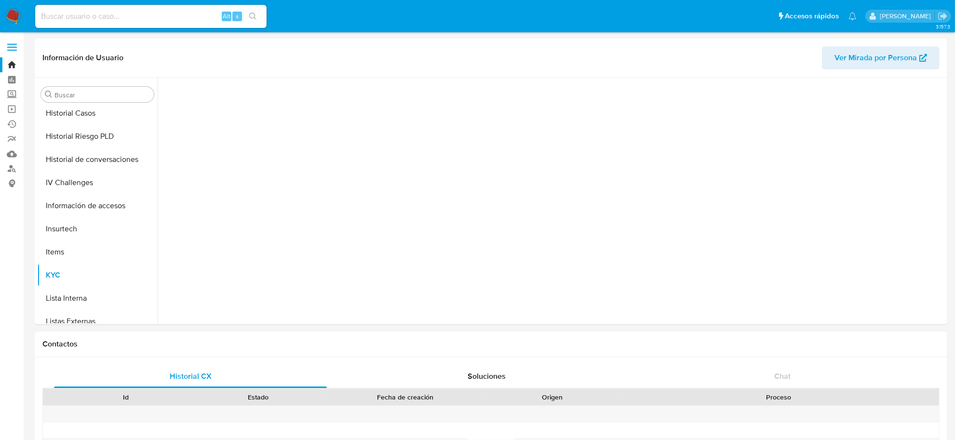
scroll to position [406, 0]
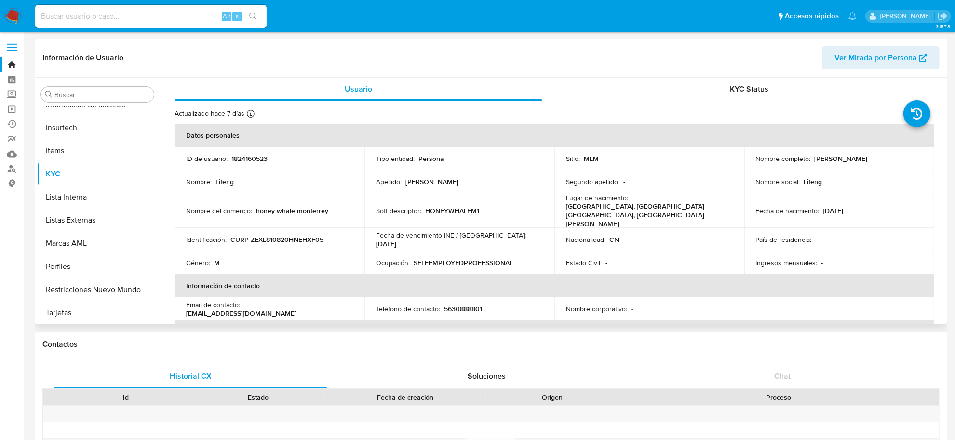
select select "10"
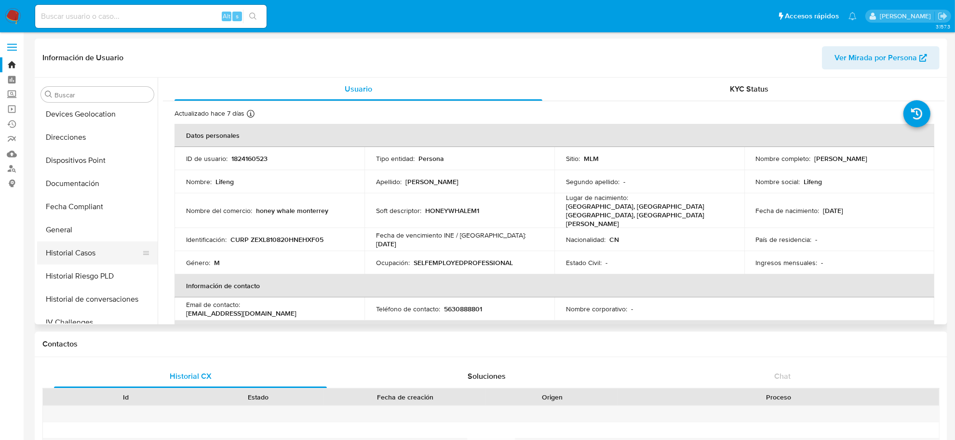
click at [96, 254] on button "Historial Casos" at bounding box center [93, 253] width 113 height 23
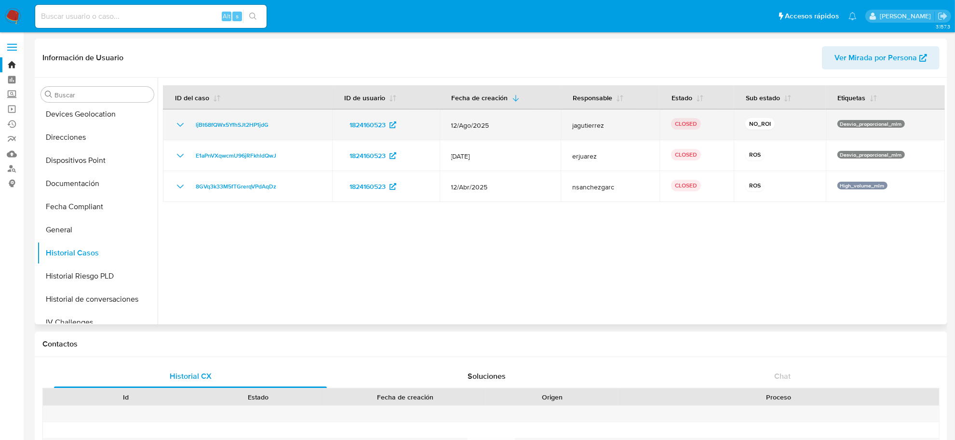
click at [179, 127] on icon "Mostrar/Ocultar" at bounding box center [181, 125] width 12 height 12
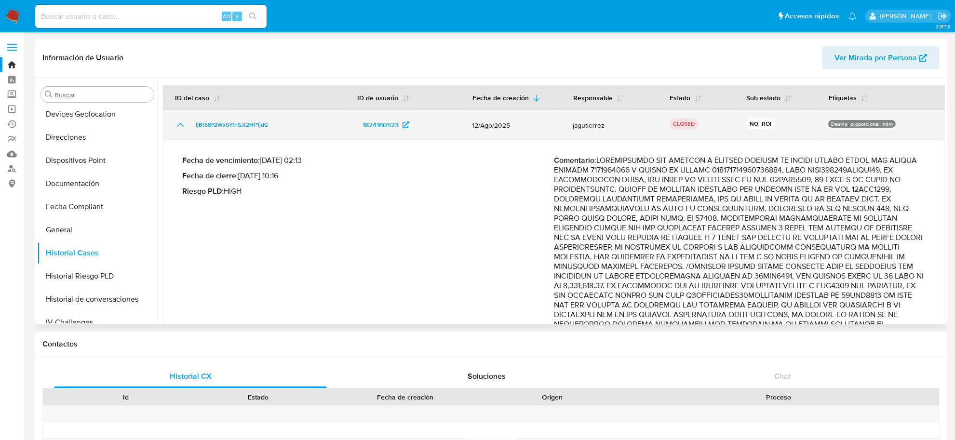
click at [180, 127] on icon "Mostrar/Ocultar" at bounding box center [181, 125] width 12 height 12
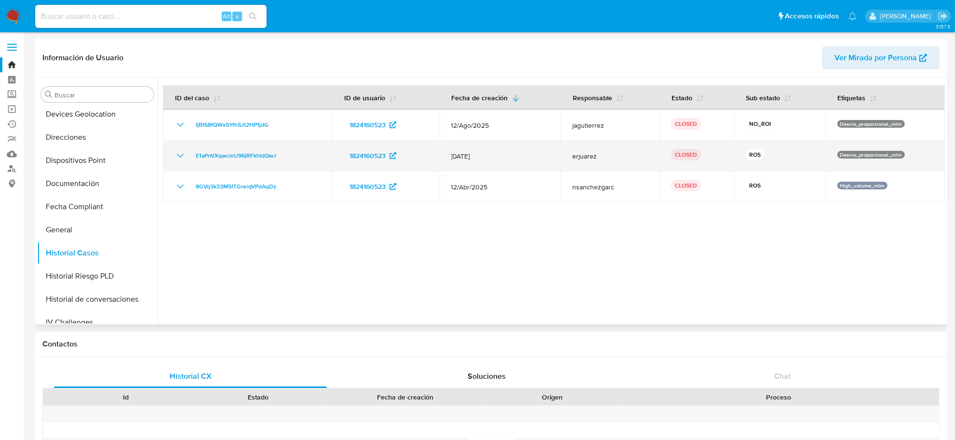
click at [187, 160] on div "E1aPnVXqwcmU96jRFkhldQwJ" at bounding box center [248, 156] width 146 height 12
click at [179, 157] on icon "Mostrar/Ocultar" at bounding box center [181, 156] width 12 height 12
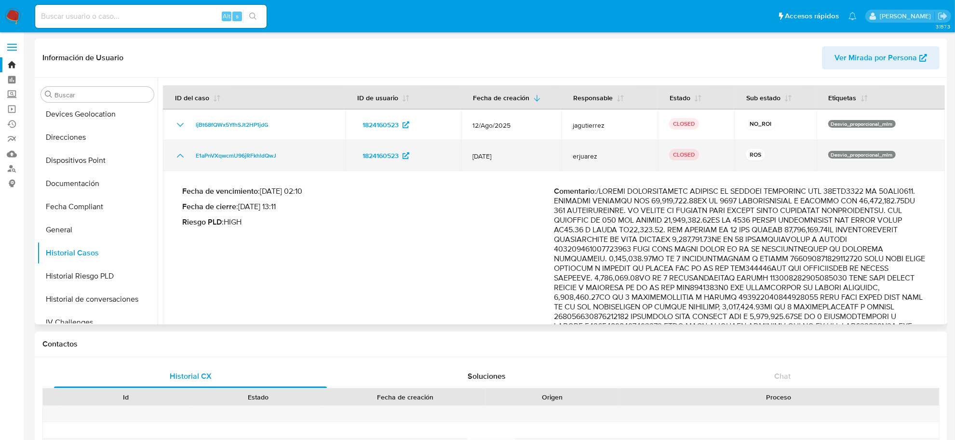
click at [179, 157] on icon "Mostrar/Ocultar" at bounding box center [181, 156] width 12 height 12
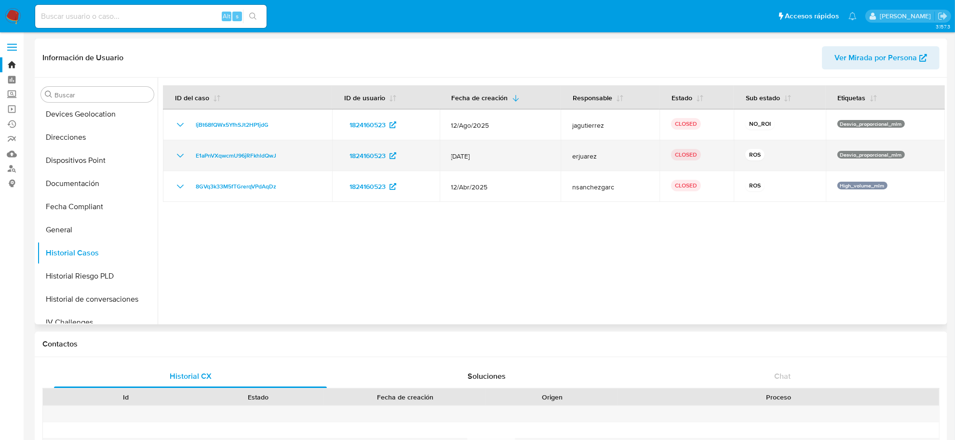
click at [179, 157] on icon "Mostrar/Ocultar" at bounding box center [181, 156] width 12 height 12
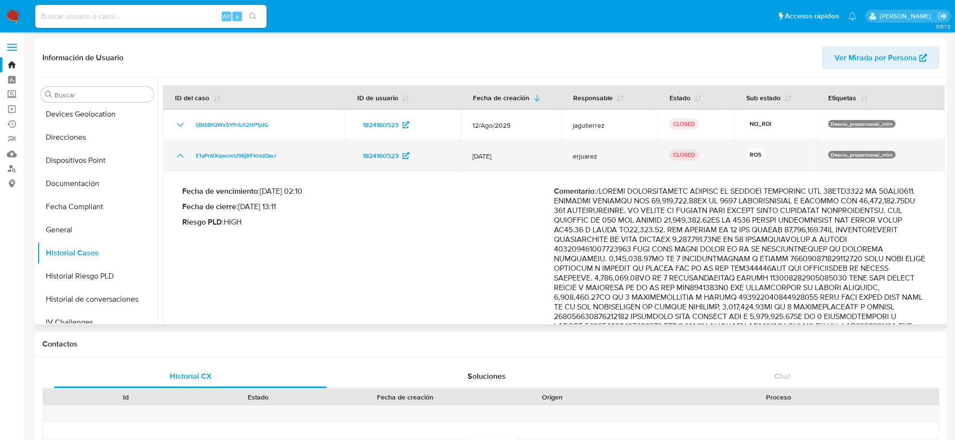
click at [179, 157] on icon "Mostrar/Ocultar" at bounding box center [181, 156] width 12 height 12
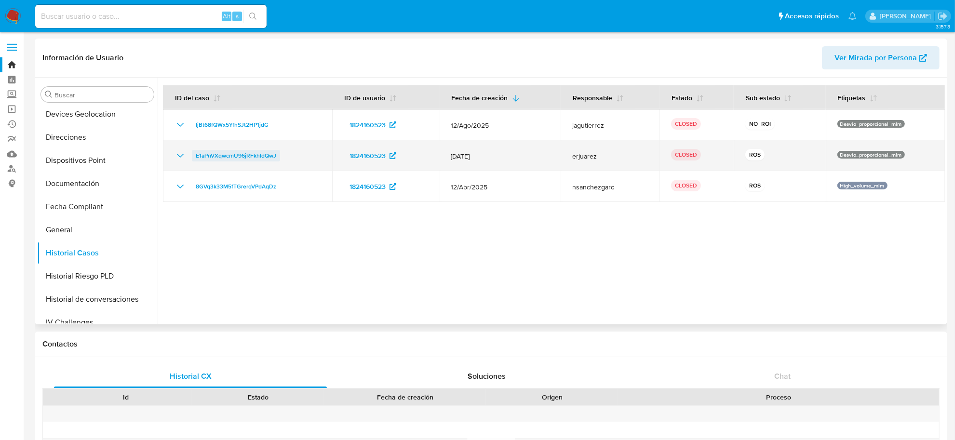
click at [258, 155] on span "E1aPnVXqwcmU96jRFkhldQwJ" at bounding box center [236, 156] width 81 height 12
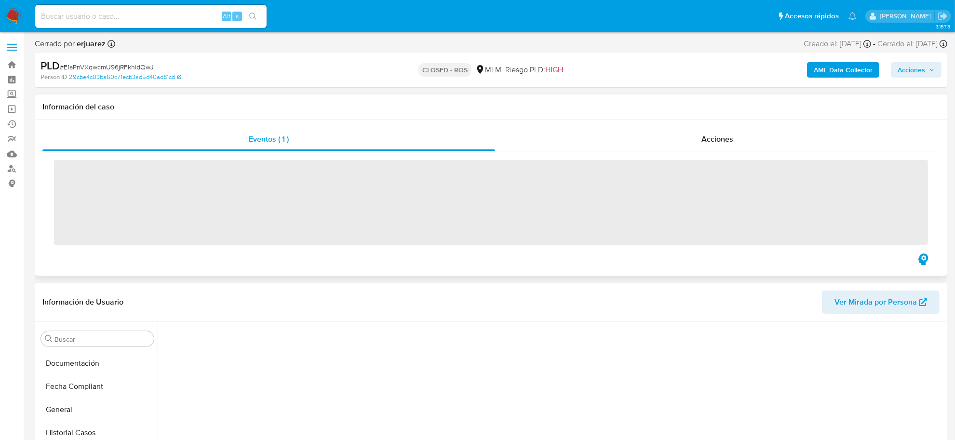
scroll to position [406, 0]
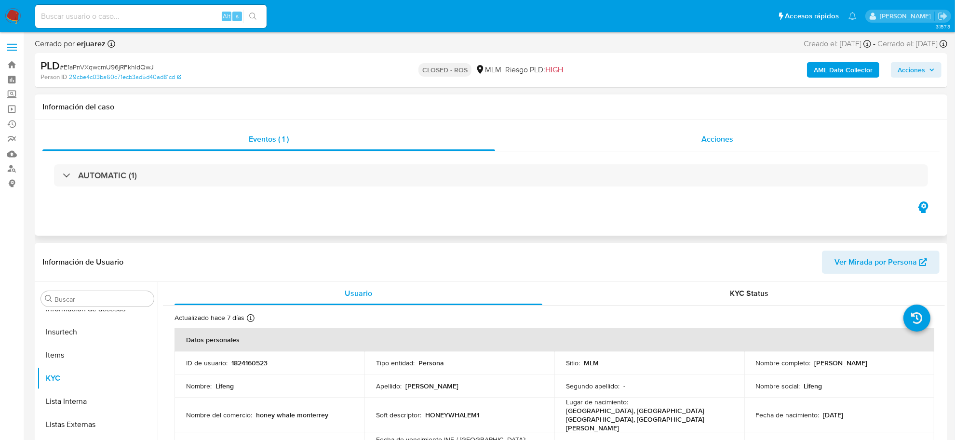
click at [710, 144] on span "Acciones" at bounding box center [717, 139] width 32 height 11
select select "10"
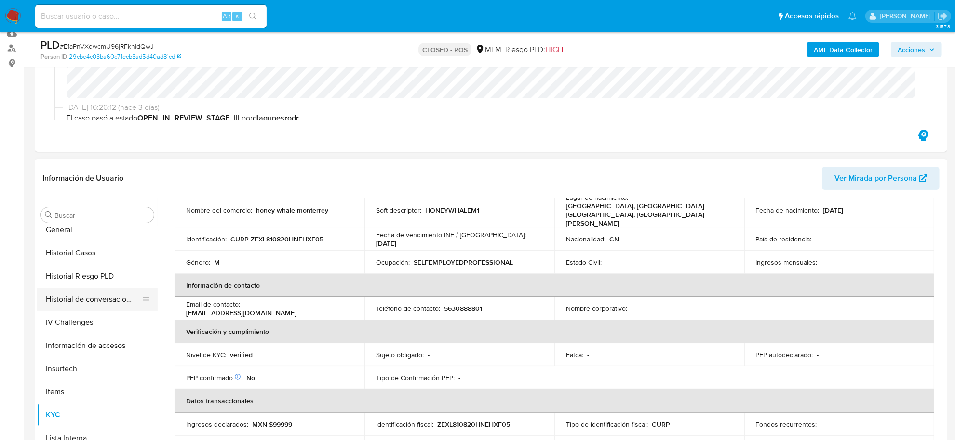
scroll to position [226, 0]
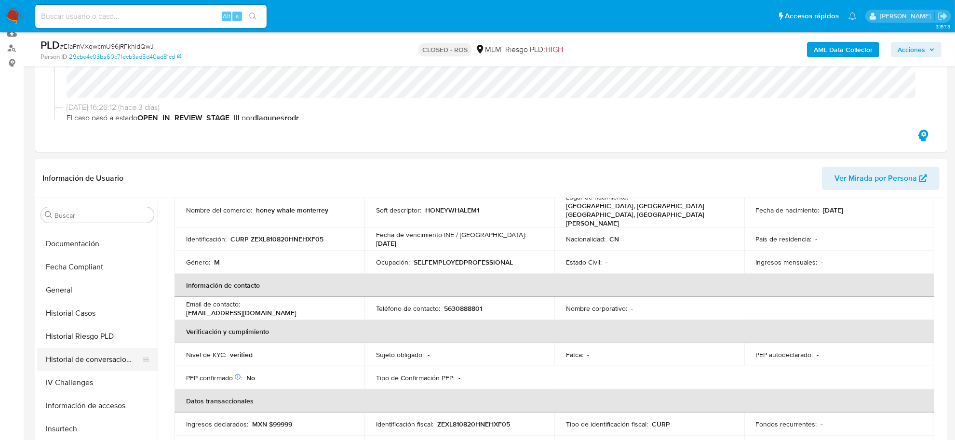
click at [70, 287] on button "General" at bounding box center [97, 290] width 121 height 23
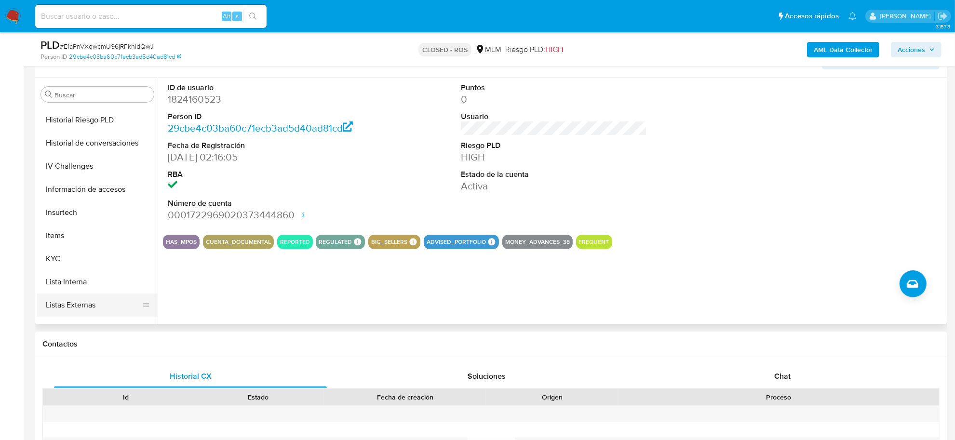
scroll to position [406, 0]
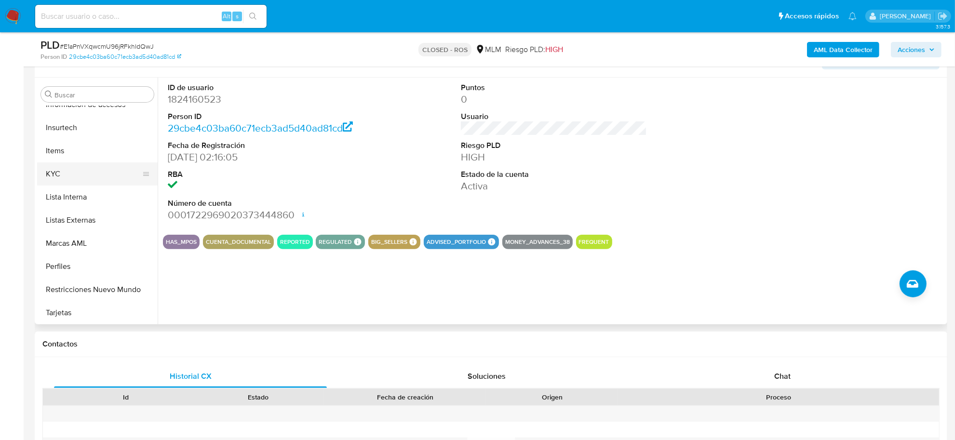
click at [69, 175] on button "KYC" at bounding box center [93, 173] width 113 height 23
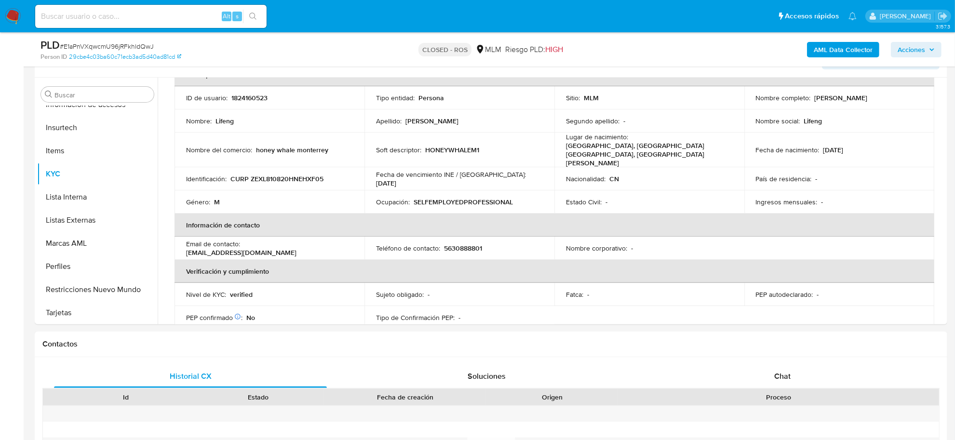
scroll to position [121, 0]
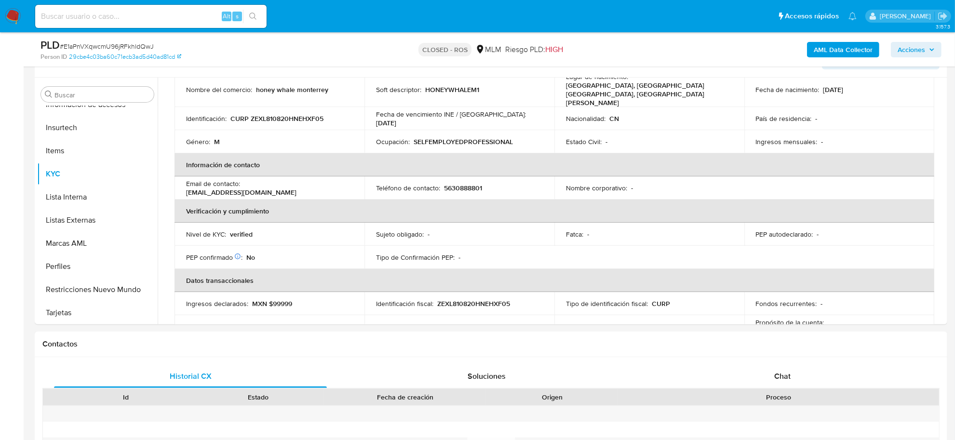
click at [103, 12] on input at bounding box center [150, 16] width 231 height 13
paste input "700904323"
type input "700904323"
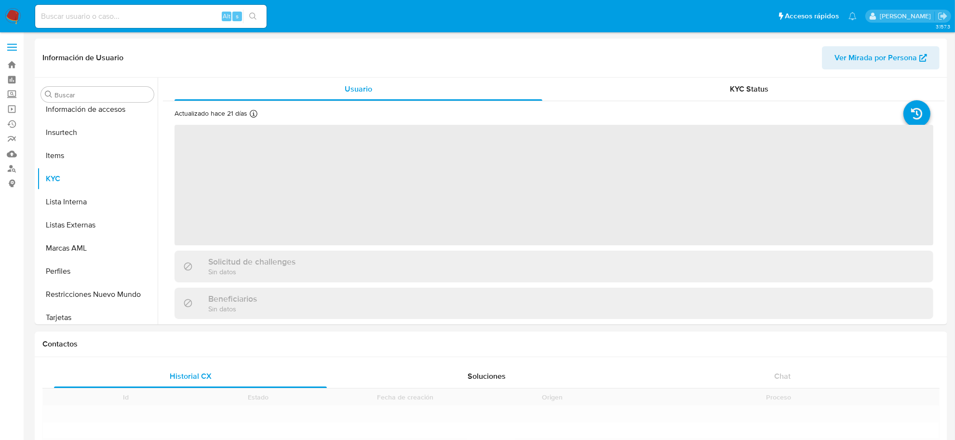
scroll to position [406, 0]
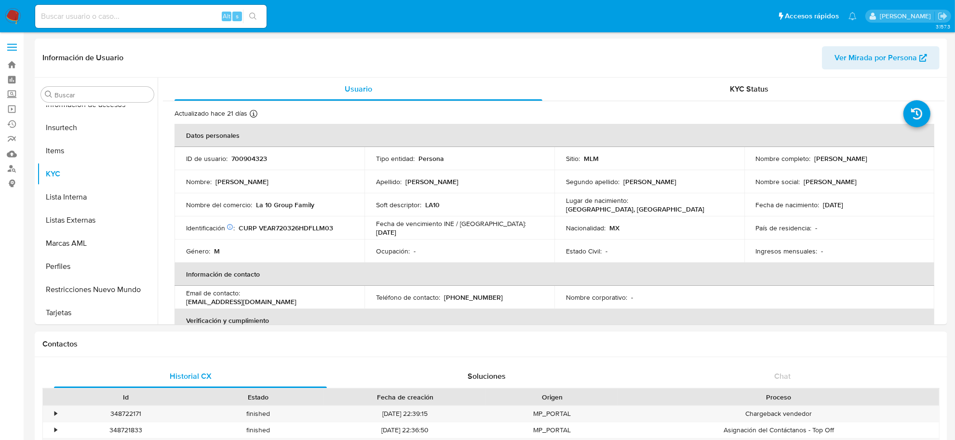
select select "10"
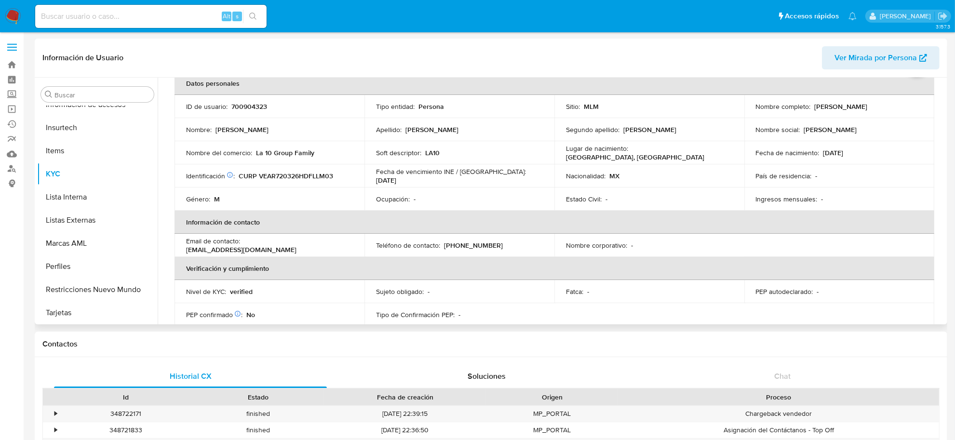
scroll to position [0, 0]
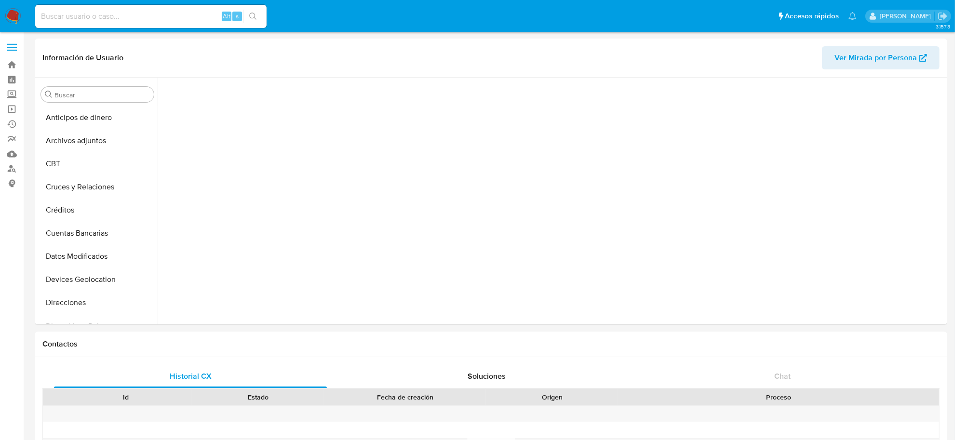
scroll to position [406, 0]
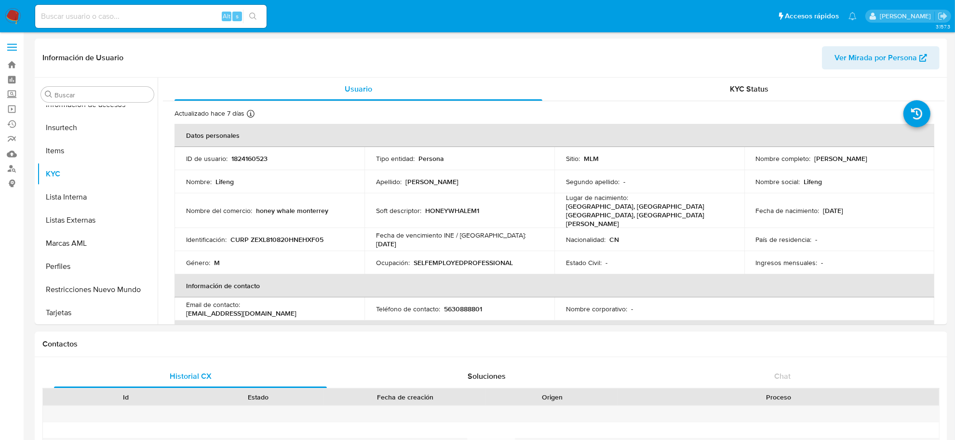
select select "10"
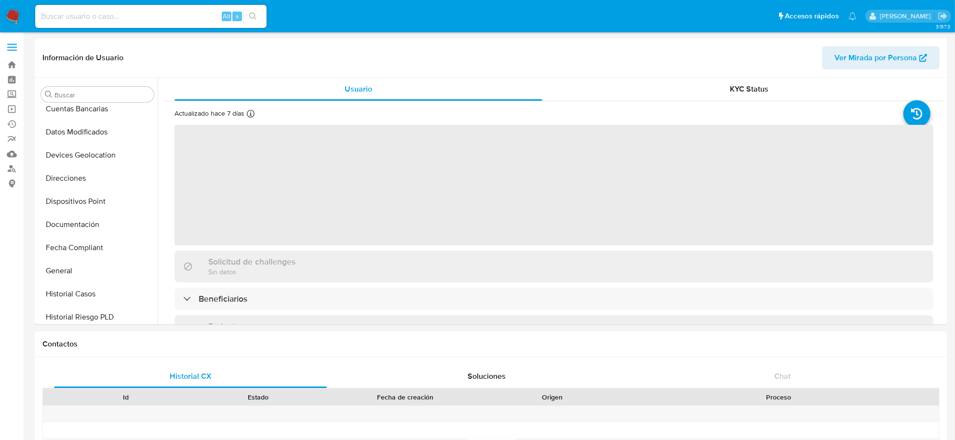
scroll to position [406, 0]
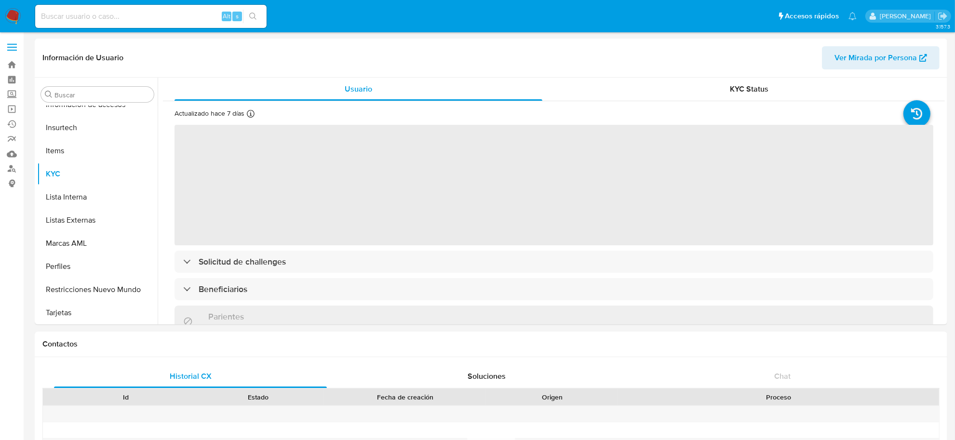
select select "10"
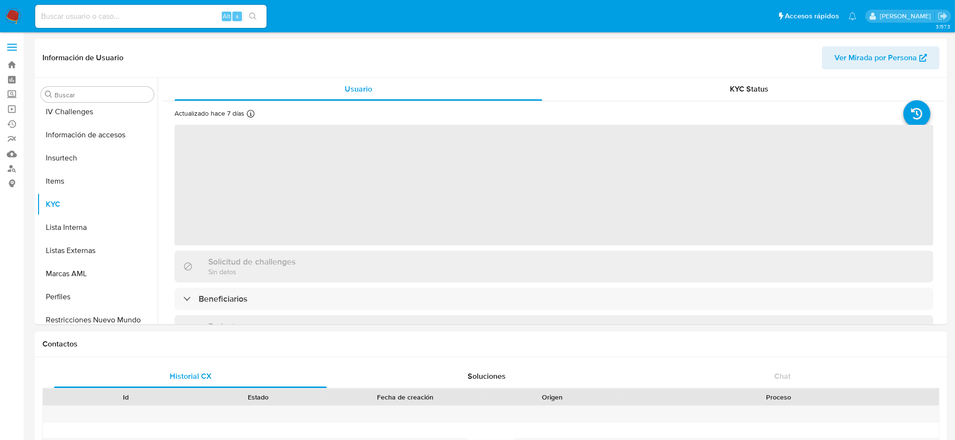
scroll to position [406, 0]
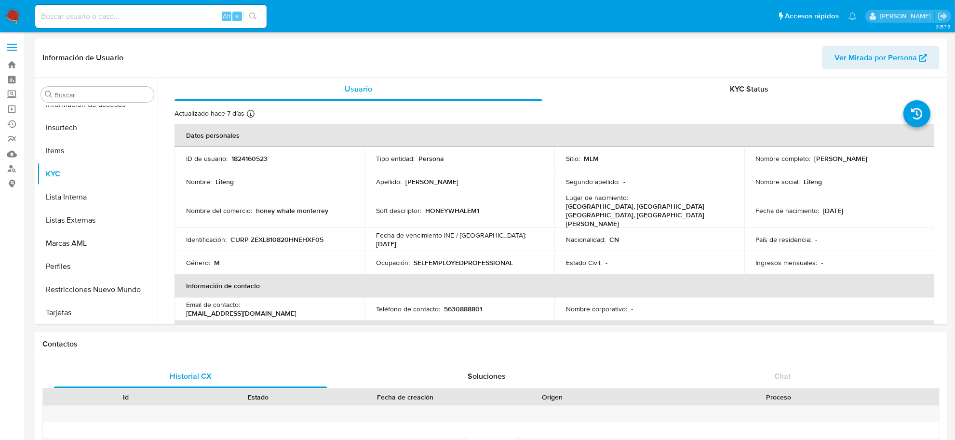
select select "10"
click at [16, 13] on img at bounding box center [13, 16] width 16 height 16
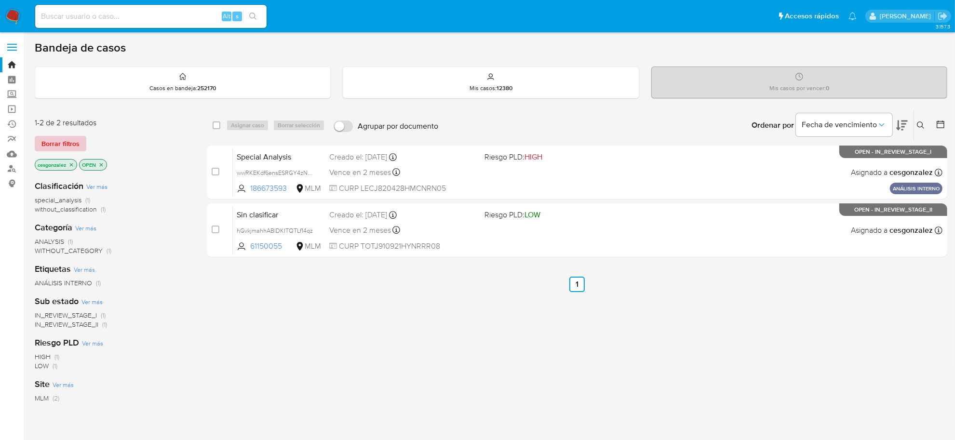
click at [68, 144] on span "Borrar filtros" at bounding box center [60, 143] width 38 height 13
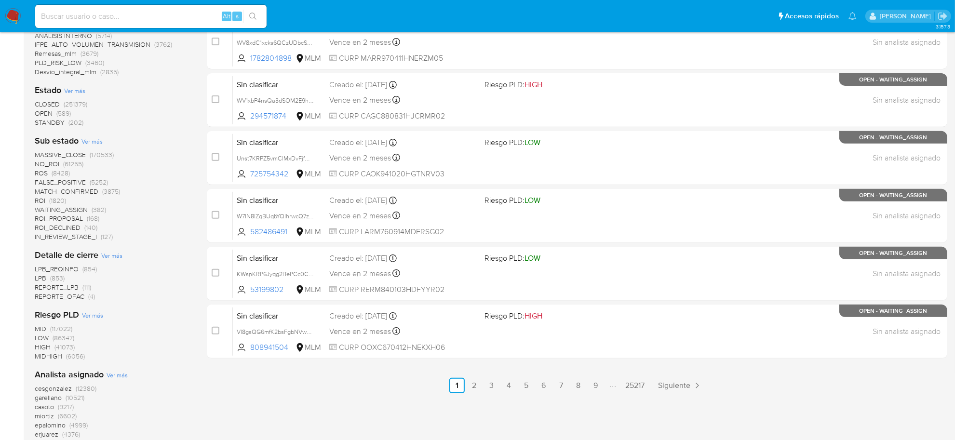
scroll to position [301, 0]
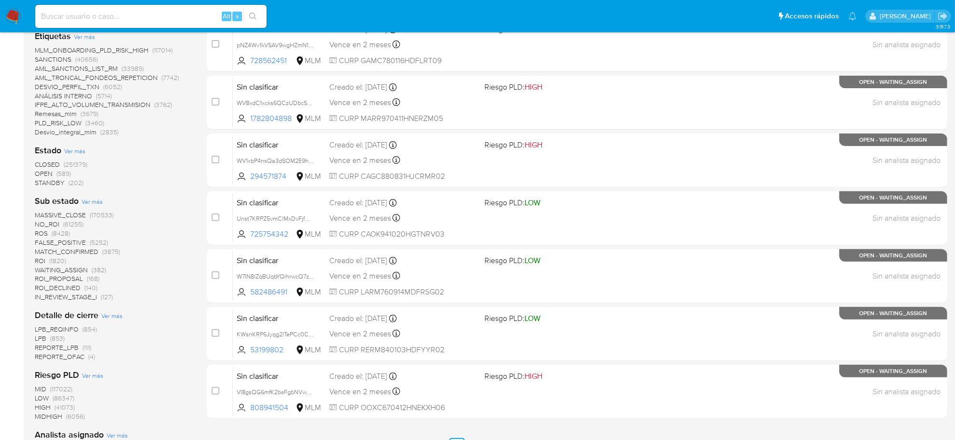
click at [46, 169] on span "OPEN" at bounding box center [44, 174] width 18 height 10
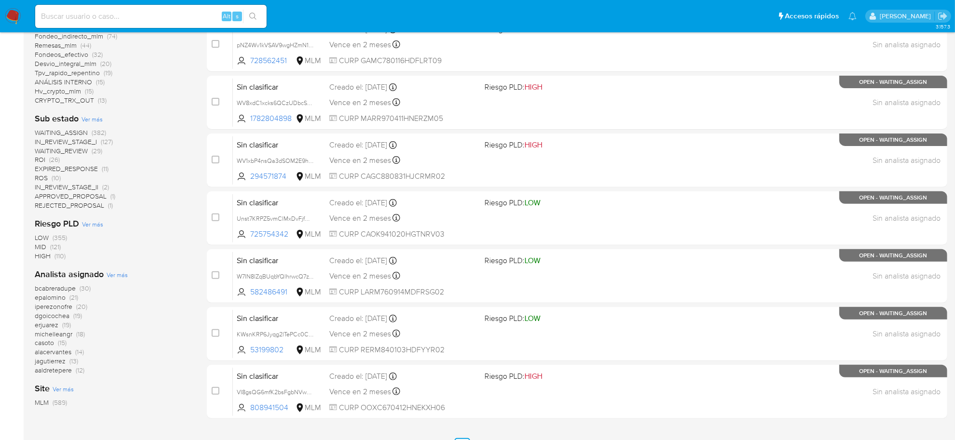
click at [41, 179] on span "ROS" at bounding box center [41, 178] width 13 height 10
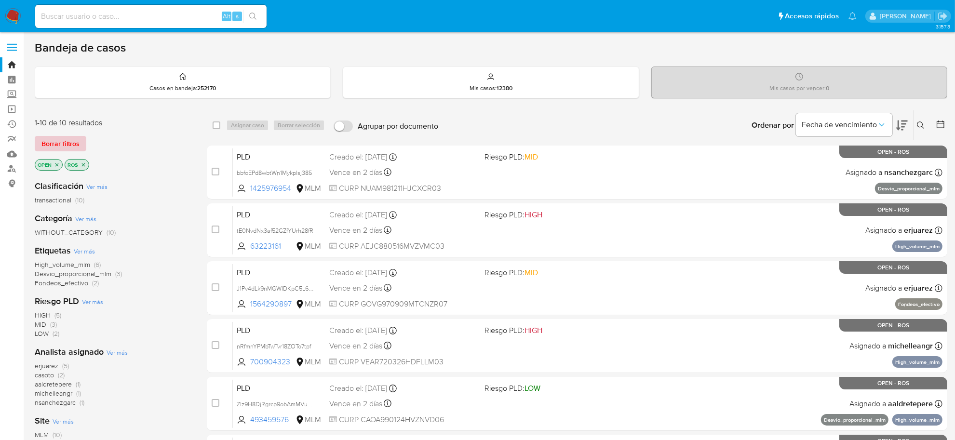
click at [66, 139] on span "Borrar filtros" at bounding box center [60, 143] width 38 height 13
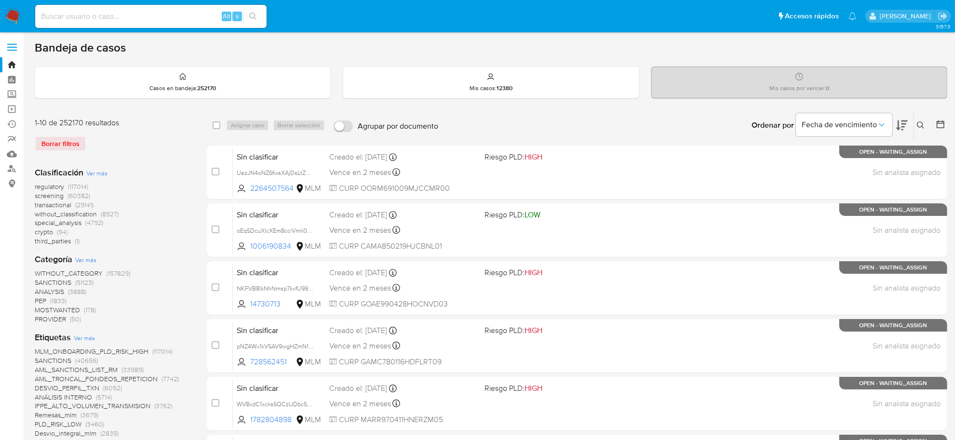
click at [942, 126] on icon at bounding box center [941, 125] width 10 height 10
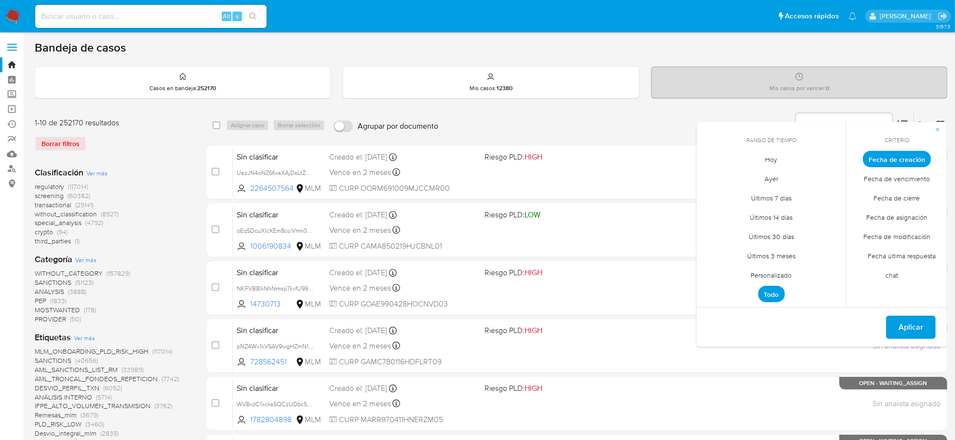
click at [757, 277] on span "Personalizado" at bounding box center [771, 276] width 61 height 20
click at [712, 173] on icon "Mes anterior" at bounding box center [712, 177] width 12 height 12
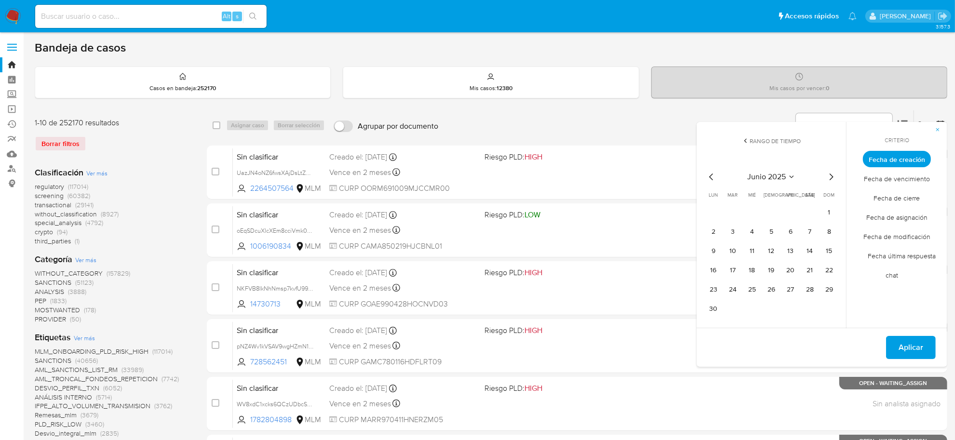
click at [712, 173] on icon "Mes anterior" at bounding box center [712, 177] width 12 height 12
click at [812, 211] on button "1" at bounding box center [809, 212] width 15 height 15
click at [833, 175] on icon "Mes siguiente" at bounding box center [831, 177] width 12 height 12
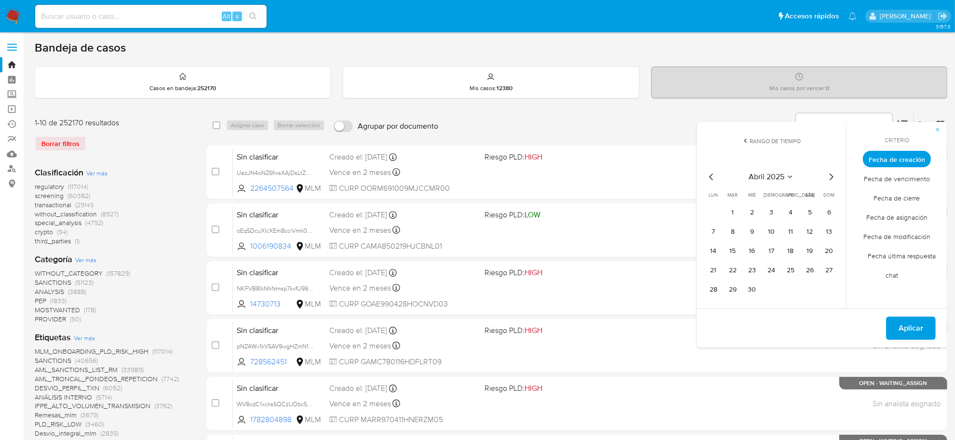
click at [833, 175] on icon "Mes siguiente" at bounding box center [831, 177] width 12 height 12
click at [716, 252] on button "11" at bounding box center [713, 250] width 15 height 15
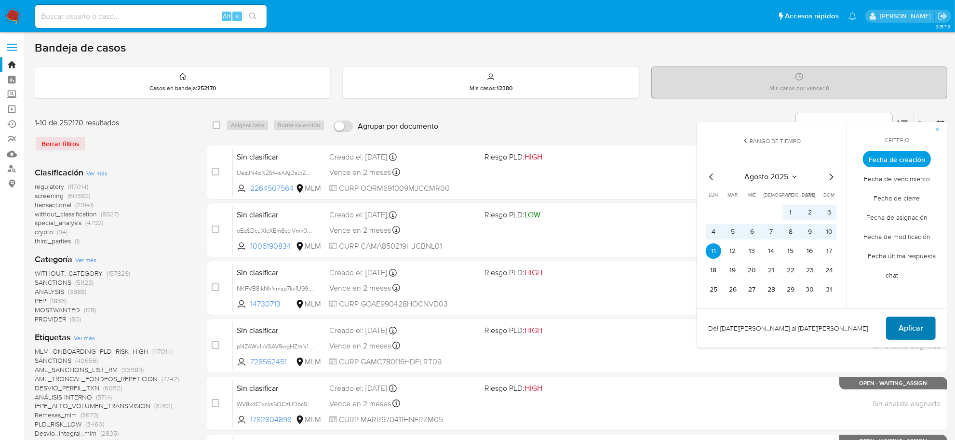
click at [902, 327] on span "Aplicar" at bounding box center [911, 328] width 25 height 21
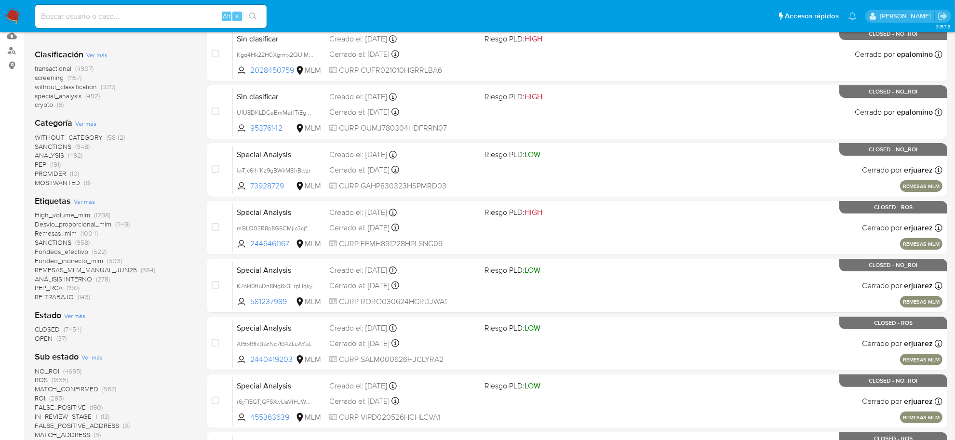
scroll to position [121, 0]
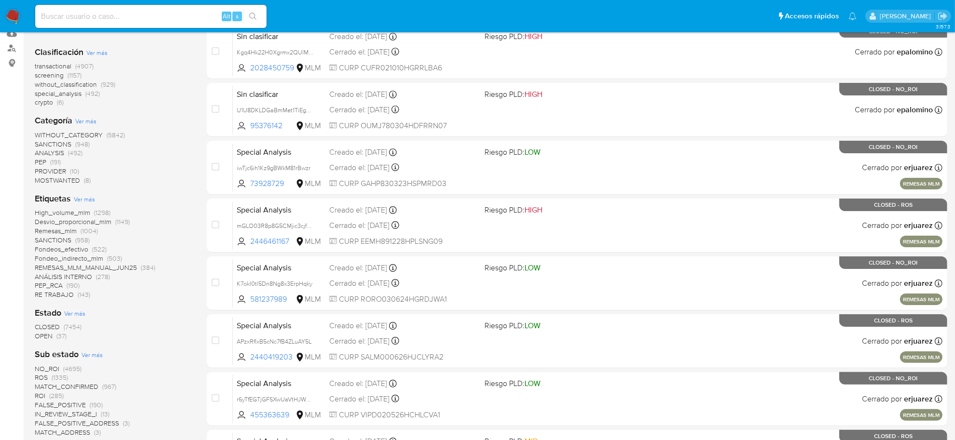
click at [37, 336] on span "OPEN" at bounding box center [44, 336] width 18 height 10
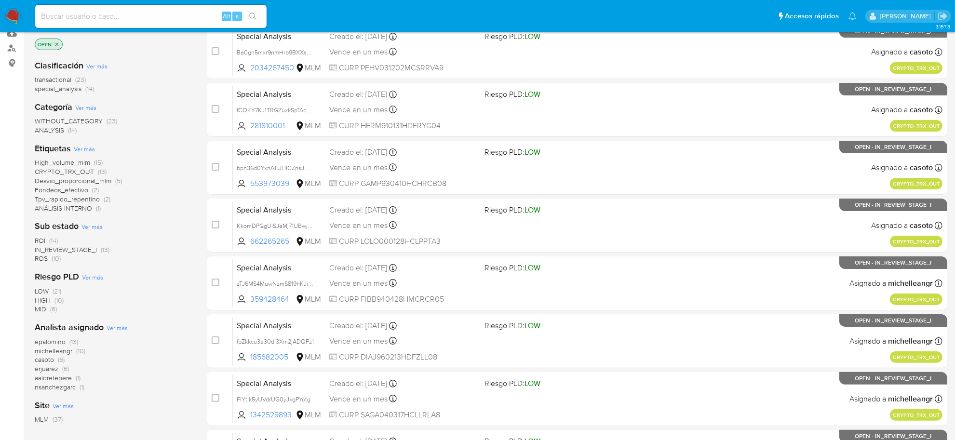
click at [80, 161] on span "High_volume_mlm" at bounding box center [62, 163] width 55 height 10
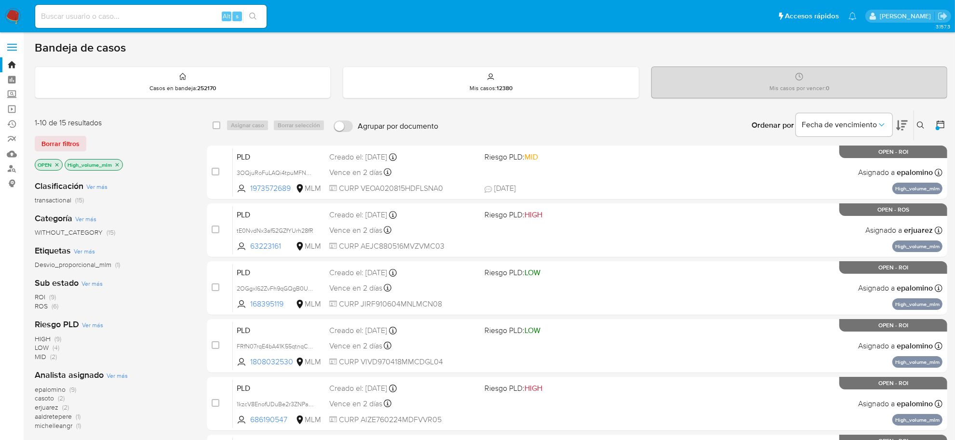
click at [119, 164] on icon "close-filter" at bounding box center [117, 164] width 3 height 3
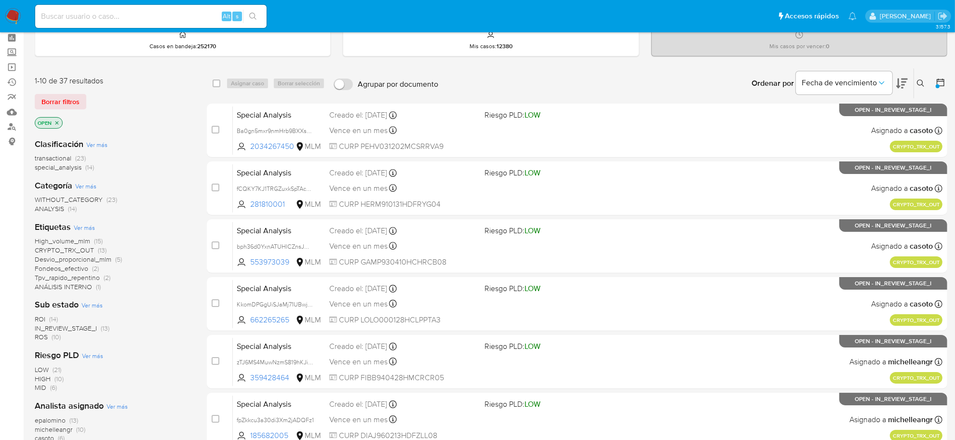
scroll to position [60, 0]
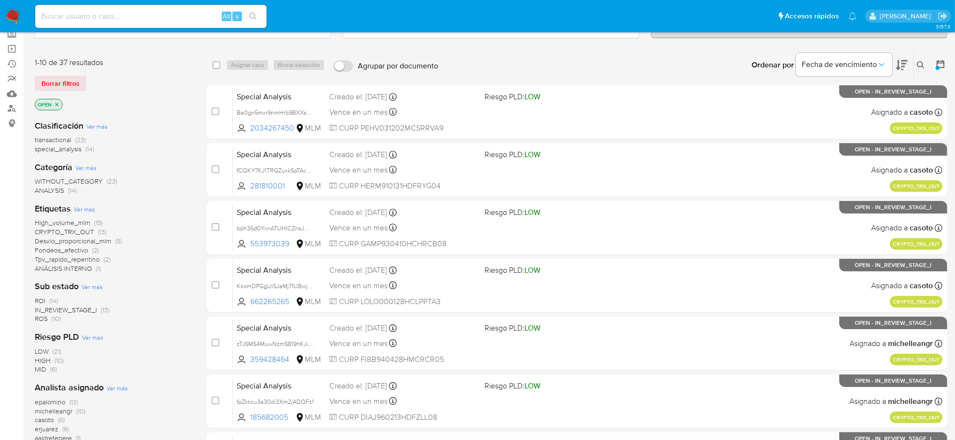
click at [87, 309] on span "IN_REVIEW_STAGE_I" at bounding box center [66, 310] width 62 height 10
